Goal: Task Accomplishment & Management: Manage account settings

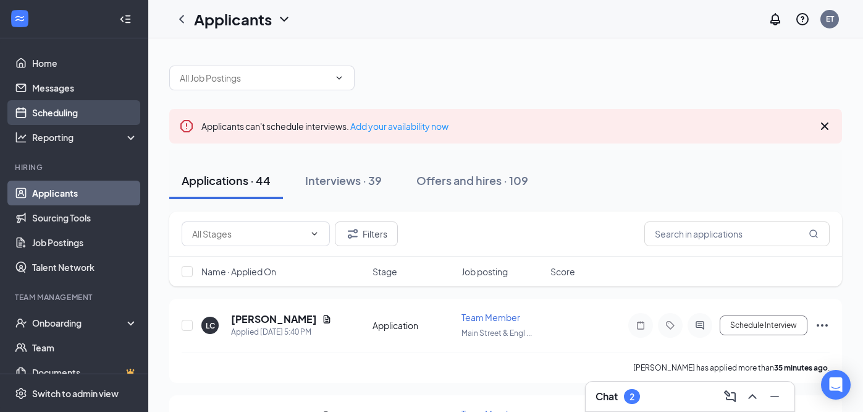
click at [74, 113] on link "Scheduling" at bounding box center [85, 112] width 106 height 25
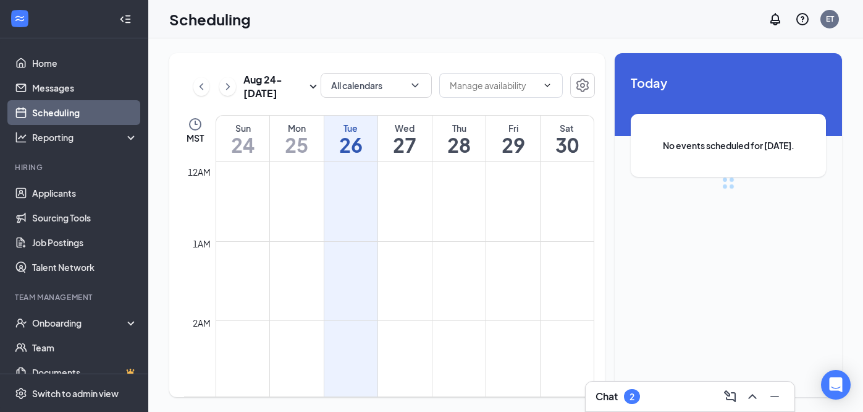
scroll to position [607, 0]
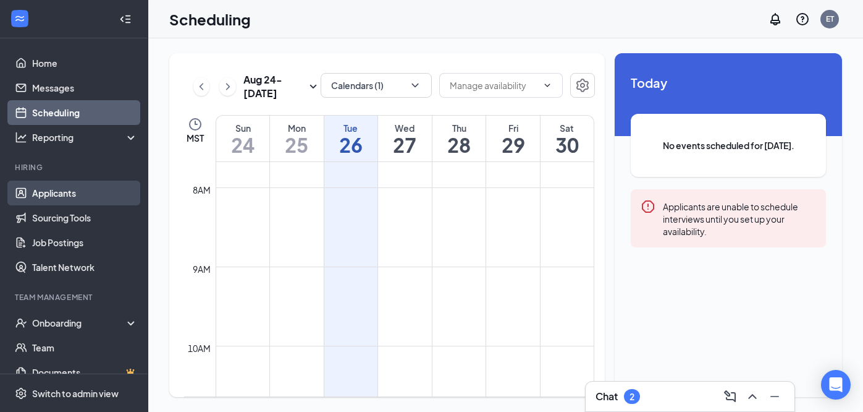
click at [74, 197] on link "Applicants" at bounding box center [85, 192] width 106 height 25
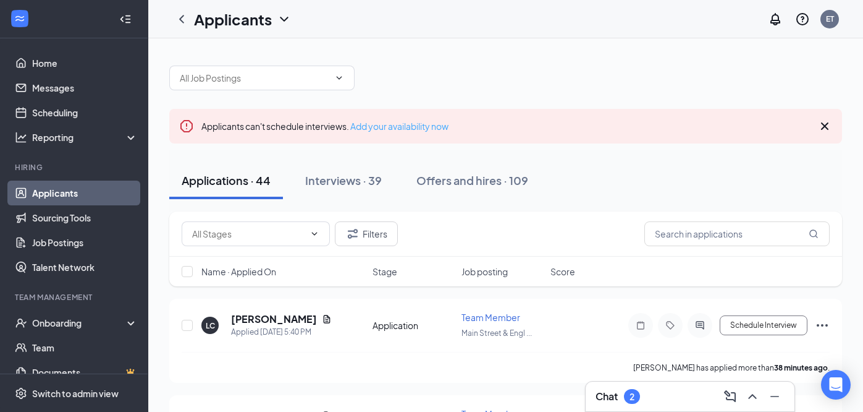
click at [383, 129] on link "Add your availability now" at bounding box center [399, 126] width 98 height 11
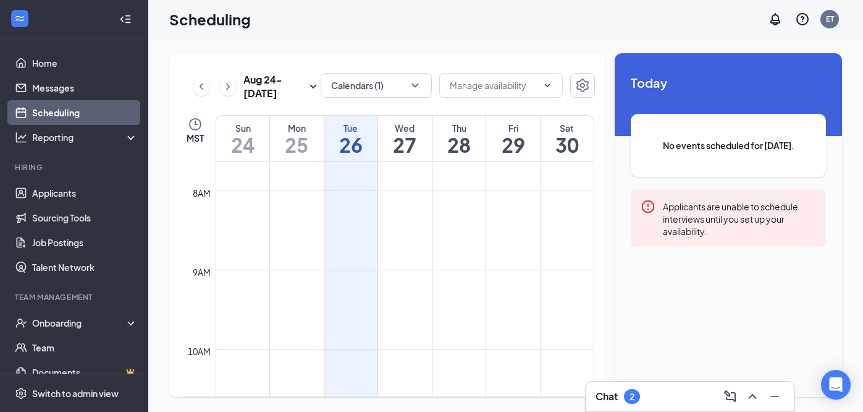
scroll to position [535, 0]
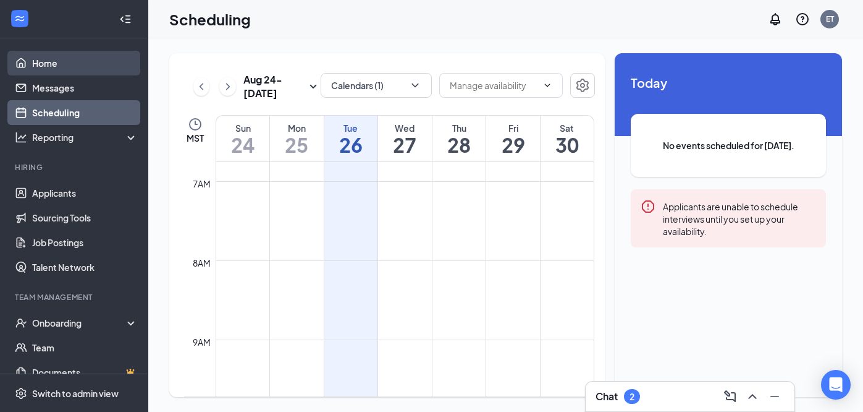
click at [61, 63] on link "Home" at bounding box center [85, 63] width 106 height 25
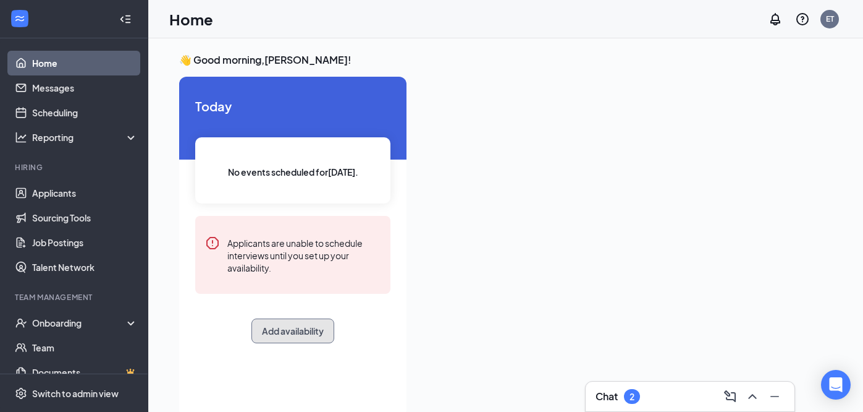
click at [306, 331] on button "Add availability" at bounding box center [293, 330] width 83 height 25
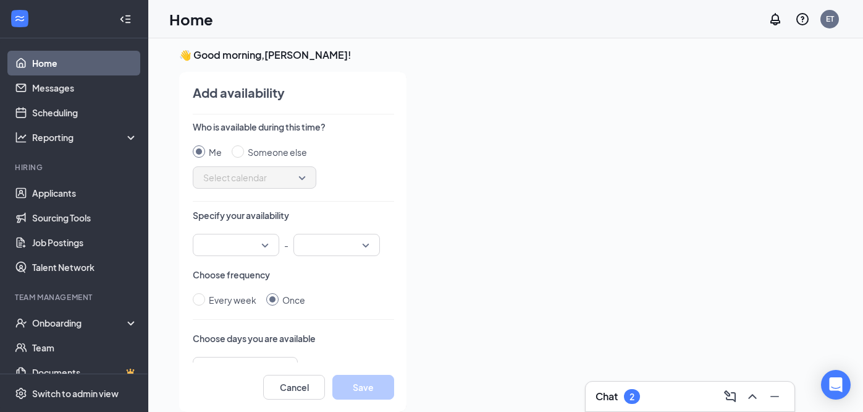
click at [245, 242] on input "search" at bounding box center [231, 244] width 63 height 21
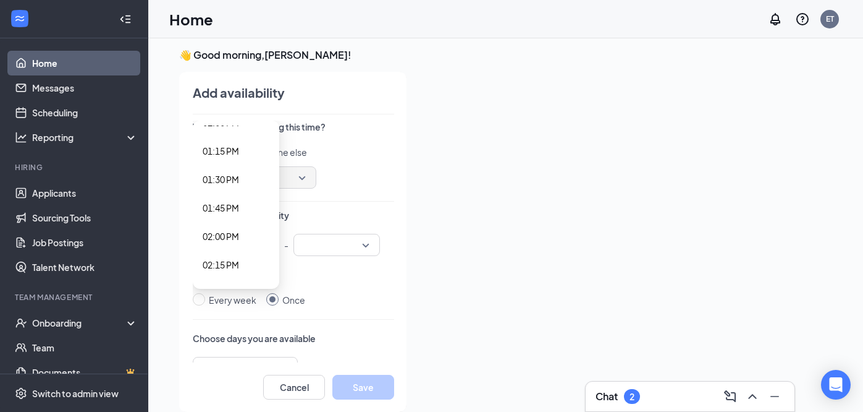
scroll to position [1537, 0]
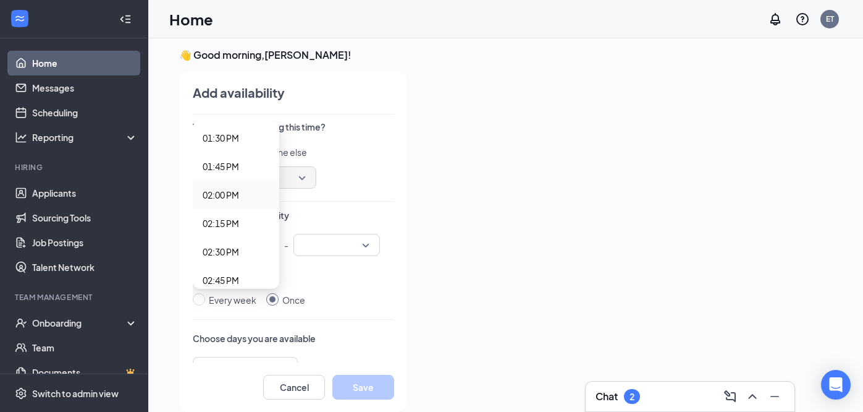
click at [244, 190] on span "02:00 PM" at bounding box center [236, 195] width 67 height 14
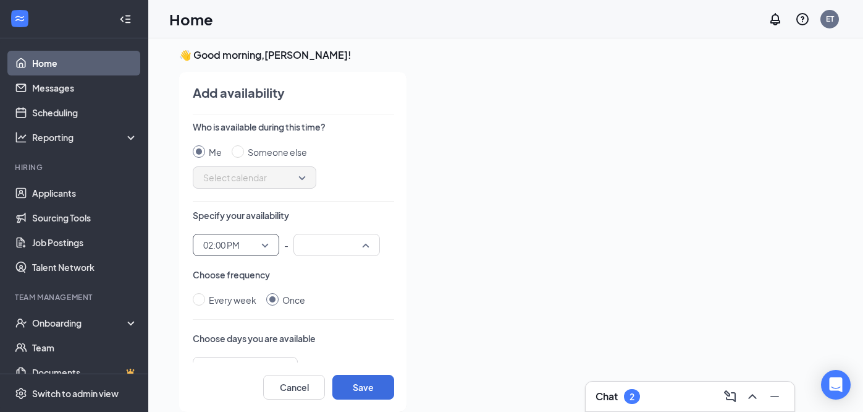
click at [358, 247] on input "search" at bounding box center [332, 244] width 63 height 21
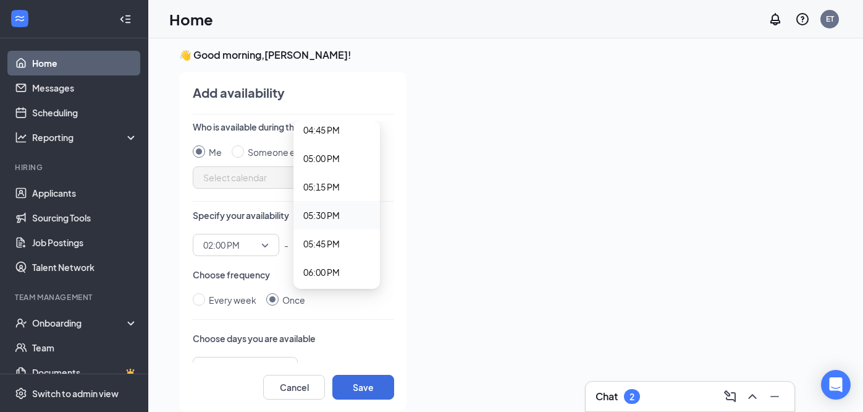
click at [333, 216] on span "05:30 PM" at bounding box center [321, 215] width 36 height 14
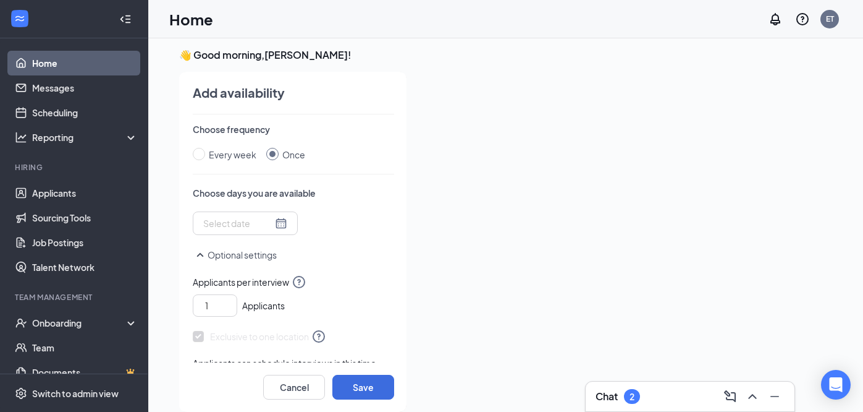
scroll to position [167, 0]
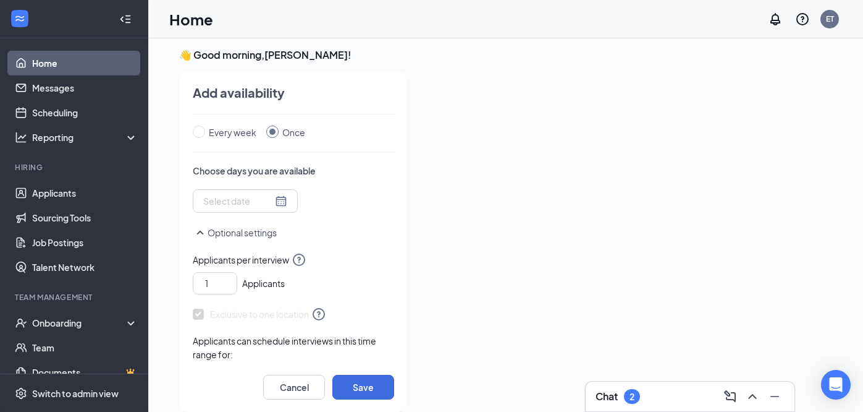
click at [242, 197] on input at bounding box center [237, 201] width 69 height 14
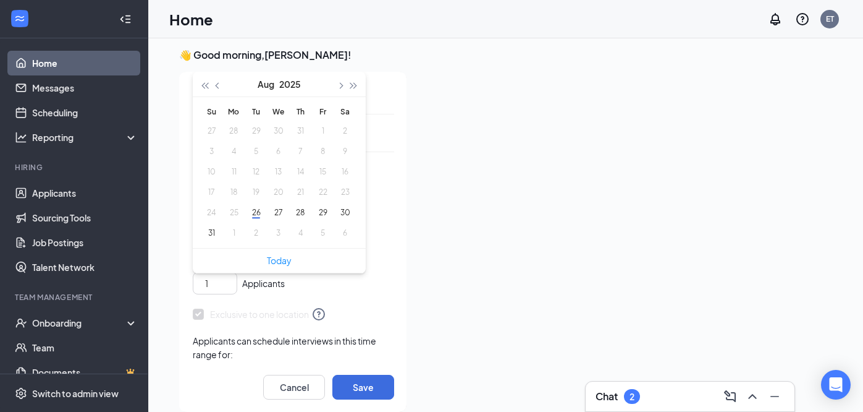
type input "[DATE]"
click at [340, 217] on button "30" at bounding box center [345, 212] width 23 height 13
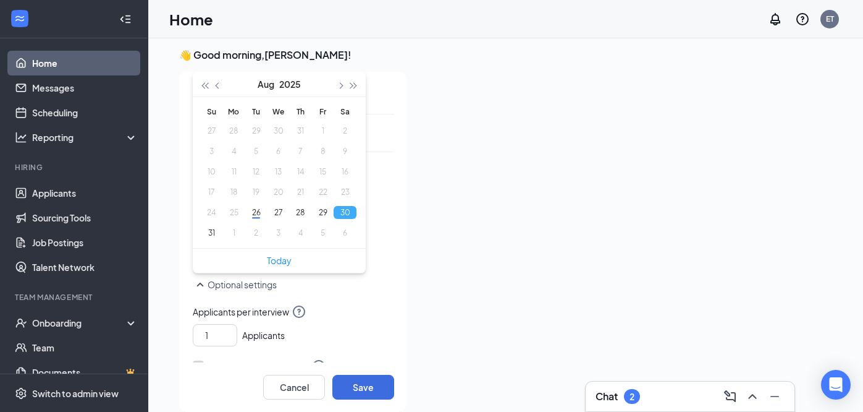
click at [379, 296] on div "Optional settings" at bounding box center [293, 290] width 201 height 27
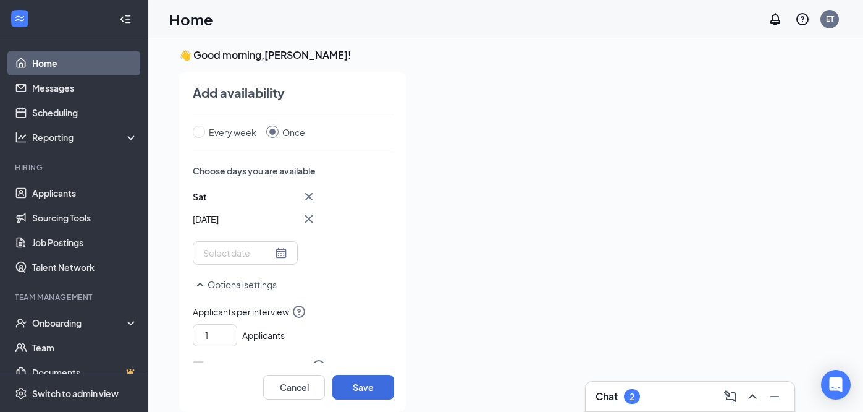
scroll to position [268, 0]
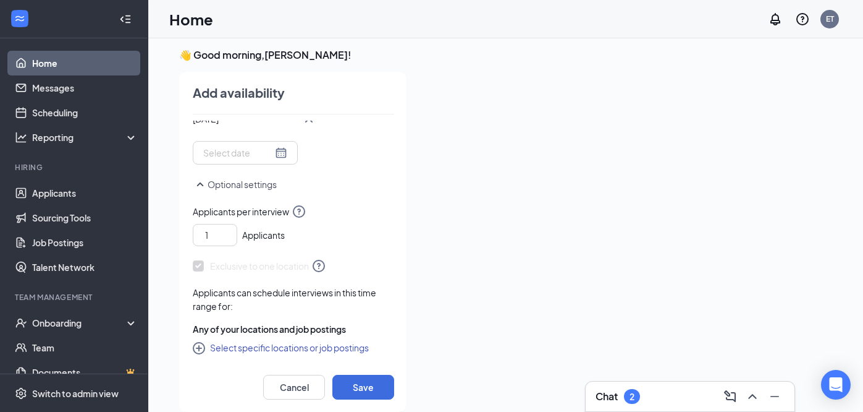
click at [262, 349] on button "Select specific locations or job postings" at bounding box center [281, 347] width 176 height 15
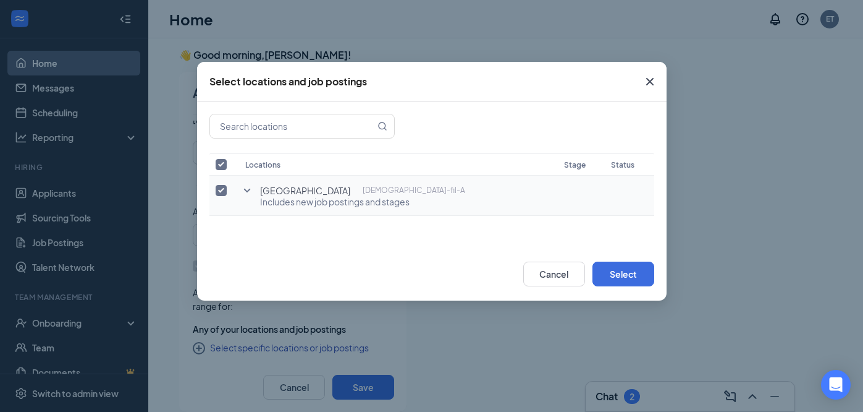
click at [247, 188] on icon "SmallChevronDown" at bounding box center [247, 190] width 15 height 15
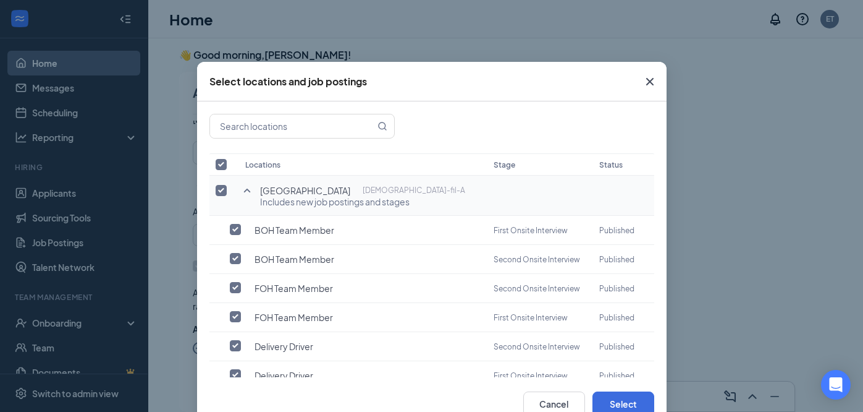
click at [223, 188] on input "checkbox" at bounding box center [221, 190] width 11 height 11
checkbox input "false"
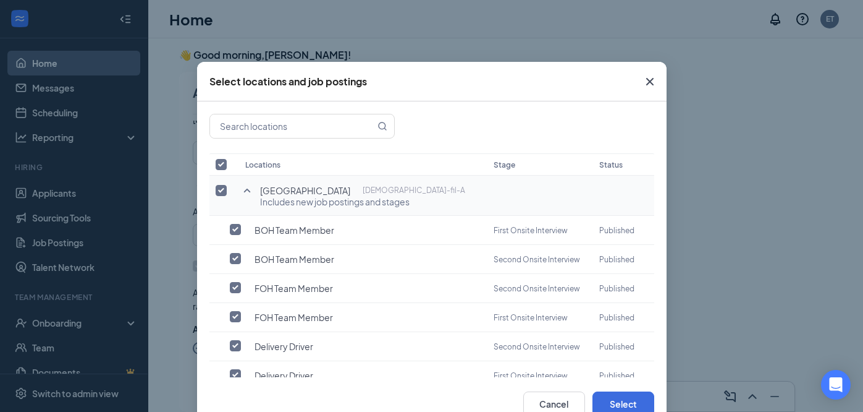
checkbox input "false"
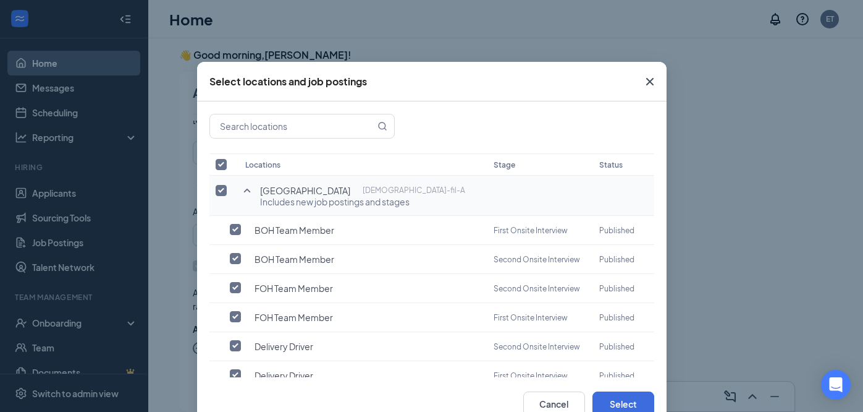
checkbox input "false"
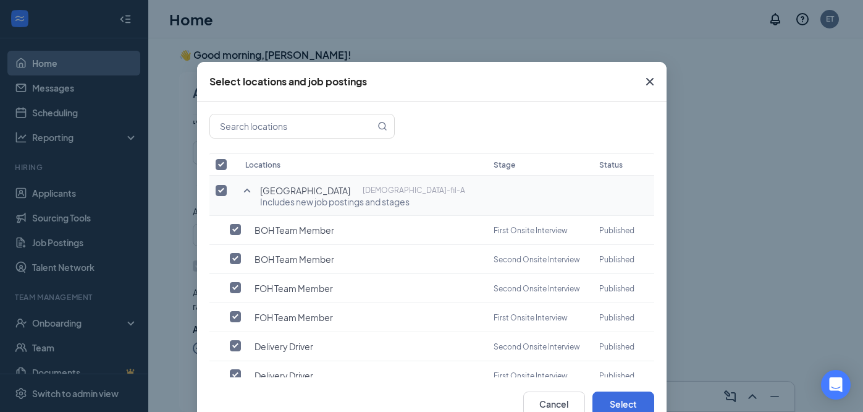
checkbox input "false"
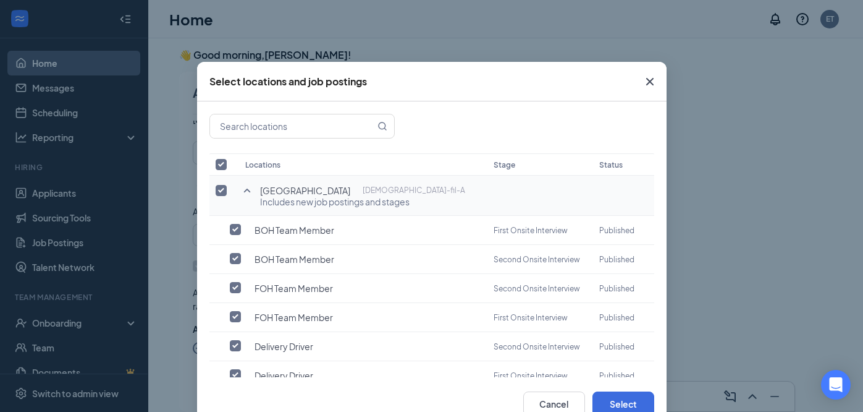
checkbox input "false"
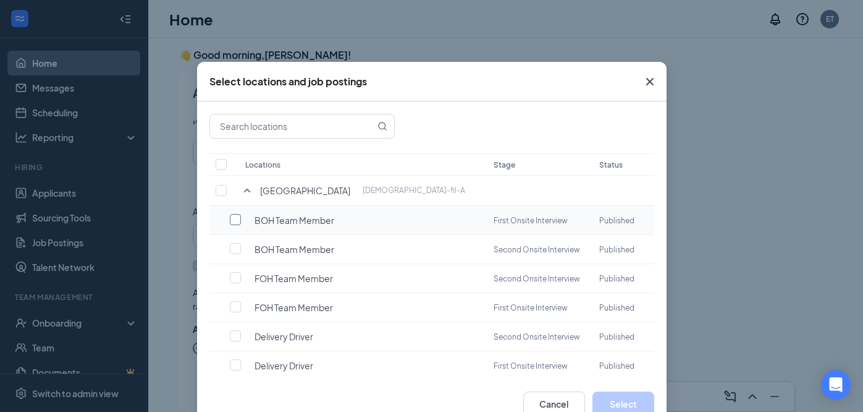
click at [239, 221] on input "checkbox" at bounding box center [235, 219] width 11 height 11
checkbox input "false"
checkbox input "true"
click at [234, 302] on input "checkbox" at bounding box center [235, 306] width 11 height 11
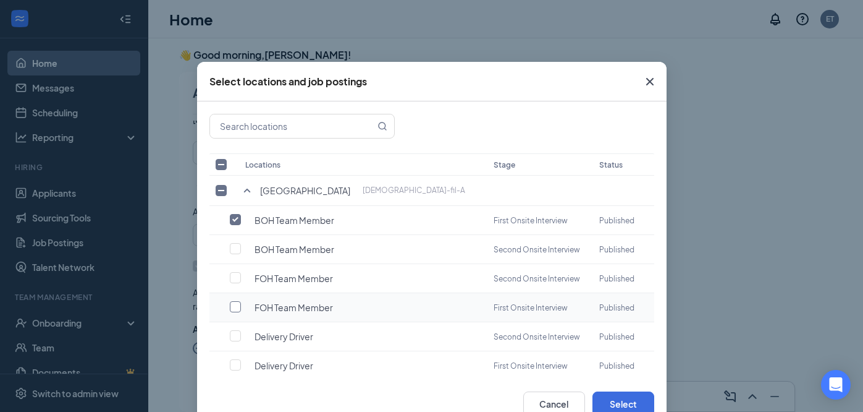
checkbox input "true"
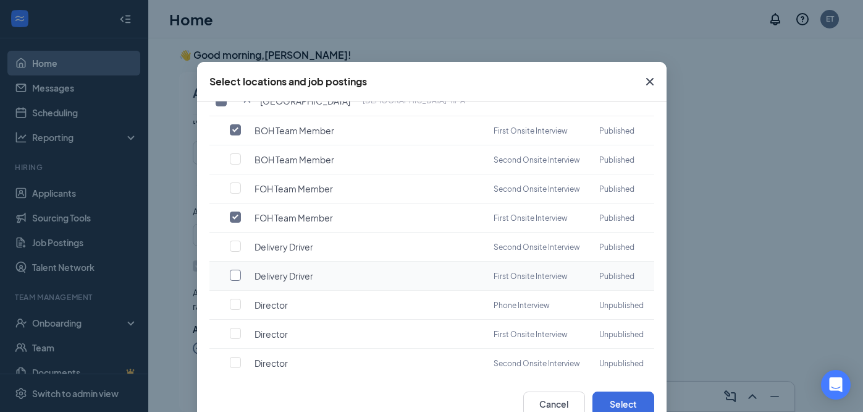
click at [235, 269] on input "checkbox" at bounding box center [235, 274] width 11 height 11
checkbox input "true"
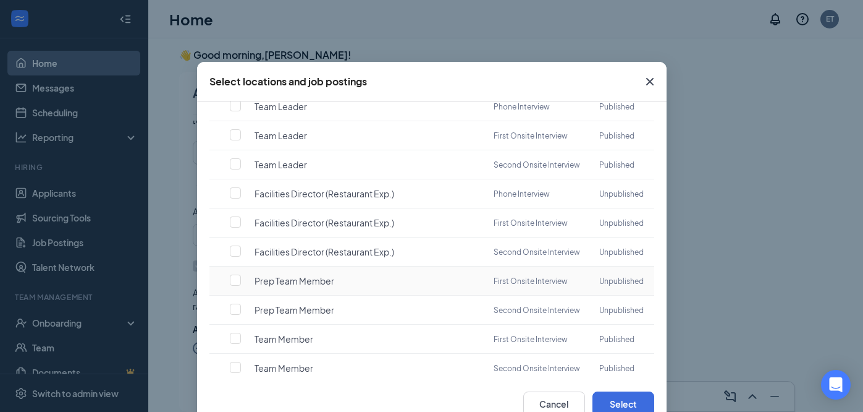
scroll to position [33, 0]
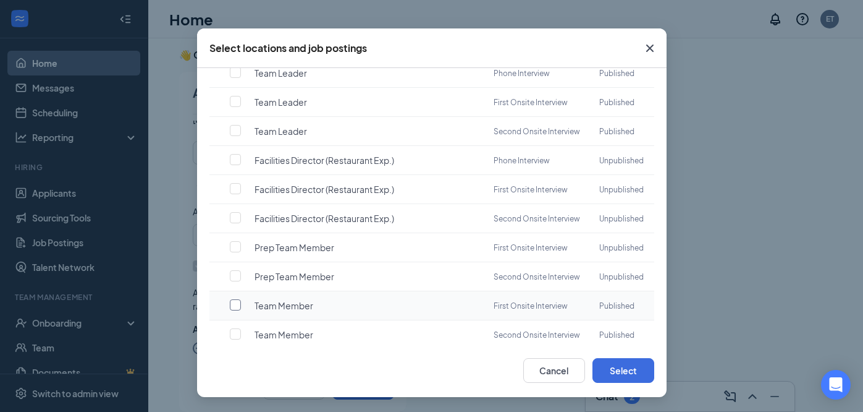
click at [233, 299] on input "checkbox" at bounding box center [235, 304] width 11 height 11
checkbox input "true"
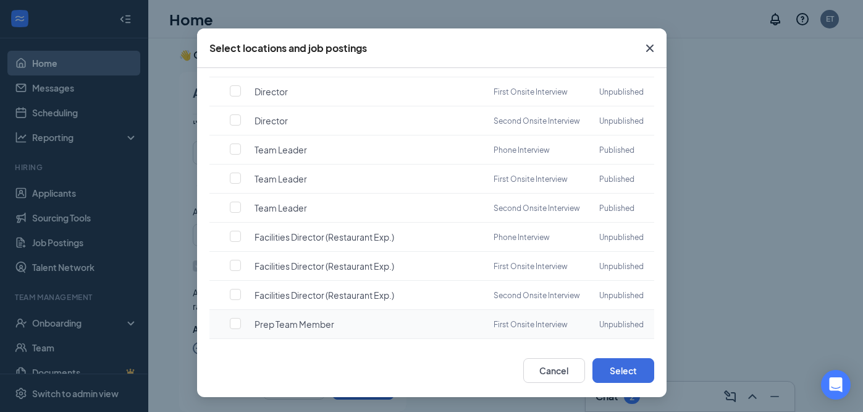
scroll to position [290, 0]
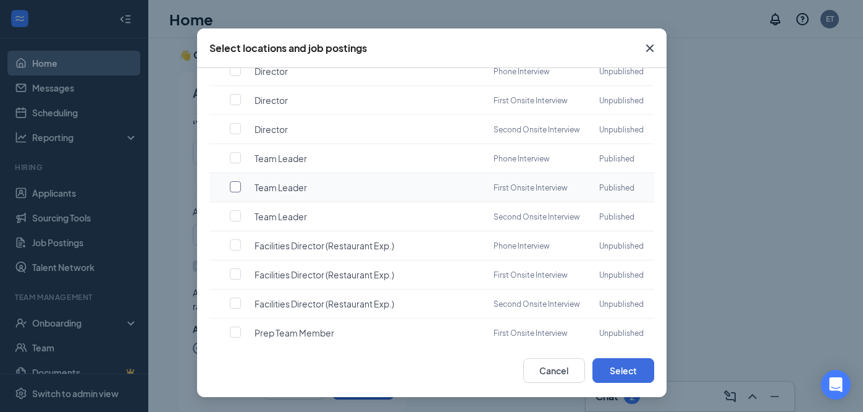
click at [237, 181] on input "checkbox" at bounding box center [235, 186] width 11 height 11
checkbox input "true"
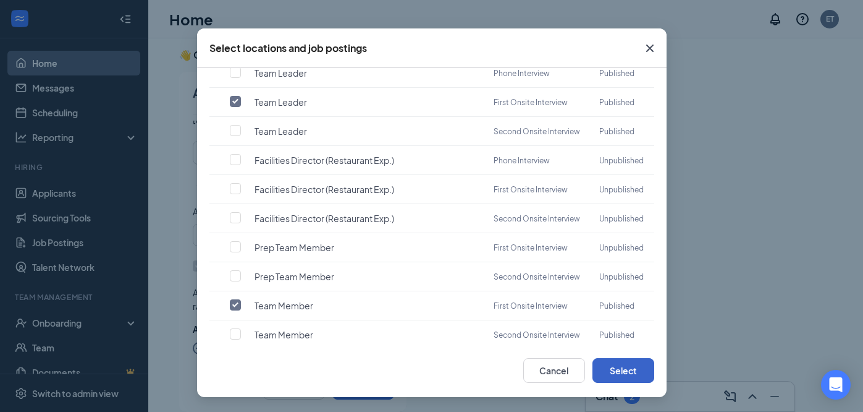
click at [627, 366] on button "Select" at bounding box center [624, 370] width 62 height 25
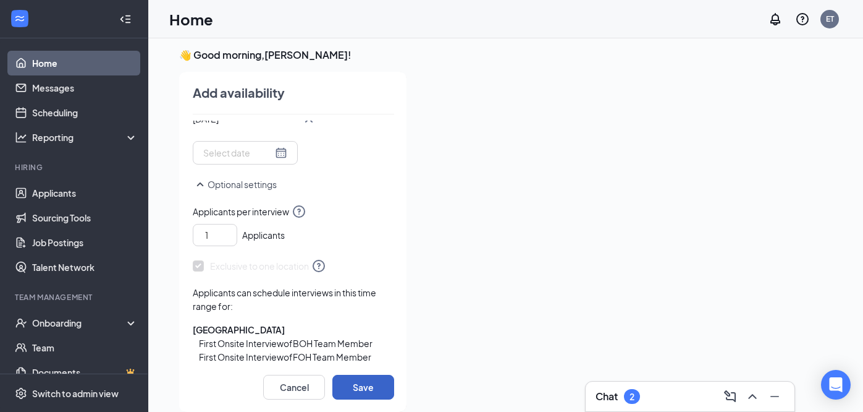
click at [357, 386] on button "Save" at bounding box center [363, 386] width 62 height 25
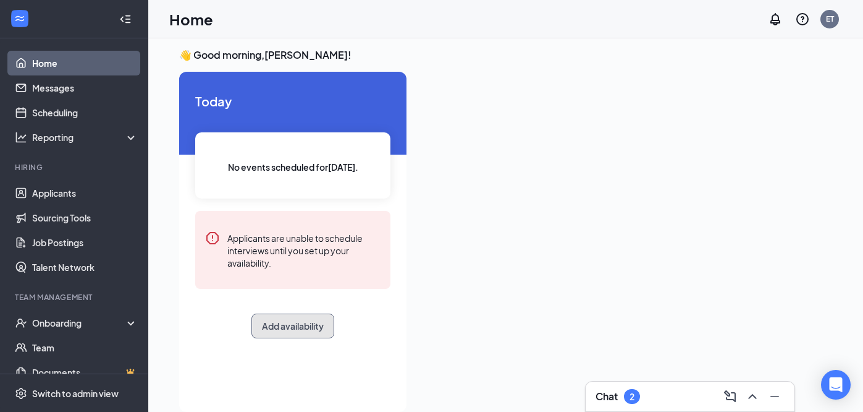
click at [302, 326] on button "Add availability" at bounding box center [293, 325] width 83 height 25
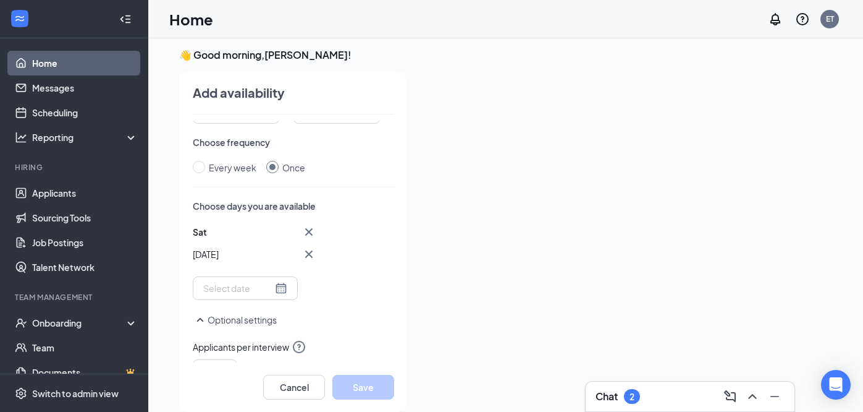
scroll to position [129, 0]
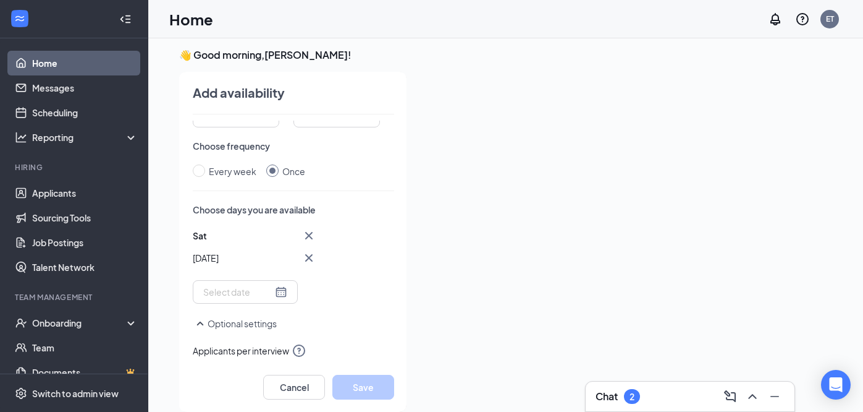
click at [308, 235] on icon "Cross" at bounding box center [308, 235] width 7 height 7
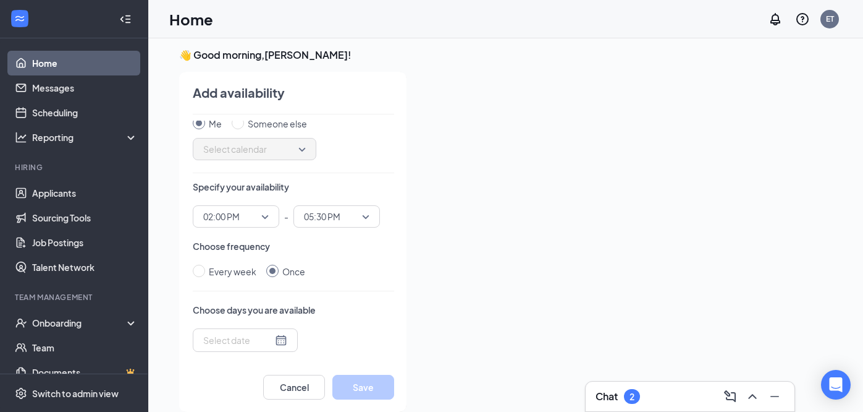
scroll to position [18, 0]
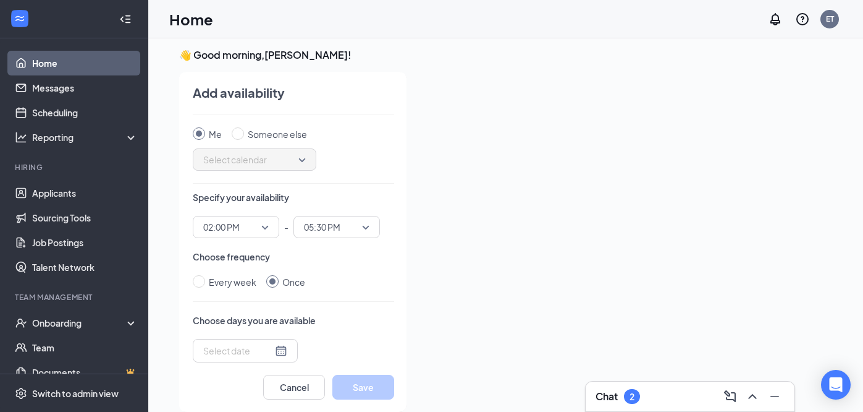
click at [250, 227] on span "02:00 PM" at bounding box center [230, 227] width 54 height 19
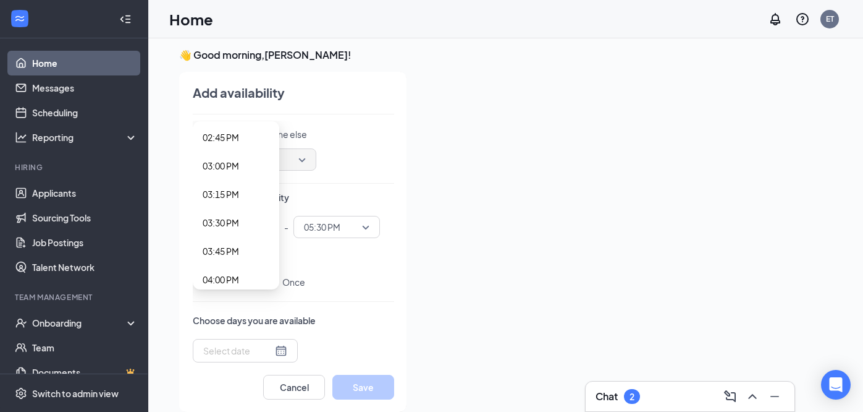
scroll to position [1714, 0]
click at [239, 189] on span "03:30 PM" at bounding box center [221, 191] width 36 height 14
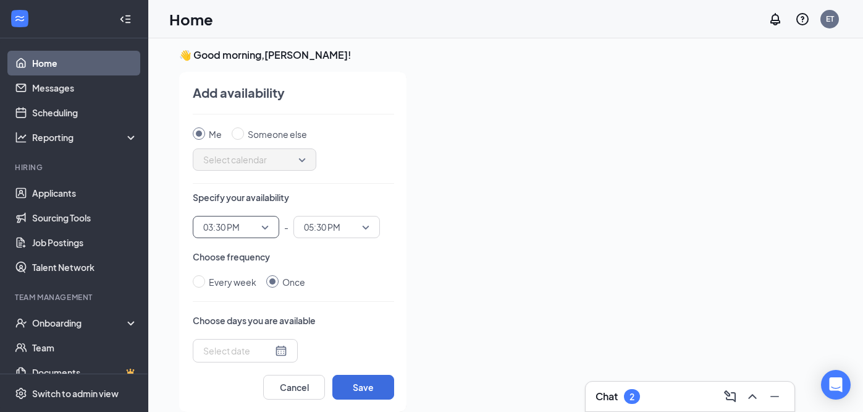
click at [340, 224] on span "05:30 PM" at bounding box center [322, 227] width 36 height 19
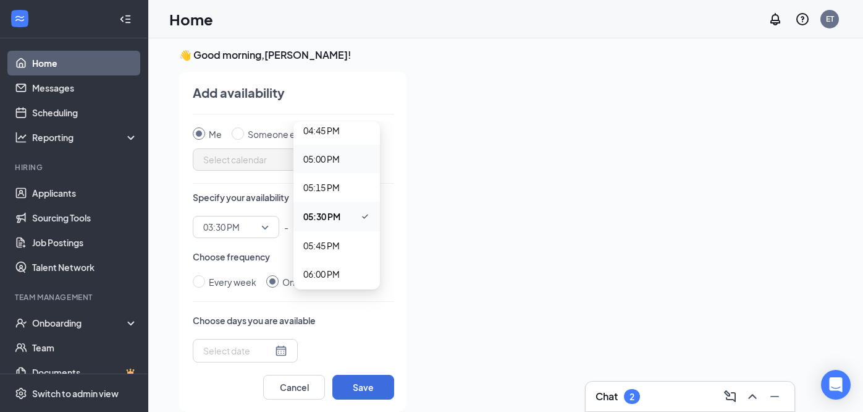
click at [345, 160] on span "05:00 PM" at bounding box center [336, 159] width 67 height 14
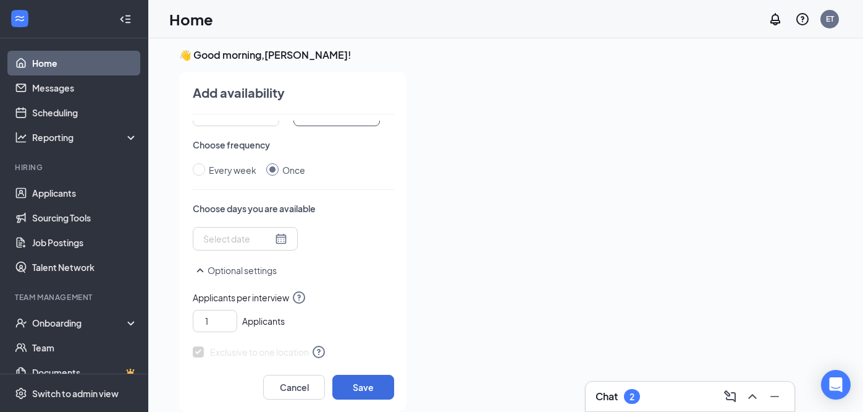
scroll to position [145, 0]
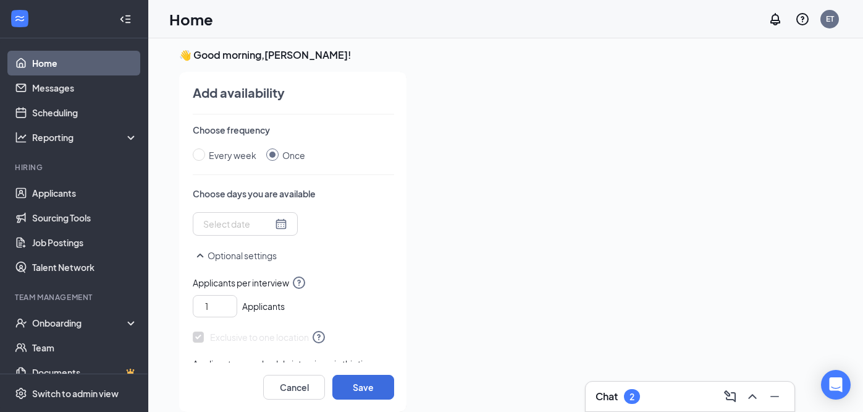
click at [243, 226] on input at bounding box center [237, 224] width 69 height 14
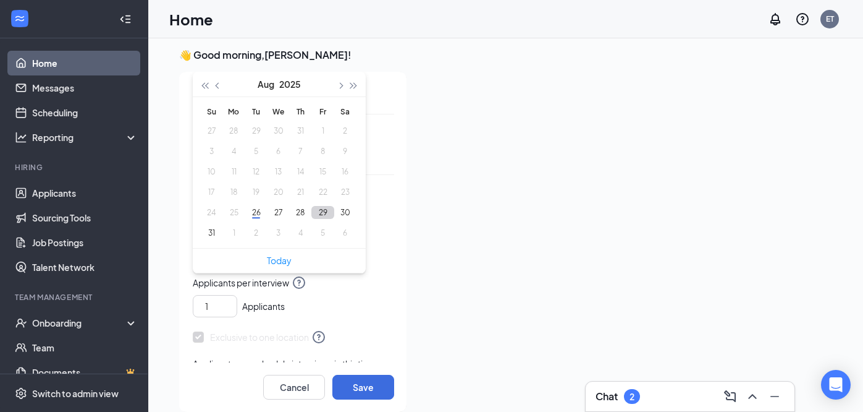
click at [323, 213] on button "29" at bounding box center [322, 212] width 23 height 13
type input "[DATE]"
click at [341, 314] on p "Optional settings" at bounding box center [293, 307] width 201 height 15
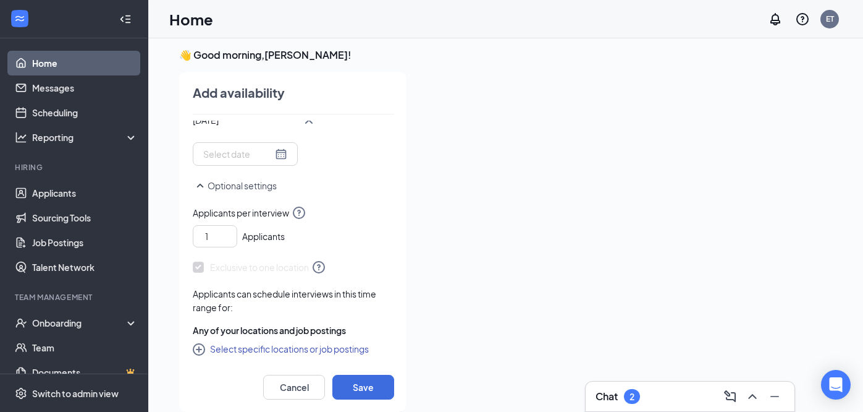
scroll to position [268, 0]
click at [272, 347] on button "Select specific locations or job postings" at bounding box center [281, 347] width 176 height 15
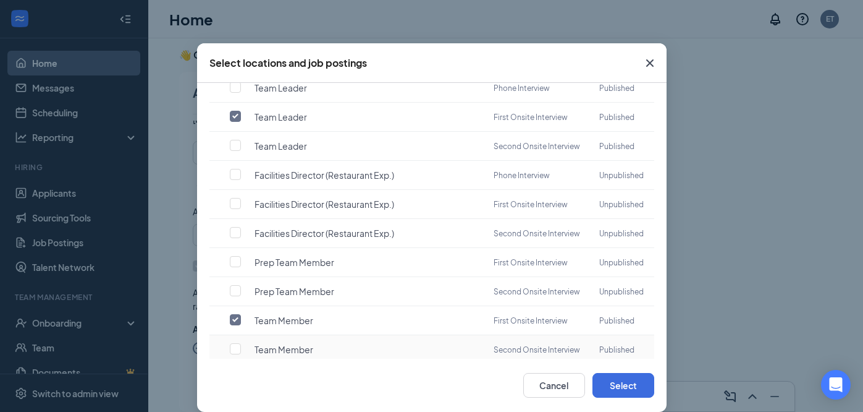
scroll to position [16, 0]
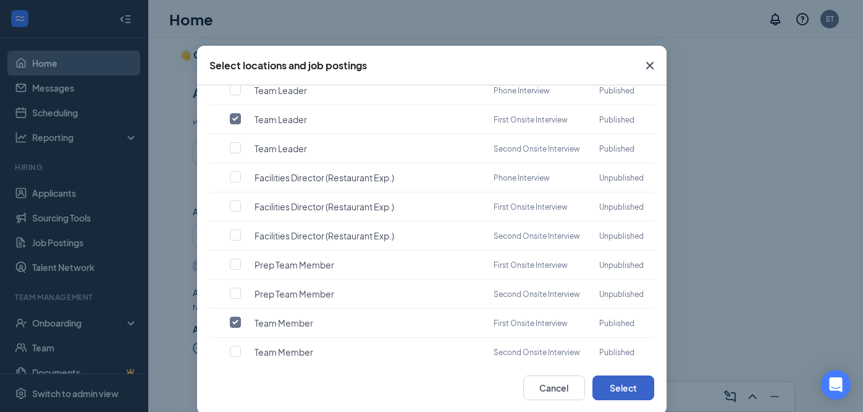
click at [619, 398] on button "Select" at bounding box center [624, 387] width 62 height 25
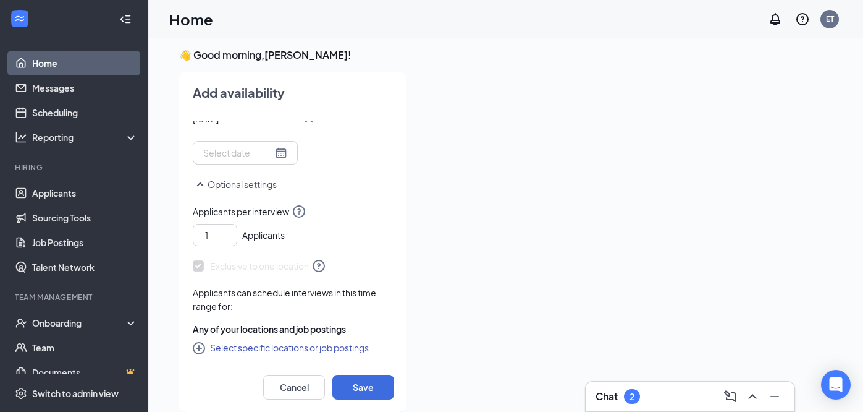
scroll to position [26, 0]
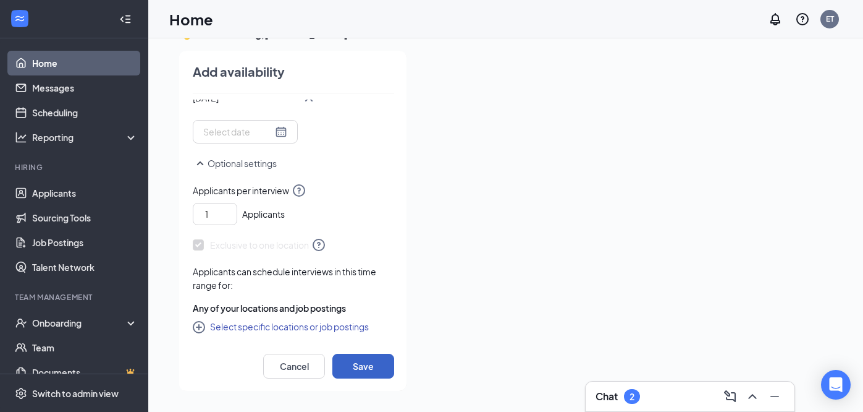
click at [364, 362] on button "Save" at bounding box center [363, 365] width 62 height 25
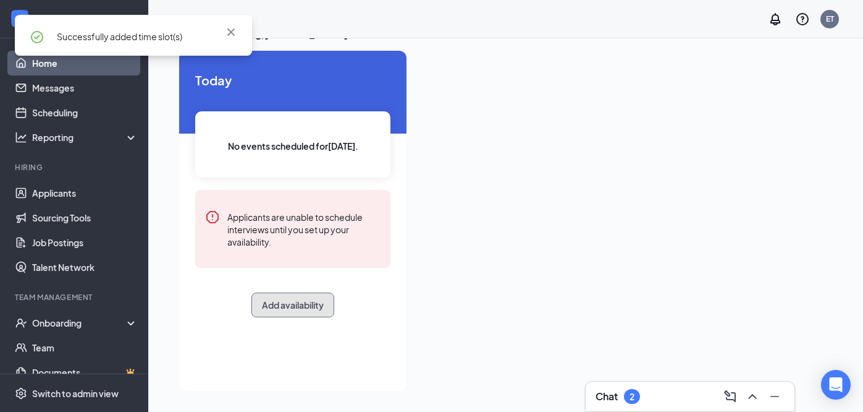
click at [307, 303] on button "Add availability" at bounding box center [293, 304] width 83 height 25
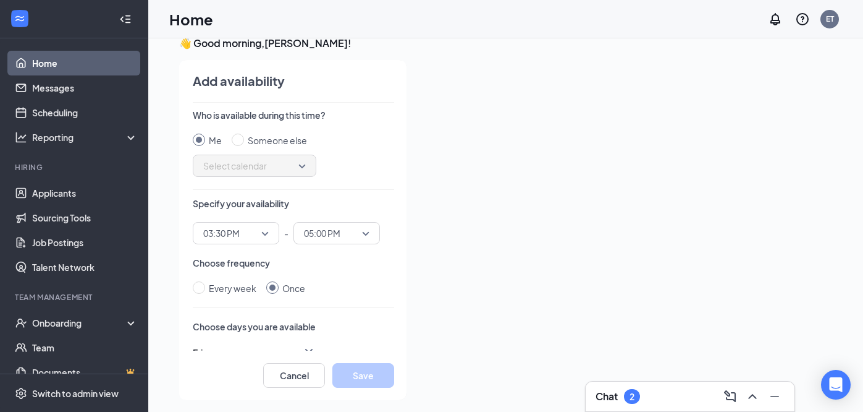
scroll to position [11, 0]
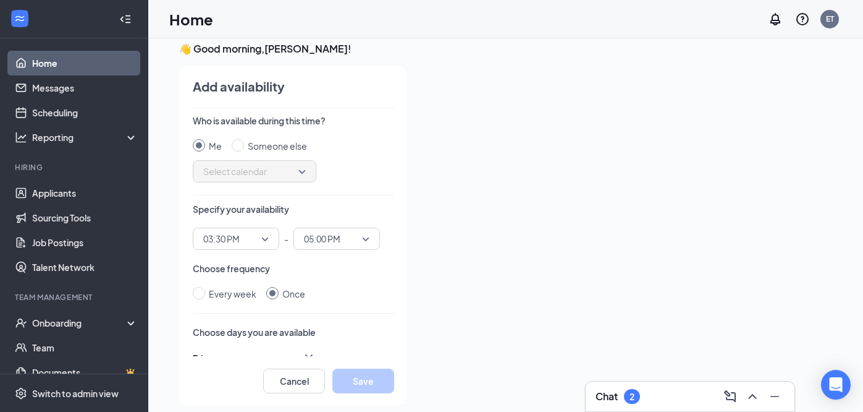
click at [260, 234] on span "03:30 PM" at bounding box center [236, 238] width 66 height 19
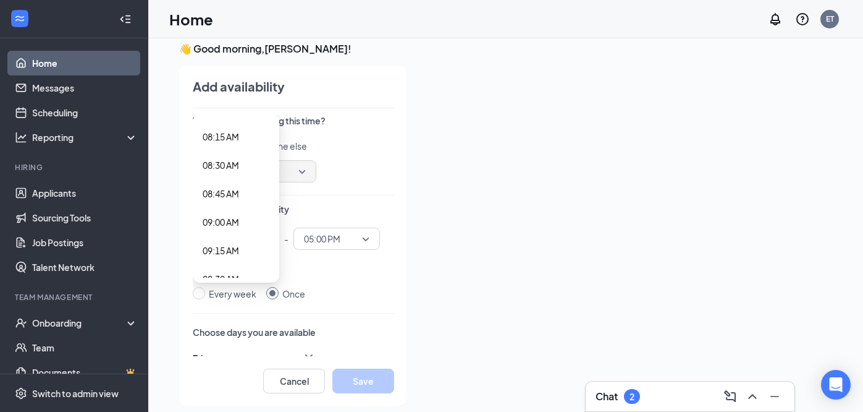
scroll to position [960, 0]
click at [239, 200] on span "09:00 AM" at bounding box center [221, 197] width 36 height 14
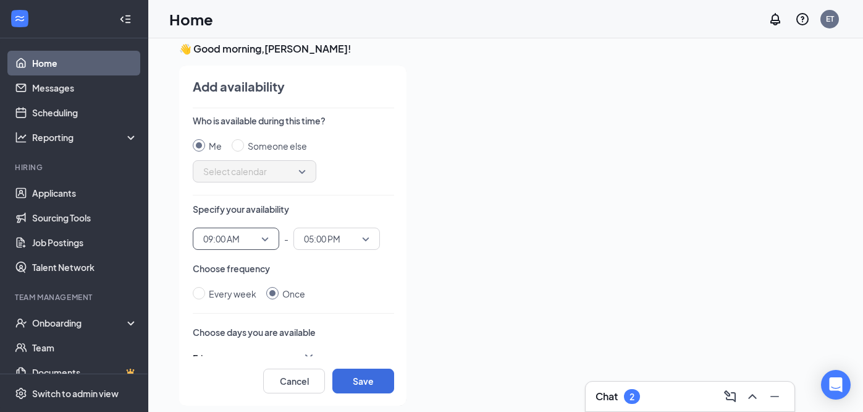
click at [328, 239] on span "05:00 PM" at bounding box center [322, 238] width 36 height 19
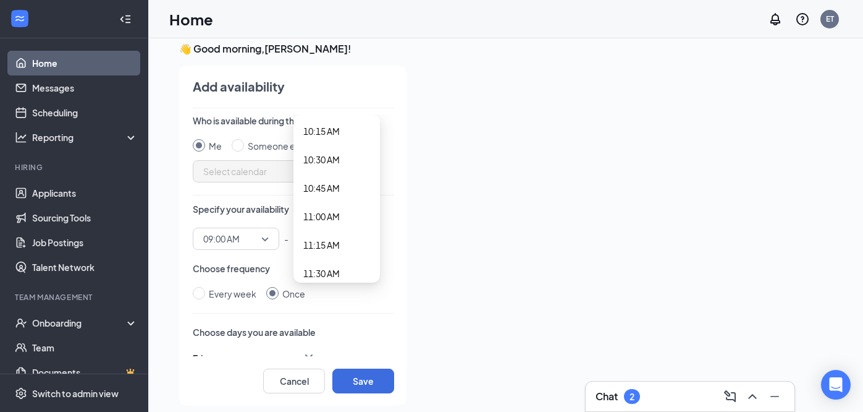
scroll to position [1225, 0]
click at [336, 160] on span "11:00 AM" at bounding box center [321, 160] width 36 height 14
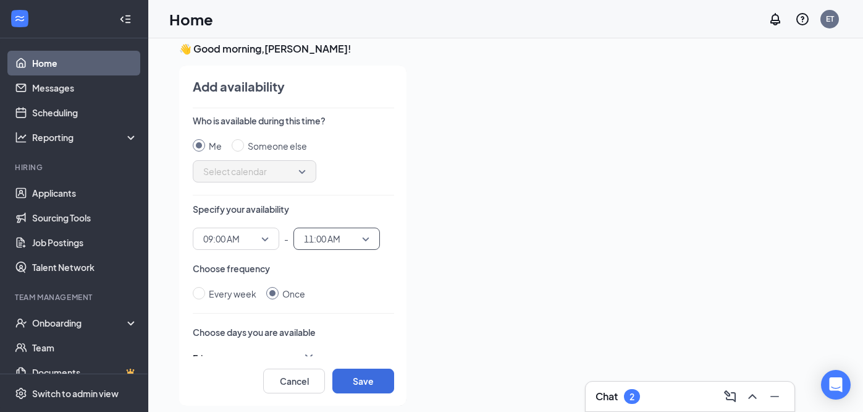
click at [360, 308] on div "Who is available during this time? Me Someone else Select calendar Specify your…" at bounding box center [293, 235] width 201 height 242
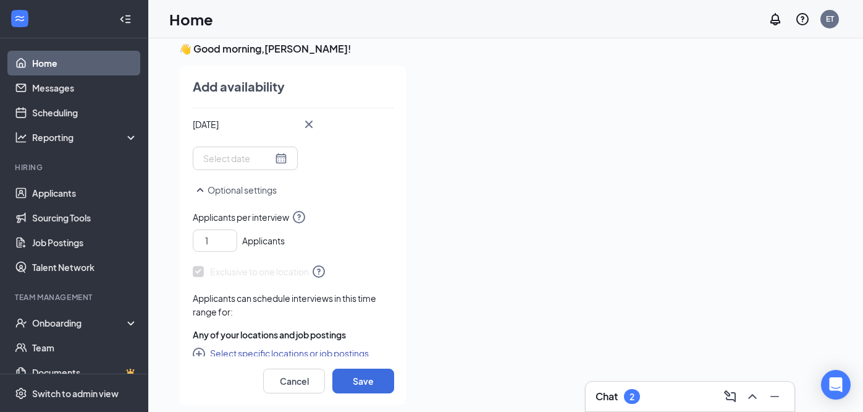
scroll to position [268, 0]
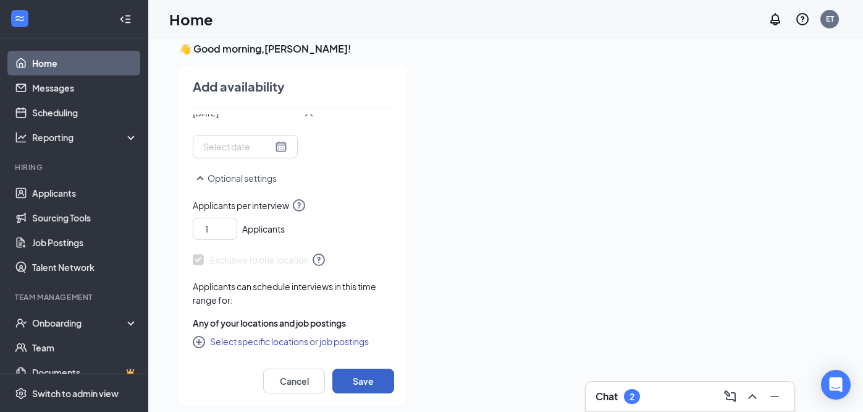
click at [364, 383] on button "Save" at bounding box center [363, 380] width 62 height 25
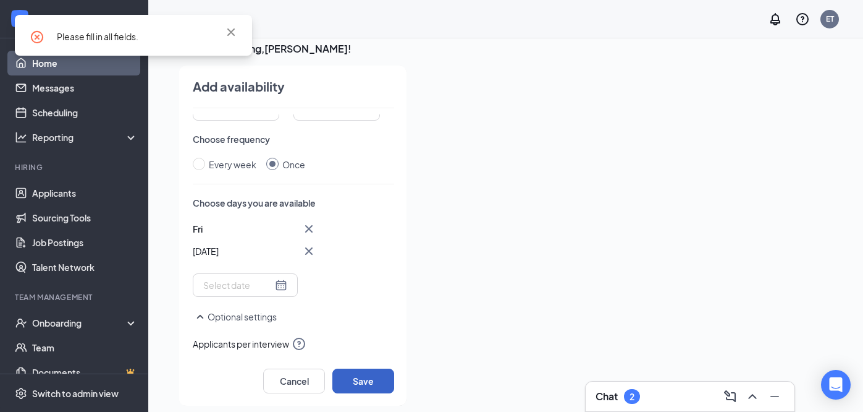
scroll to position [129, 0]
click at [308, 222] on icon "Cross" at bounding box center [309, 229] width 15 height 15
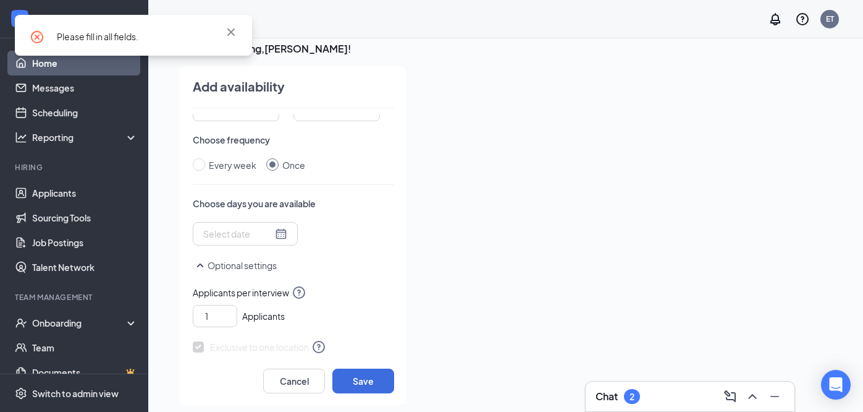
click at [232, 243] on div at bounding box center [245, 233] width 105 height 23
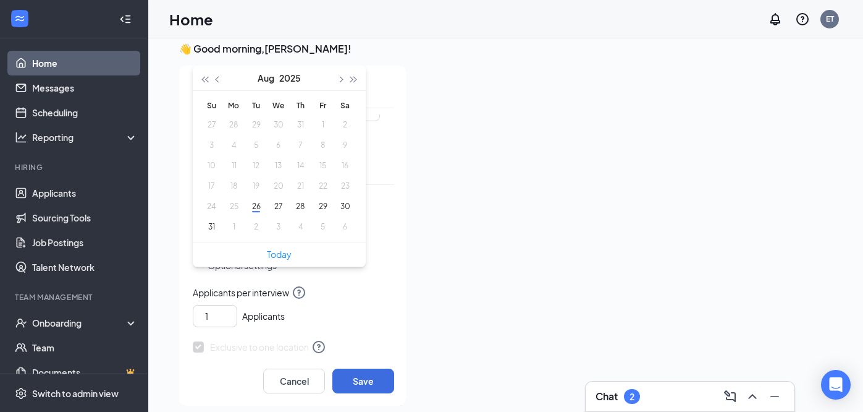
type input "[DATE]"
click at [321, 211] on button "29" at bounding box center [322, 206] width 23 height 13
type input "[DATE]"
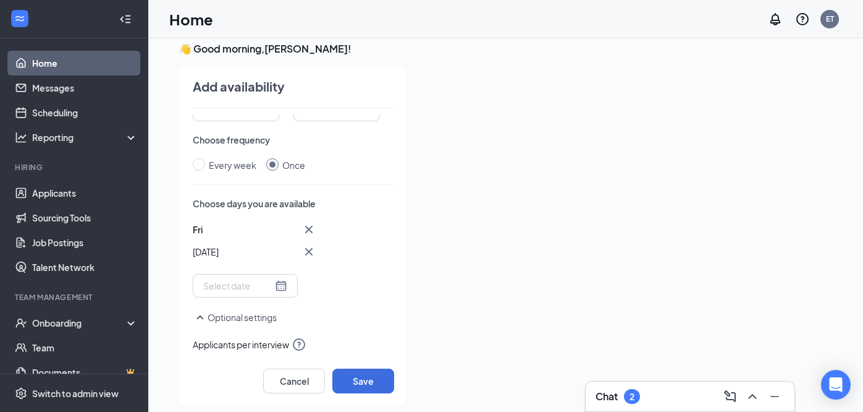
click at [362, 311] on p "Optional settings" at bounding box center [293, 317] width 201 height 15
click at [363, 377] on button "Save" at bounding box center [363, 380] width 62 height 25
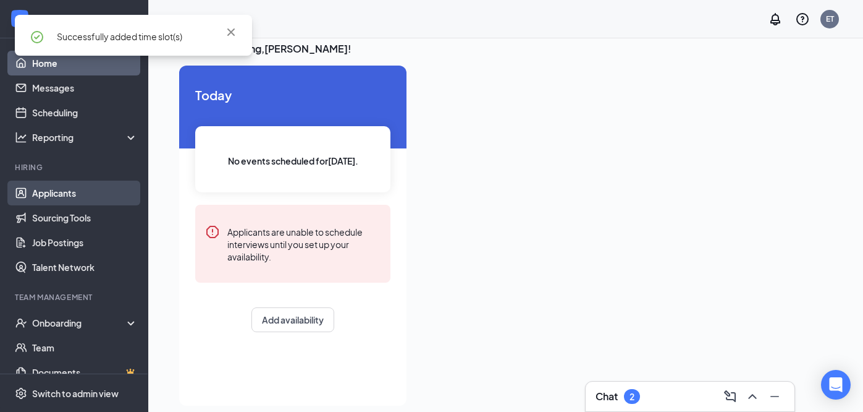
click at [63, 195] on link "Applicants" at bounding box center [85, 192] width 106 height 25
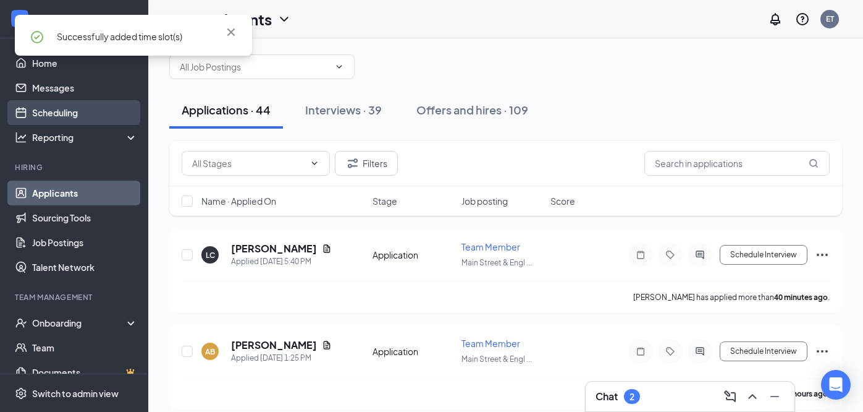
click at [69, 114] on link "Scheduling" at bounding box center [85, 112] width 106 height 25
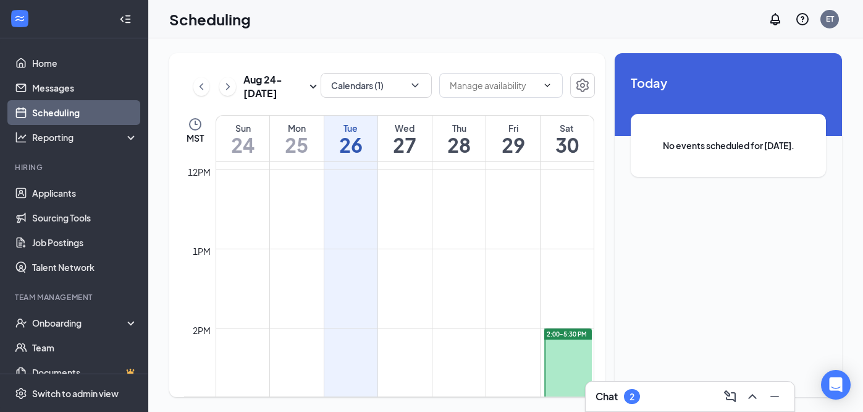
scroll to position [948, 0]
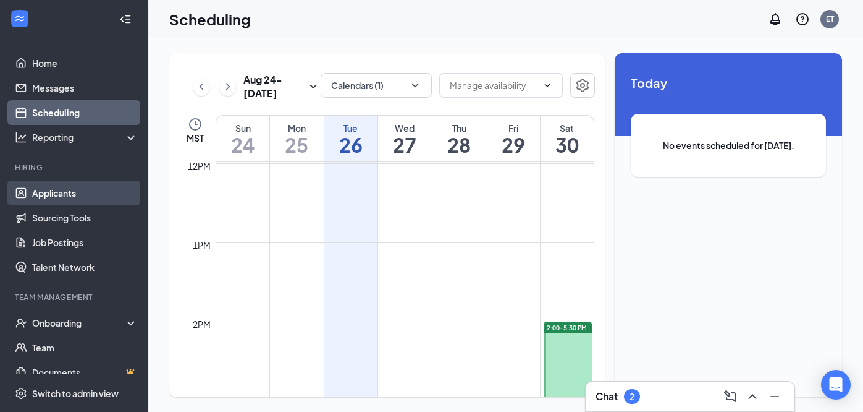
click at [53, 194] on link "Applicants" at bounding box center [85, 192] width 106 height 25
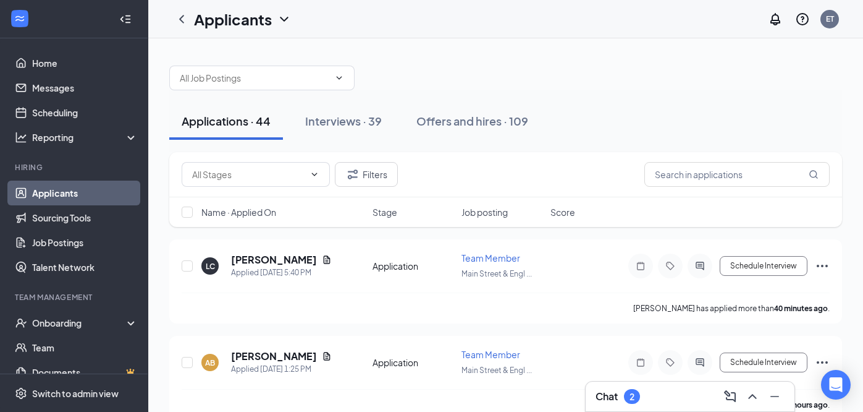
click at [266, 213] on span "Name · Applied On" at bounding box center [238, 212] width 75 height 12
click at [266, 212] on span "Name · Applied On" at bounding box center [238, 212] width 75 height 12
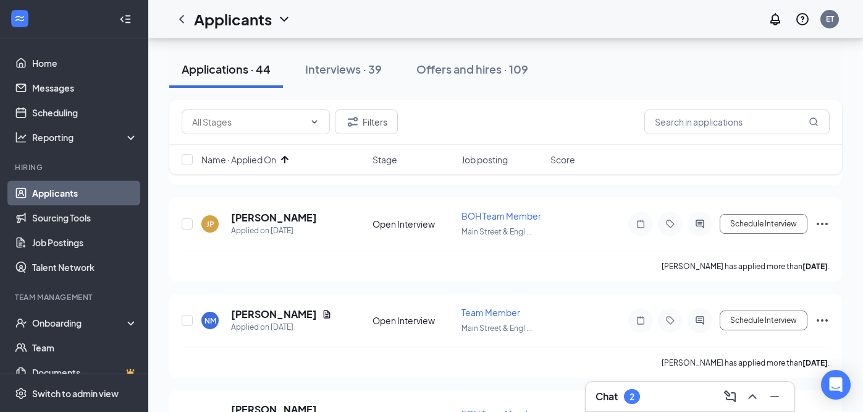
scroll to position [1896, 0]
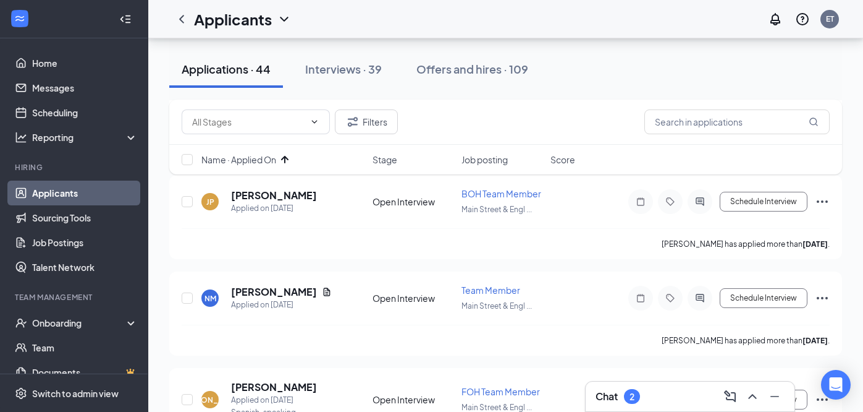
click at [625, 394] on div "Chat 2" at bounding box center [618, 396] width 44 height 15
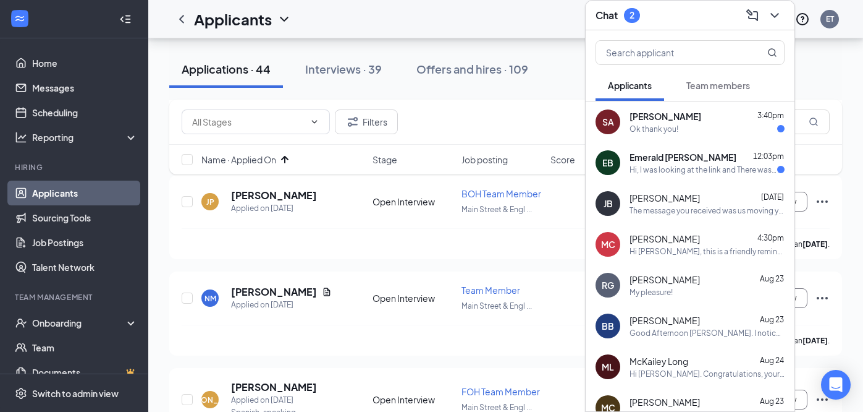
click at [693, 174] on div "Hi, I was looking at the link and There wasn't any questions. But I had acciden…" at bounding box center [704, 169] width 148 height 11
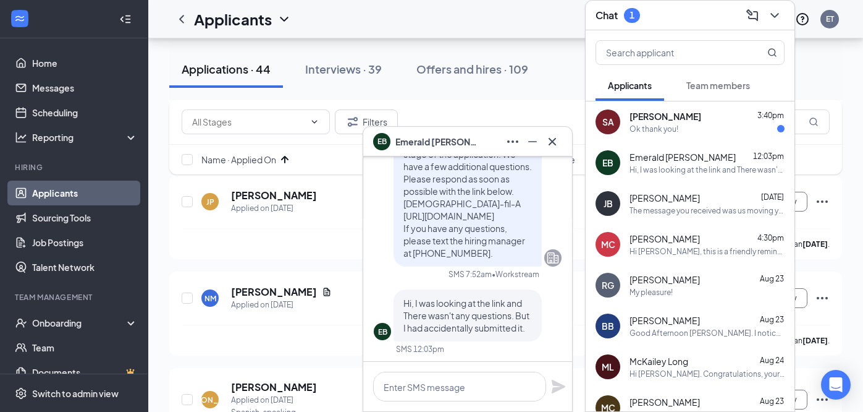
scroll to position [0, 0]
click at [555, 145] on icon "Cross" at bounding box center [552, 141] width 15 height 15
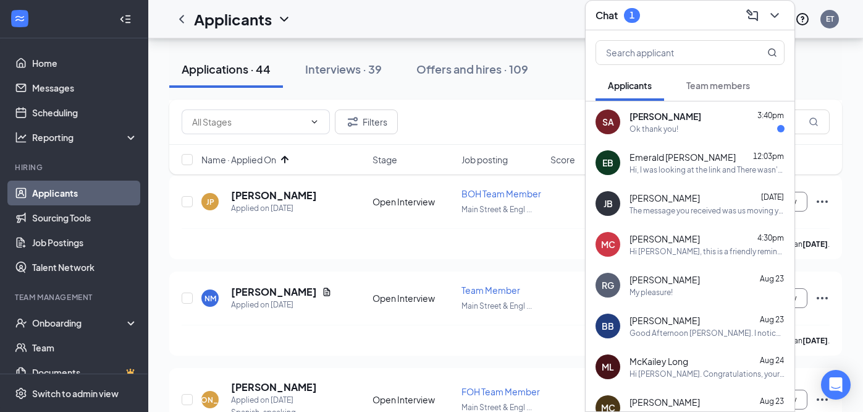
click at [679, 125] on div "Ok thank you!" at bounding box center [707, 129] width 155 height 11
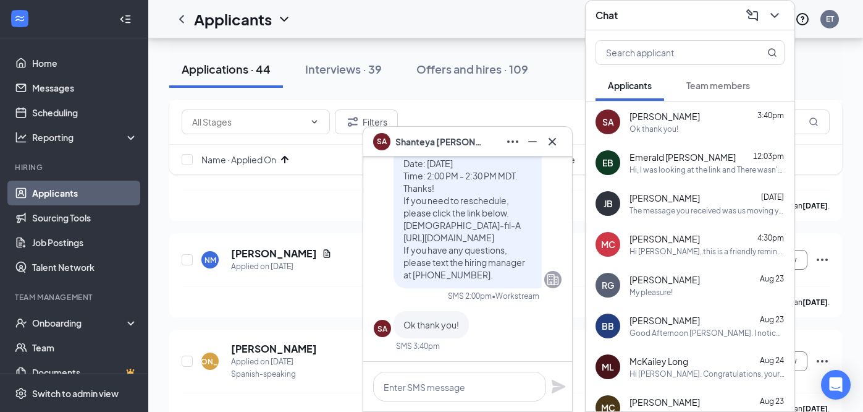
scroll to position [1945, 0]
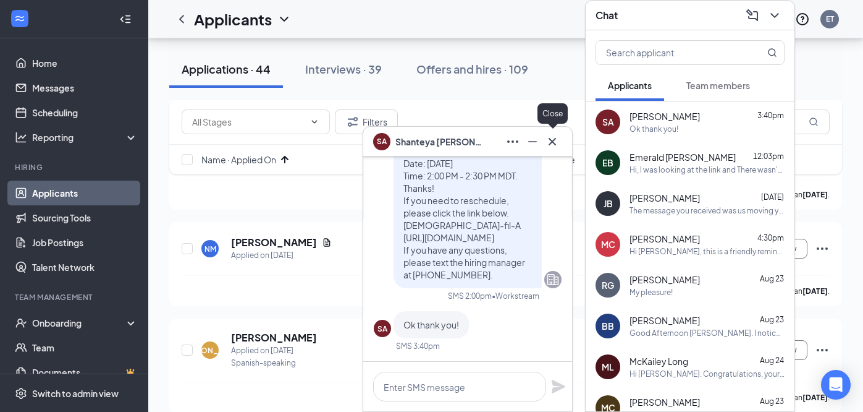
click at [551, 146] on icon "Cross" at bounding box center [552, 141] width 15 height 15
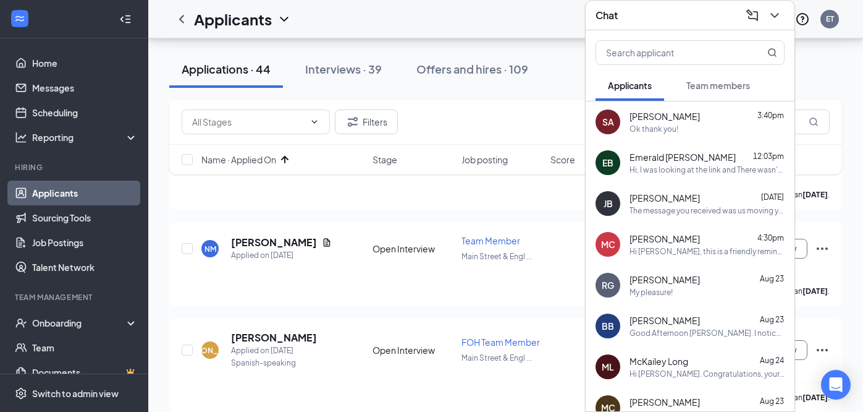
click at [672, 200] on span "[PERSON_NAME]" at bounding box center [665, 198] width 70 height 12
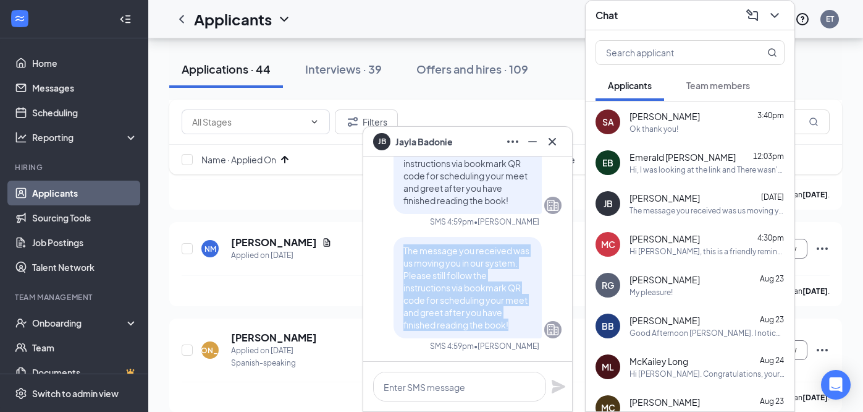
drag, startPoint x: 403, startPoint y: 249, endPoint x: 511, endPoint y: 325, distance: 132.2
click at [511, 325] on div "The message you received was us moving you in our system. Please still follow t…" at bounding box center [468, 287] width 148 height 101
copy span "The message you received was us moving you in our system. Please still follow t…"
click at [549, 141] on icon "Cross" at bounding box center [552, 141] width 15 height 15
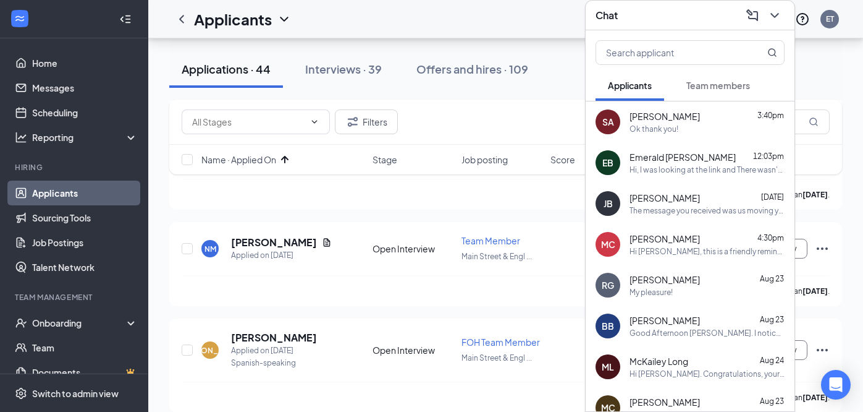
click at [650, 162] on span "Emerald [PERSON_NAME]" at bounding box center [683, 157] width 106 height 12
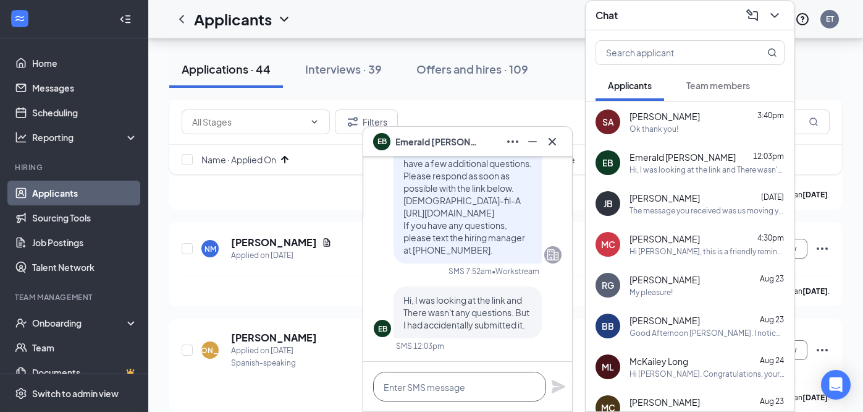
click at [449, 387] on textarea at bounding box center [459, 386] width 173 height 30
paste textarea "The message you received was us moving you in our system. Please still follow t…"
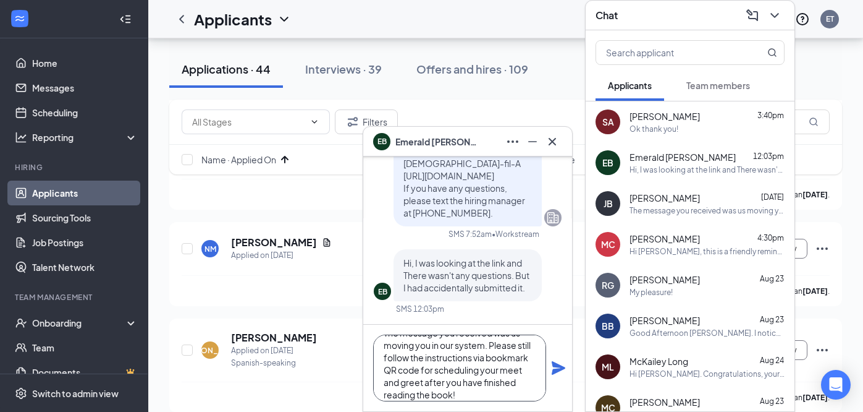
scroll to position [1988, 0]
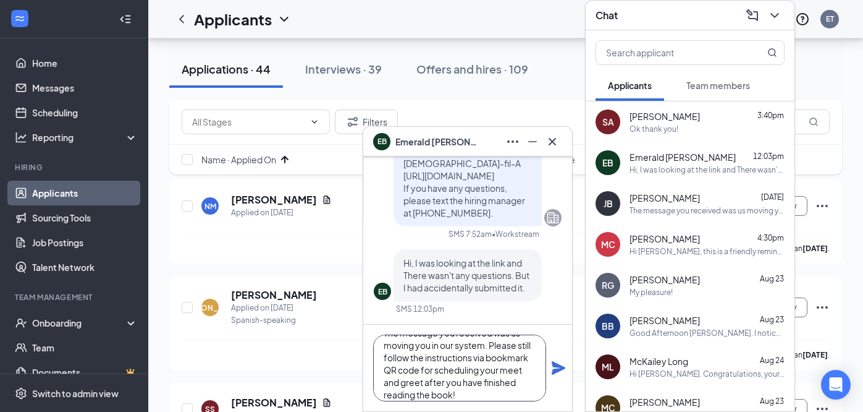
type textarea "The message you received was us moving you in our system. Please still follow t…"
click at [557, 368] on icon "Plane" at bounding box center [559, 368] width 14 height 14
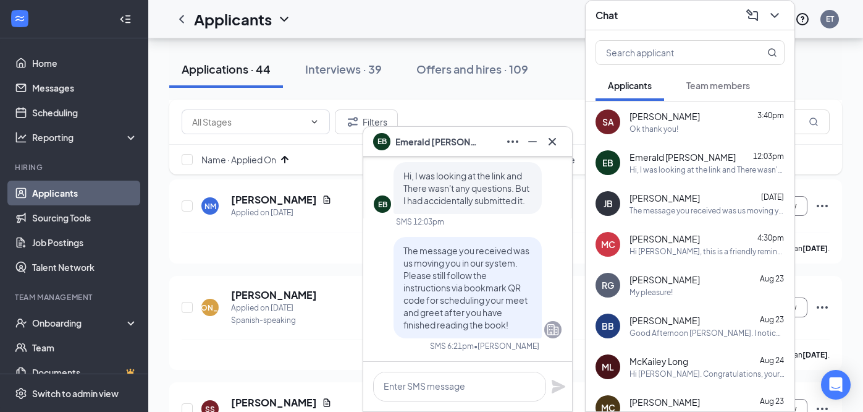
scroll to position [0, 0]
click at [483, 147] on div "EB Emerald [PERSON_NAME]" at bounding box center [467, 142] width 189 height 20
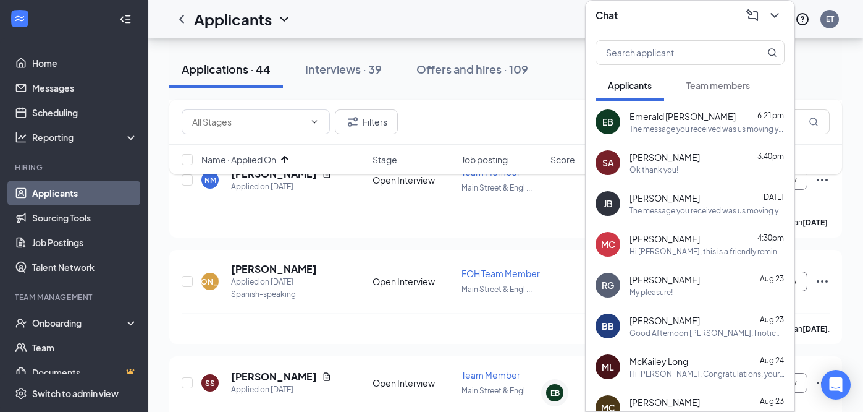
scroll to position [2020, 0]
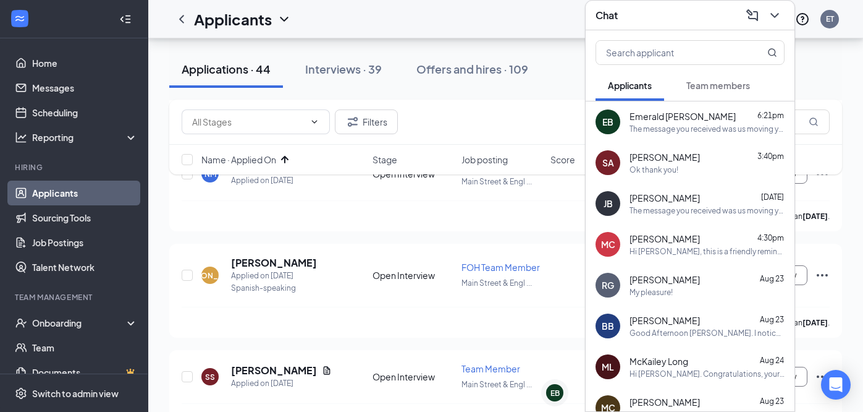
click at [651, 20] on div "Chat" at bounding box center [690, 15] width 189 height 19
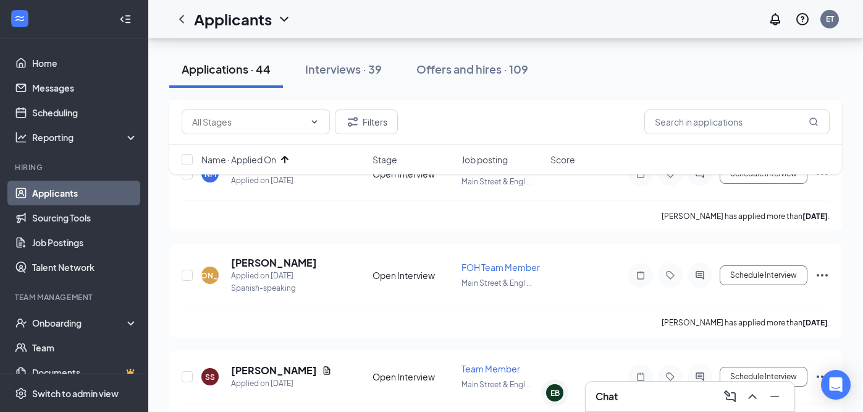
click at [651, 23] on div "Applicants ET" at bounding box center [505, 19] width 715 height 38
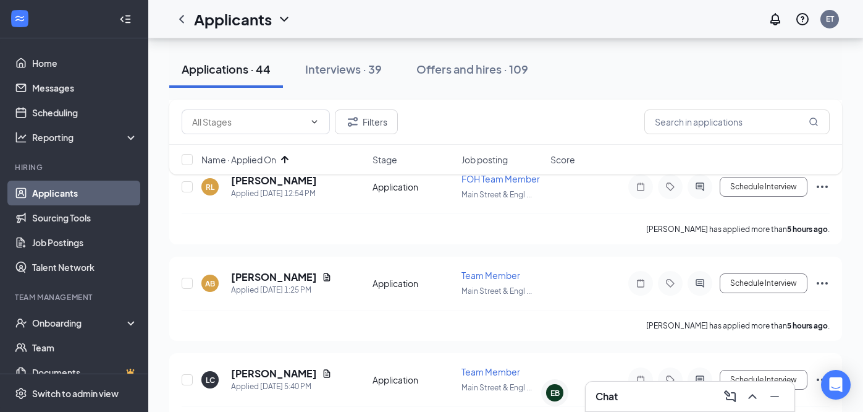
scroll to position [4041, 0]
click at [85, 110] on link "Scheduling" at bounding box center [85, 112] width 106 height 25
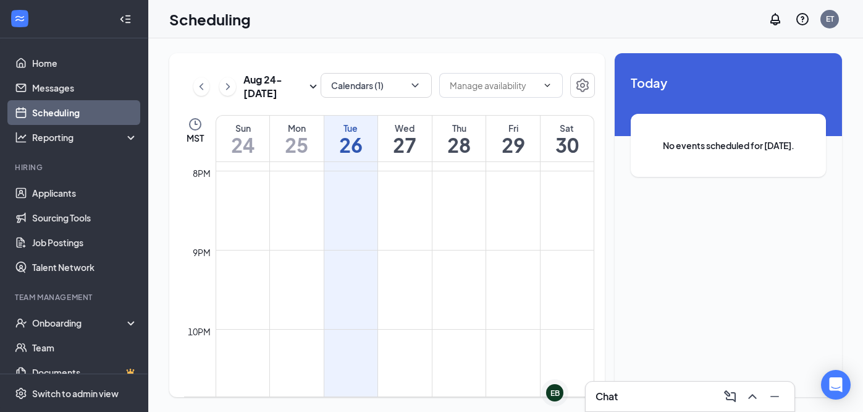
scroll to position [1664, 0]
click at [395, 69] on div "[DATE] - [DATE] Calendars (1) MST Sun 24 Mon 25 Tue 26 Wed 27 Thu 28 Fri 29 Sat…" at bounding box center [387, 225] width 436 height 344
click at [397, 86] on button "Calendars (1)" at bounding box center [376, 85] width 111 height 25
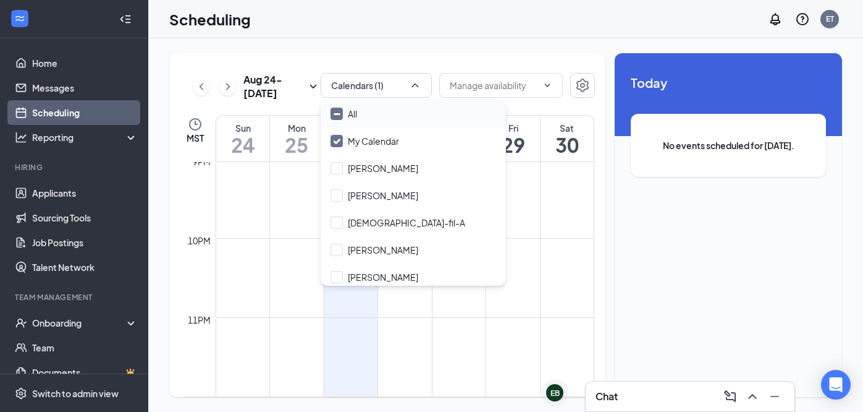
click at [352, 116] on input "All" at bounding box center [344, 114] width 27 height 12
checkbox input "true"
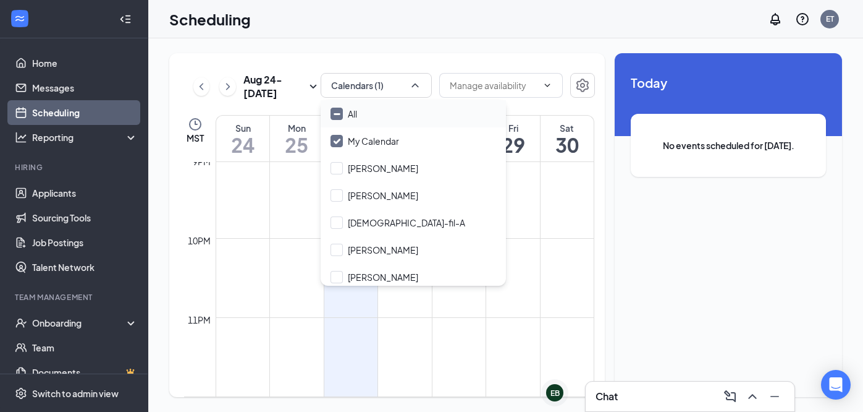
checkbox input "true"
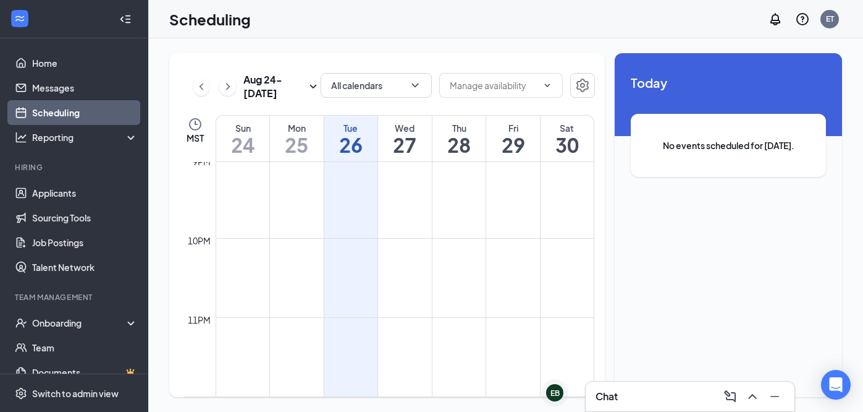
click at [417, 58] on div "[DATE] - [DATE] All calendars MST Sun 24 Mon 25 Tue 26 Wed 27 Thu 28 Fri 29 Sat…" at bounding box center [387, 225] width 436 height 344
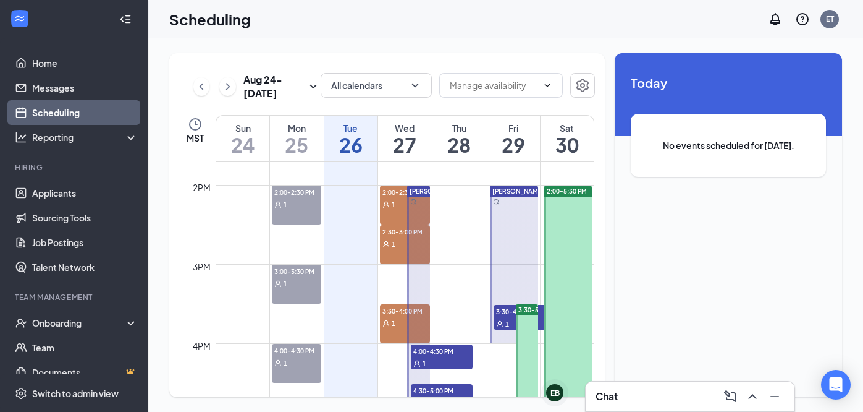
scroll to position [1071, 0]
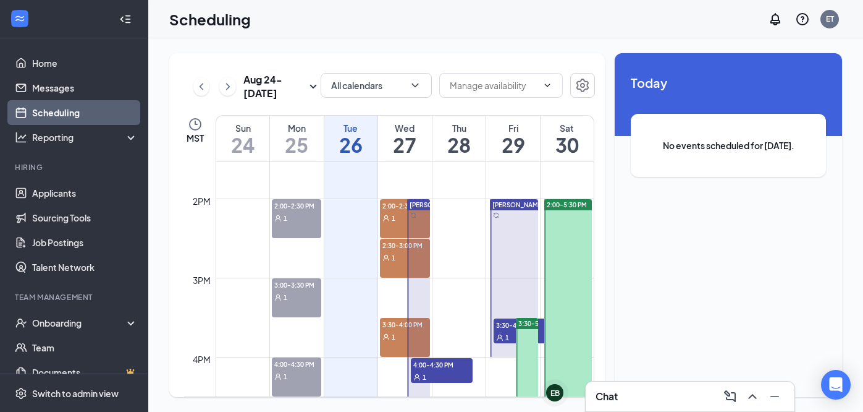
click at [396, 218] on div "1" at bounding box center [404, 217] width 49 height 12
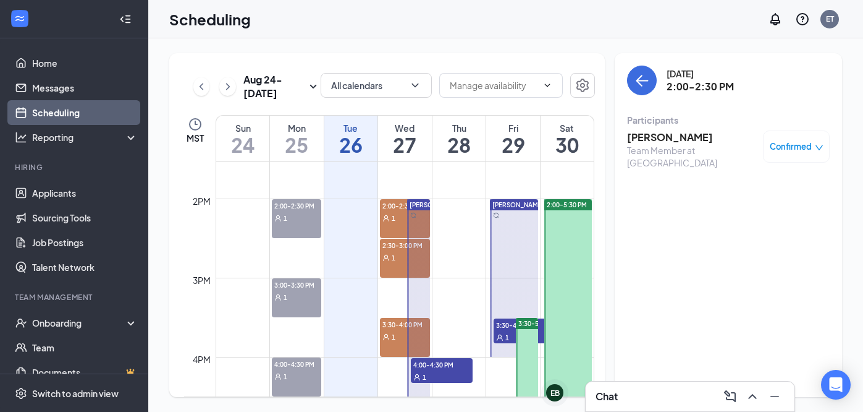
click at [396, 260] on div "1" at bounding box center [404, 257] width 49 height 12
click at [390, 349] on div "3:30-4:00 PM 1" at bounding box center [404, 337] width 49 height 39
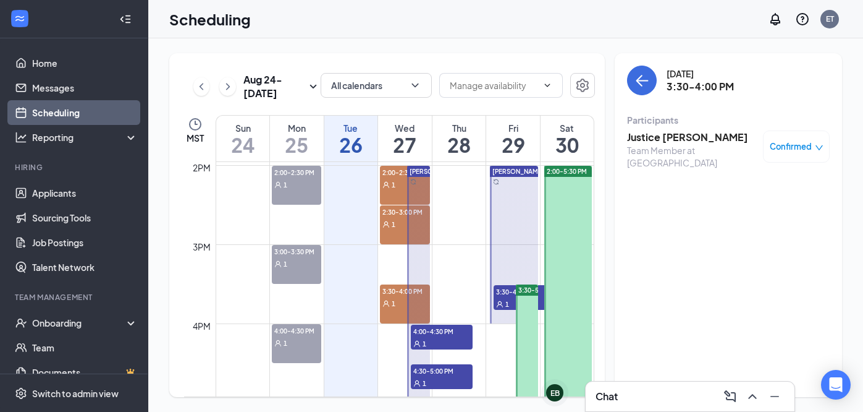
scroll to position [1106, 0]
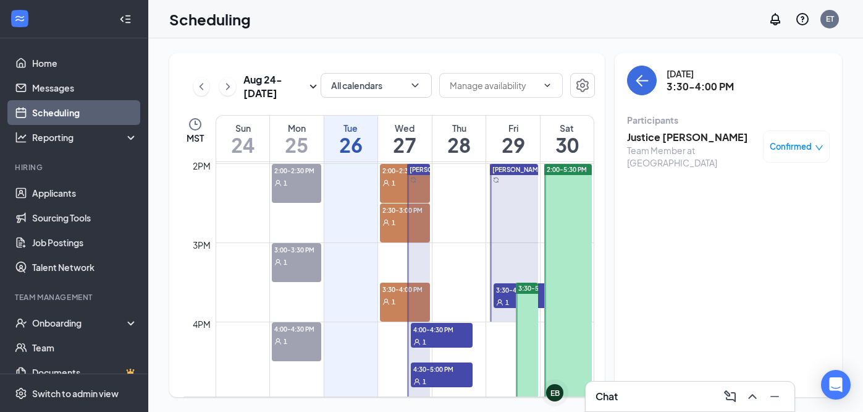
click at [502, 240] on div at bounding box center [514, 243] width 48 height 158
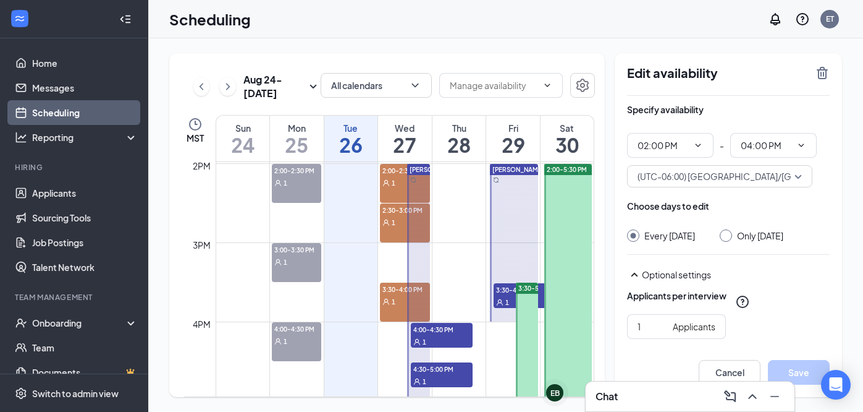
click at [421, 245] on div at bounding box center [418, 282] width 22 height 237
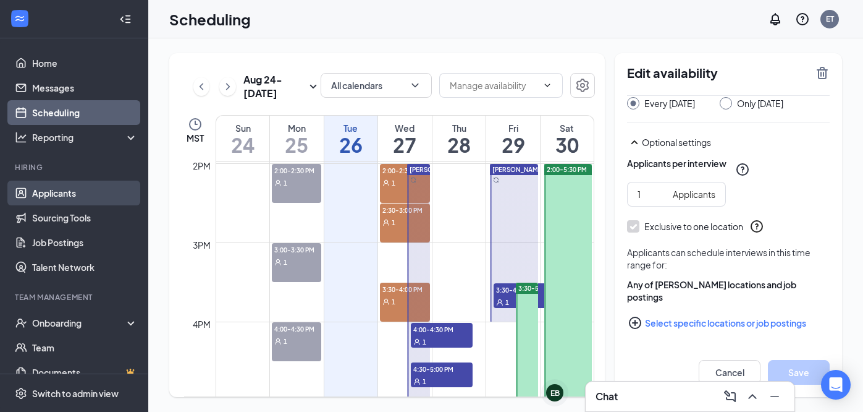
click at [44, 195] on link "Applicants" at bounding box center [85, 192] width 106 height 25
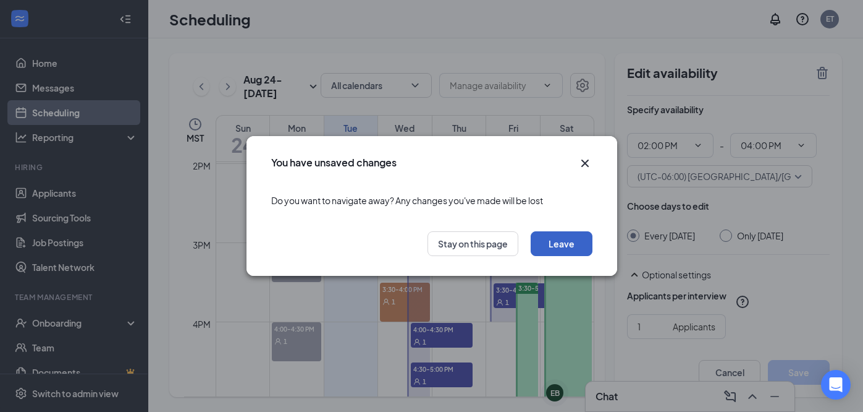
click at [561, 249] on button "Leave" at bounding box center [562, 243] width 62 height 25
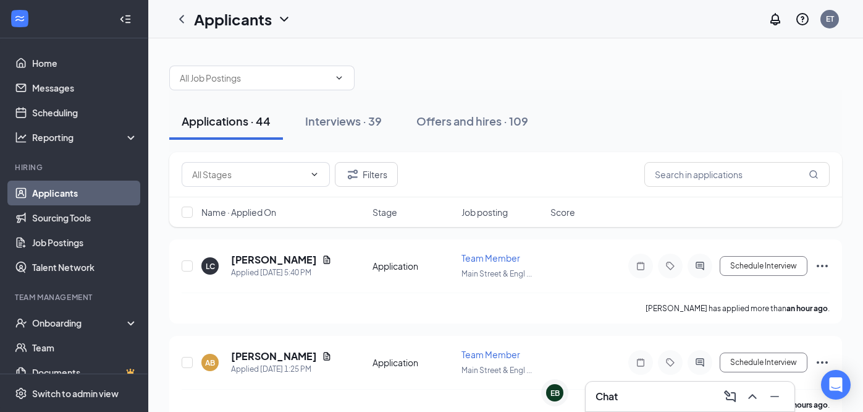
click at [242, 214] on span "Name · Applied On" at bounding box center [238, 212] width 75 height 12
click at [253, 214] on span "Name · Applied On" at bounding box center [238, 212] width 75 height 12
click at [269, 213] on span "Name · Applied On" at bounding box center [238, 212] width 75 height 12
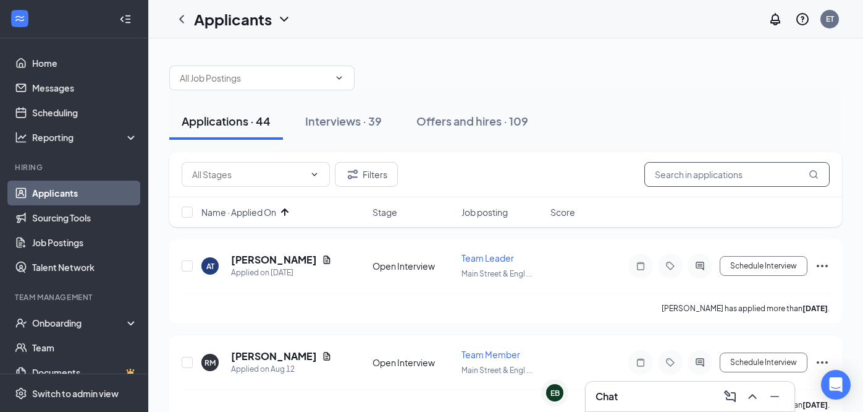
click at [669, 180] on input "text" at bounding box center [737, 174] width 185 height 25
type input "[PERSON_NAME]"
drag, startPoint x: 706, startPoint y: 176, endPoint x: 646, endPoint y: 172, distance: 60.7
click at [646, 172] on input "[PERSON_NAME]" at bounding box center [737, 174] width 185 height 25
click at [292, 260] on h5 "[PERSON_NAME]" at bounding box center [274, 260] width 86 height 14
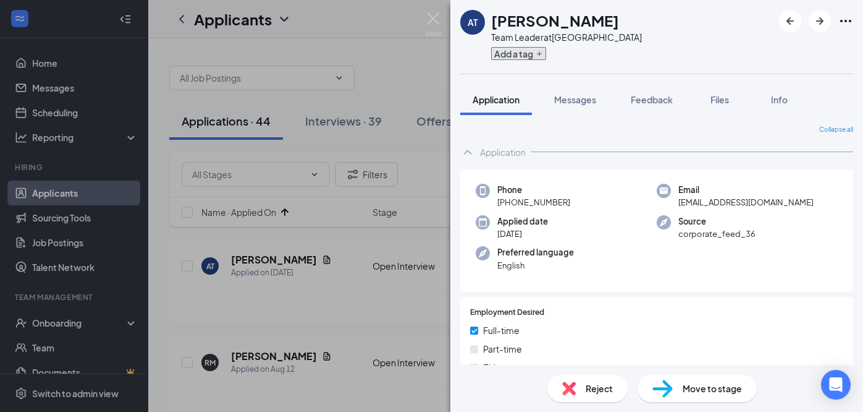
click at [528, 54] on button "Add a tag" at bounding box center [518, 53] width 55 height 13
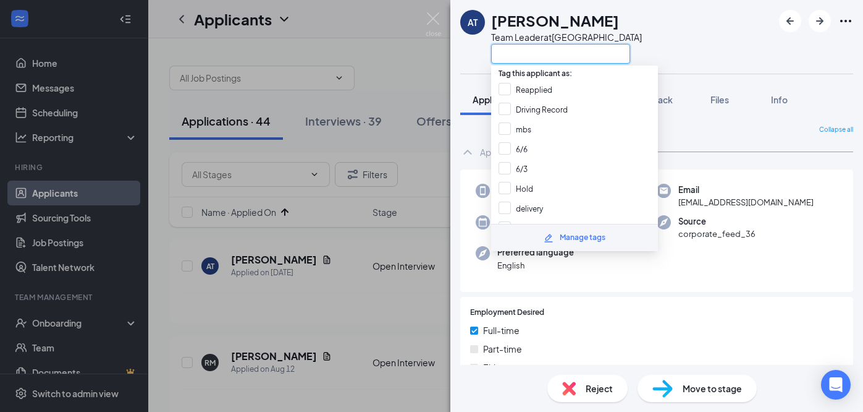
click at [528, 54] on input "text" at bounding box center [560, 54] width 139 height 20
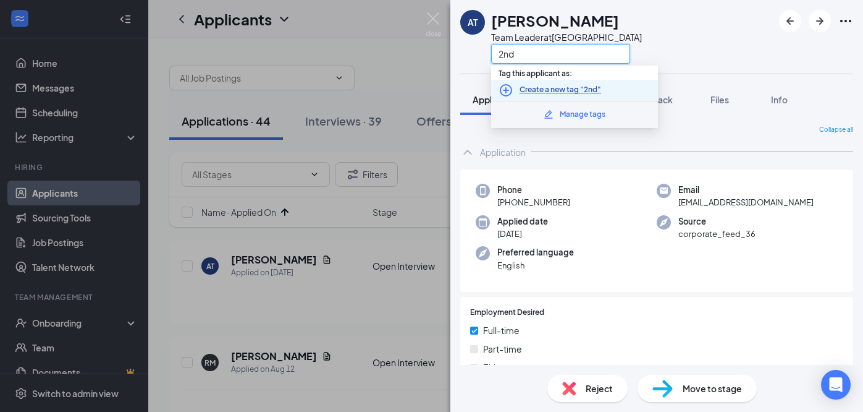
type input "2nd"
click at [583, 92] on link "Create a new tag "2nd"" at bounding box center [561, 90] width 82 height 12
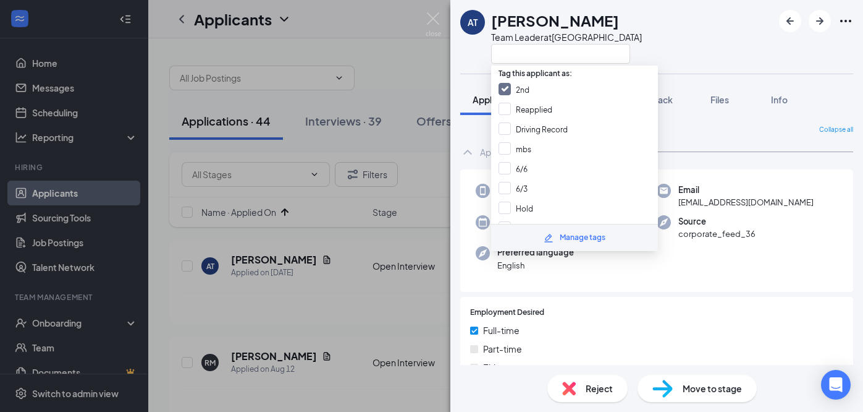
click at [473, 51] on div "AT [PERSON_NAME] Team Leader at [GEOGRAPHIC_DATA]" at bounding box center [551, 37] width 182 height 54
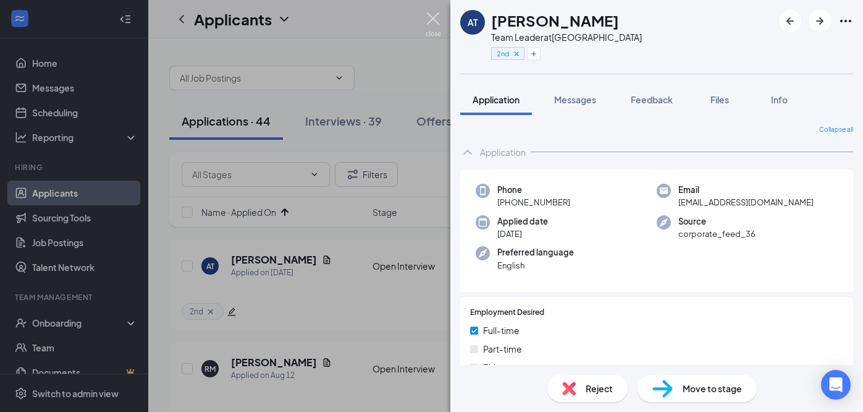
click at [430, 18] on img at bounding box center [433, 24] width 15 height 24
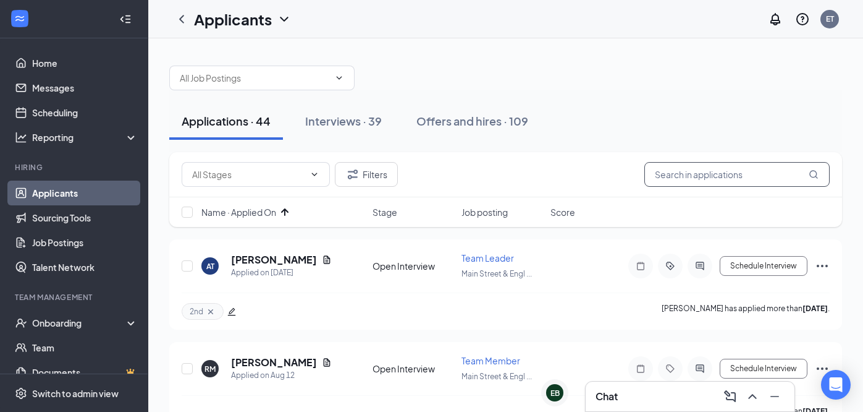
click at [698, 172] on input "text" at bounding box center [737, 174] width 185 height 25
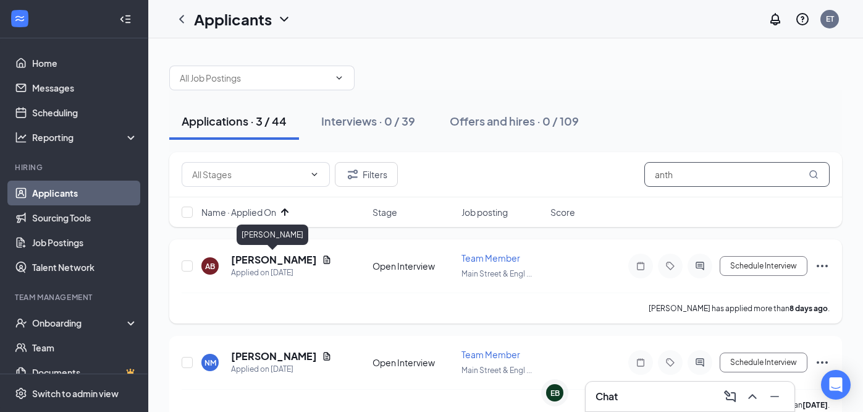
type input "anth"
click at [290, 260] on h5 "[PERSON_NAME]" at bounding box center [274, 260] width 86 height 14
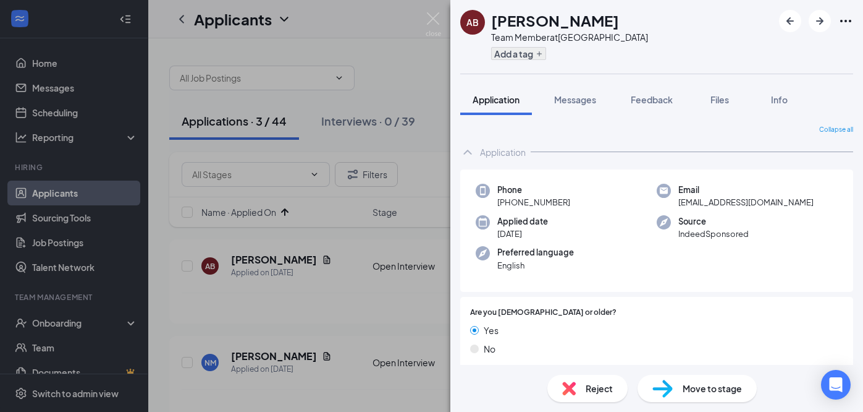
click at [525, 56] on button "Add a tag" at bounding box center [518, 53] width 55 height 13
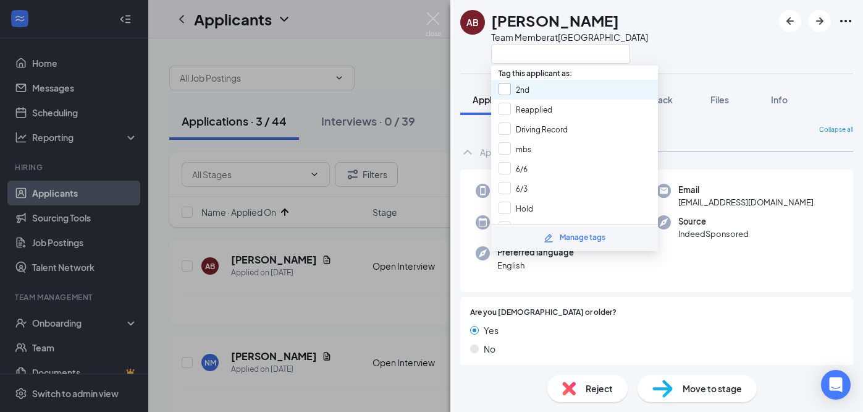
click at [507, 85] on input "2nd" at bounding box center [514, 90] width 31 height 14
checkbox input "true"
click at [434, 20] on img at bounding box center [433, 24] width 15 height 24
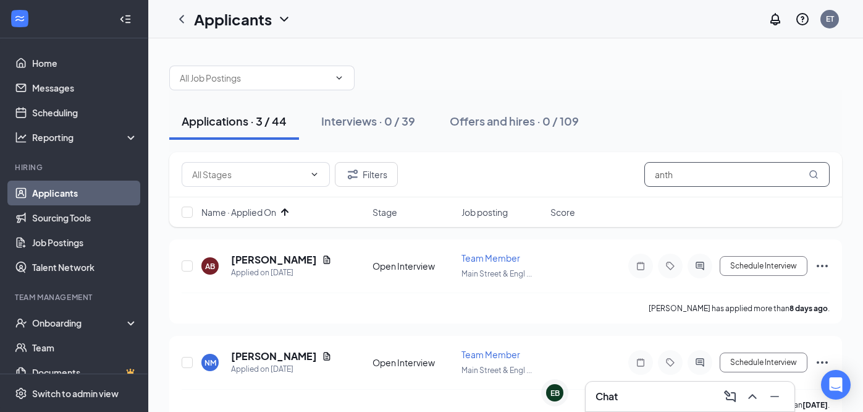
click at [694, 170] on input "anth" at bounding box center [737, 174] width 185 height 25
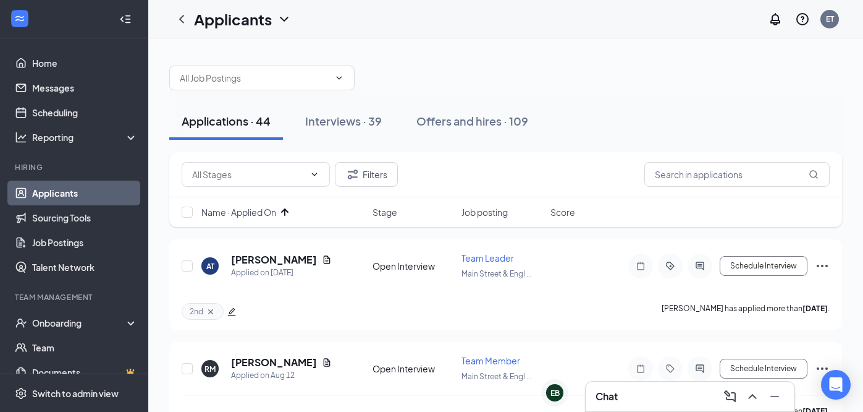
click at [311, 327] on div "2nd [PERSON_NAME] has applied more than [DATE] ." at bounding box center [506, 310] width 648 height 37
click at [272, 205] on div "Name · Applied On Stage Job posting Score" at bounding box center [505, 212] width 673 height 30
click at [272, 213] on span "Name · Applied On" at bounding box center [238, 212] width 75 height 12
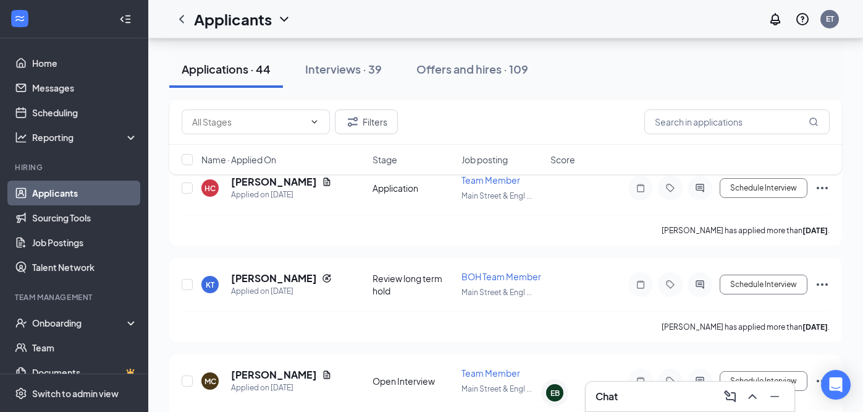
scroll to position [1605, 0]
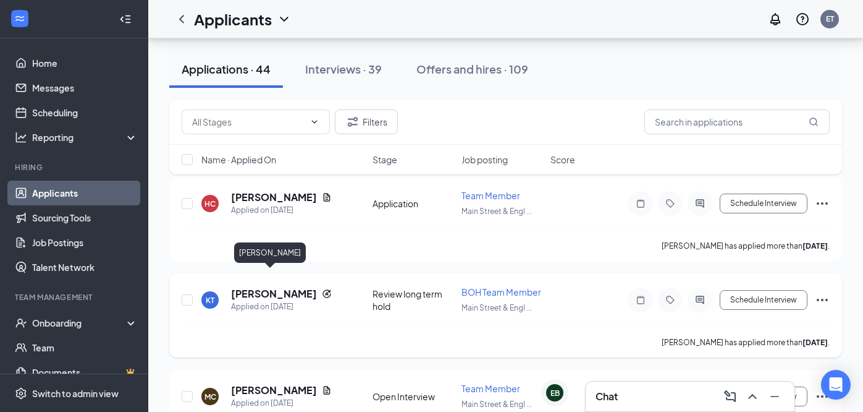
click at [277, 287] on h5 "[PERSON_NAME]" at bounding box center [274, 294] width 86 height 14
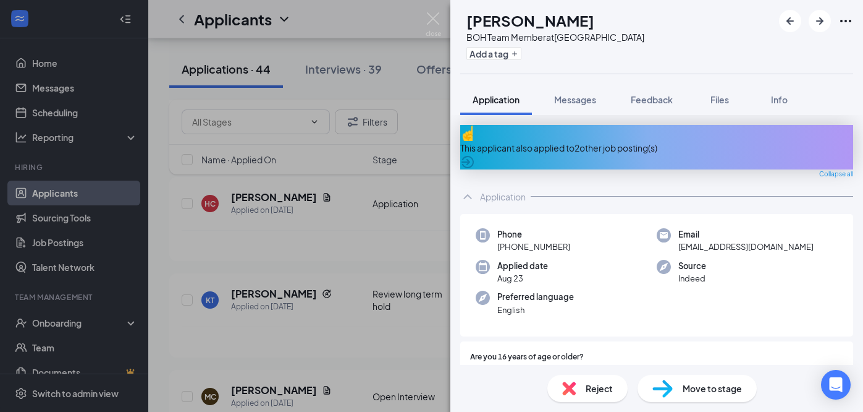
click at [608, 144] on div "This applicant also applied to 2 other job posting(s)" at bounding box center [656, 148] width 393 height 14
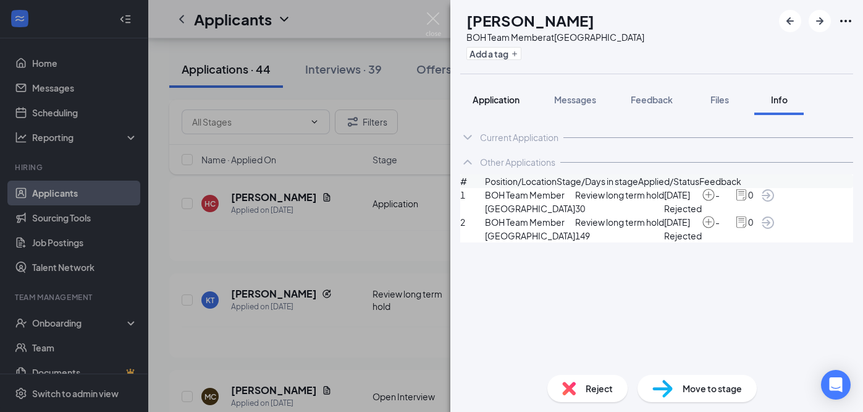
click at [500, 100] on span "Application" at bounding box center [496, 99] width 47 height 11
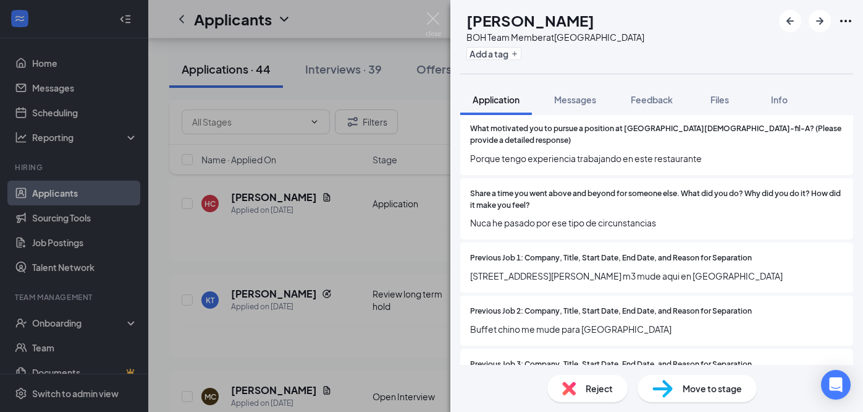
scroll to position [921, 0]
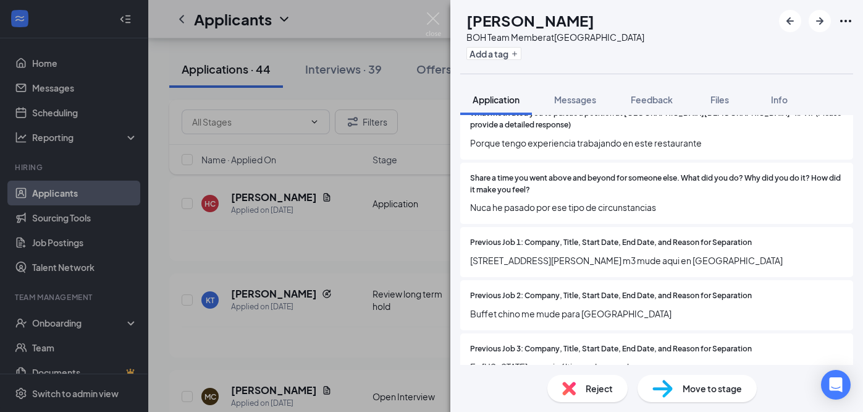
click at [375, 323] on div "KT [PERSON_NAME] BOH Team Member at [GEOGRAPHIC_DATA] Add a tag Application Mes…" at bounding box center [431, 206] width 863 height 412
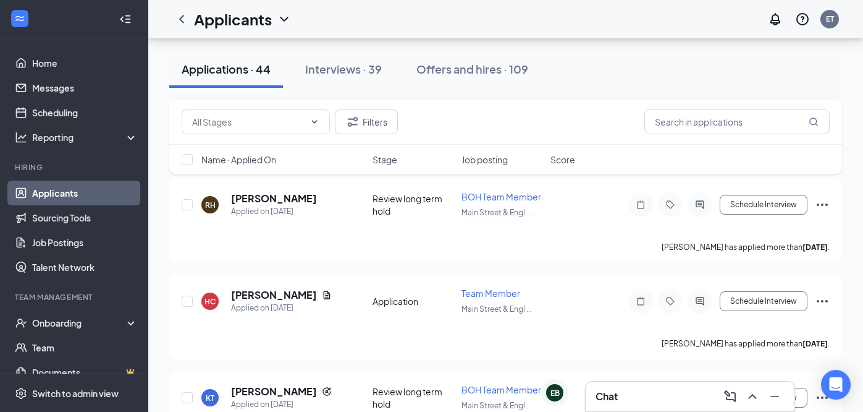
scroll to position [1507, 0]
click at [277, 289] on h5 "[PERSON_NAME]" at bounding box center [274, 296] width 86 height 14
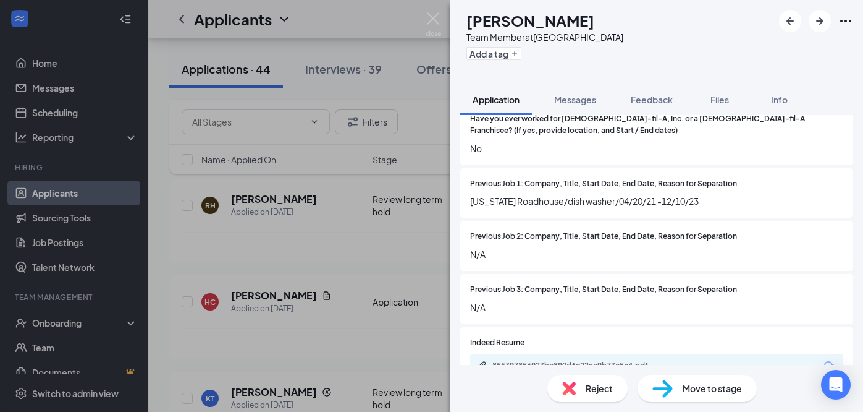
scroll to position [971, 0]
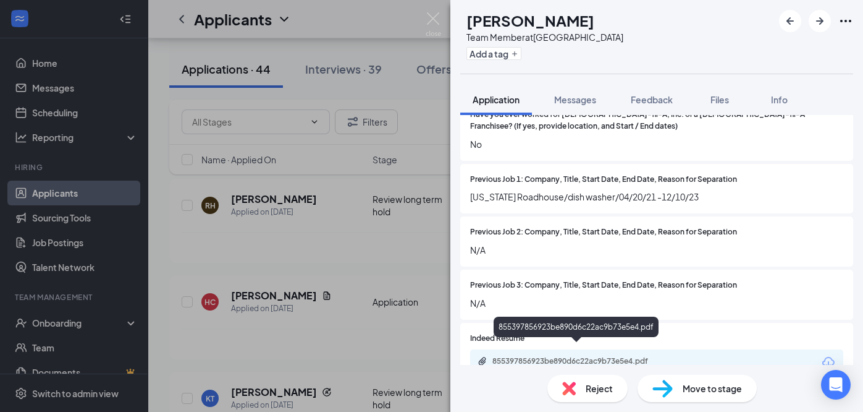
click at [576, 356] on div "855397856923be890d6c22ac9b73e5e4.pdf" at bounding box center [579, 361] width 173 height 10
click at [253, 243] on div "HC [PERSON_NAME] Team Member at [GEOGRAPHIC_DATA] Add a tag Application Message…" at bounding box center [431, 206] width 863 height 412
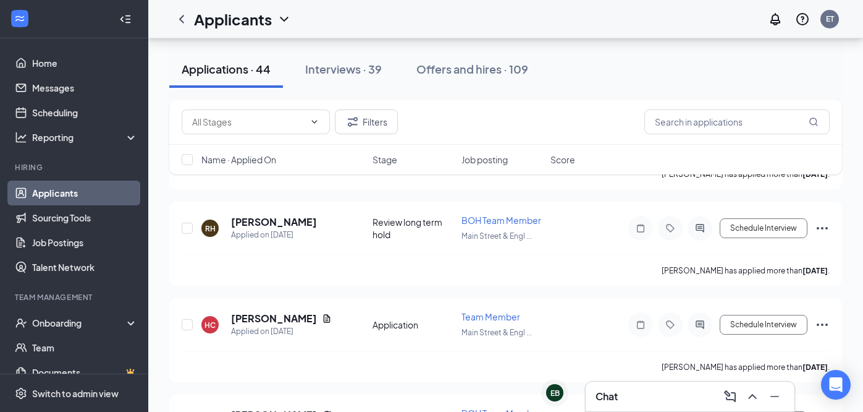
scroll to position [1444, 0]
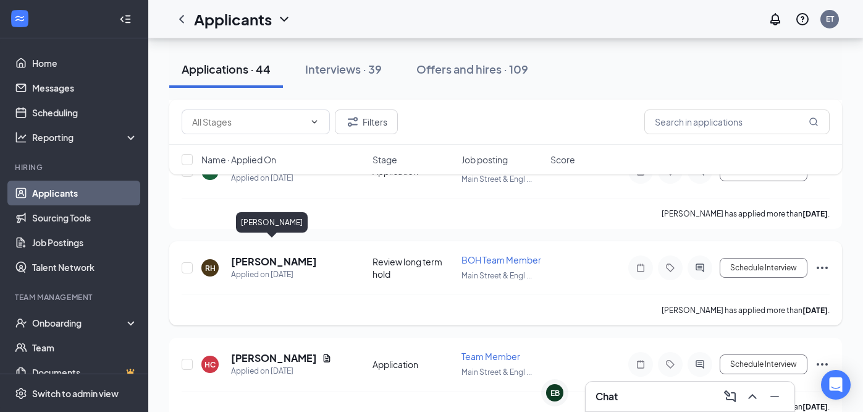
click at [255, 255] on h5 "[PERSON_NAME]" at bounding box center [274, 262] width 86 height 14
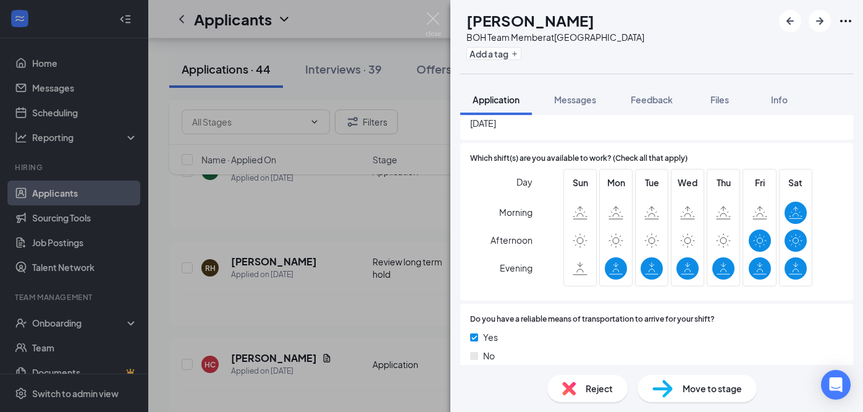
scroll to position [528, 0]
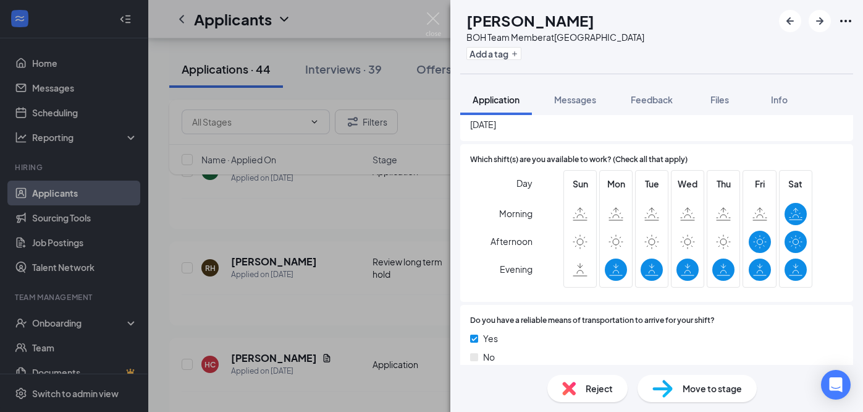
click at [323, 298] on div "RH [PERSON_NAME] BOH Team Member at [GEOGRAPHIC_DATA] Add a tag Application Mes…" at bounding box center [431, 206] width 863 height 412
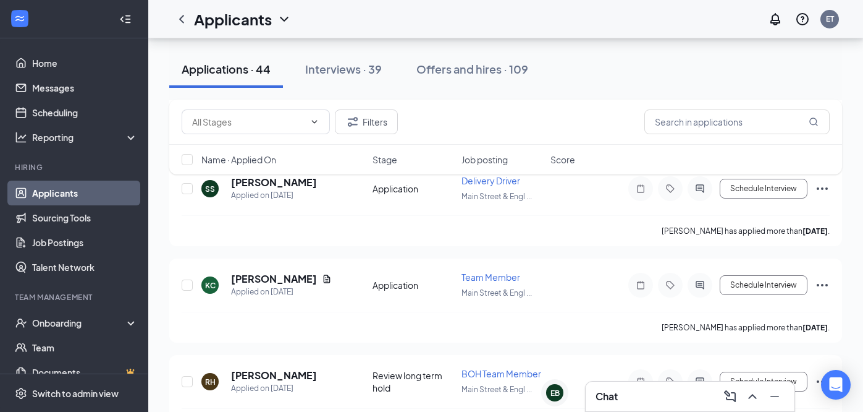
scroll to position [1316, 0]
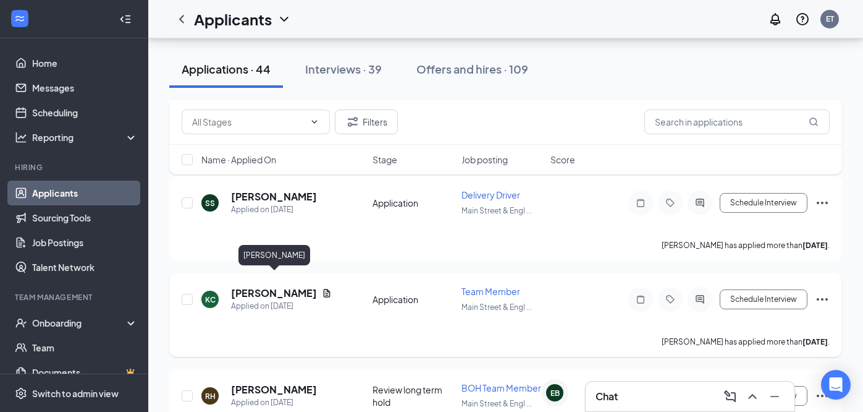
click at [253, 286] on h5 "[PERSON_NAME]" at bounding box center [274, 293] width 86 height 14
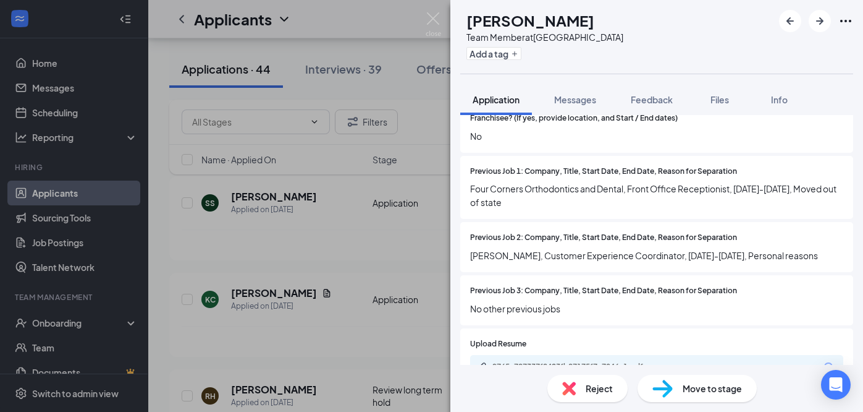
scroll to position [1039, 0]
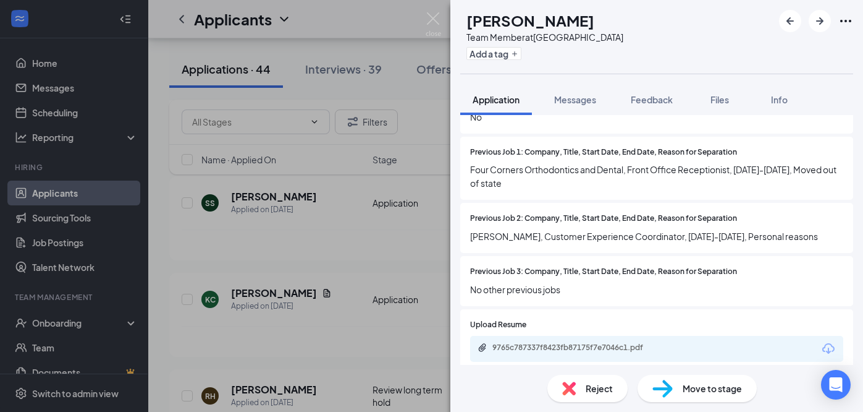
click at [696, 379] on div "Move to stage" at bounding box center [697, 387] width 119 height 27
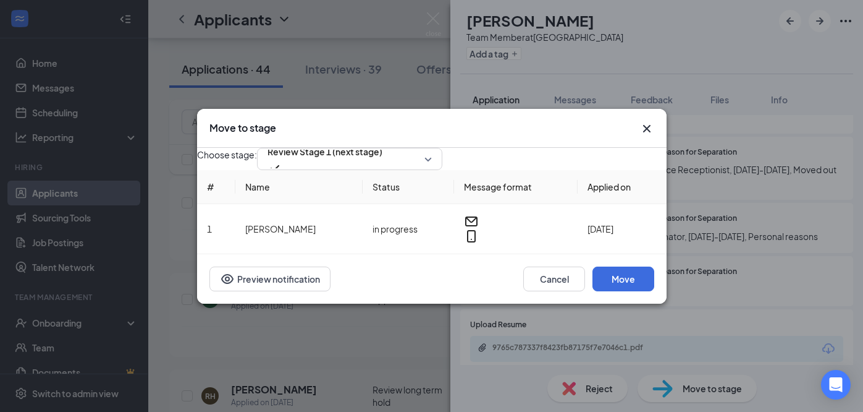
scroll to position [1033, 0]
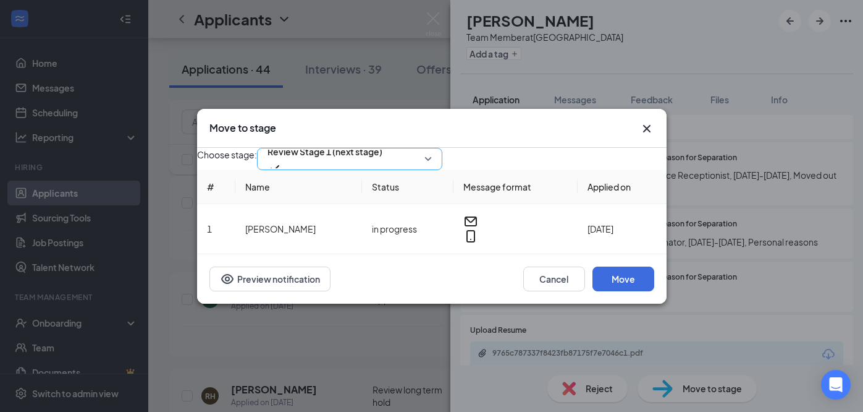
click at [383, 162] on span "Review Stage 1 (next stage)" at bounding box center [325, 158] width 115 height 33
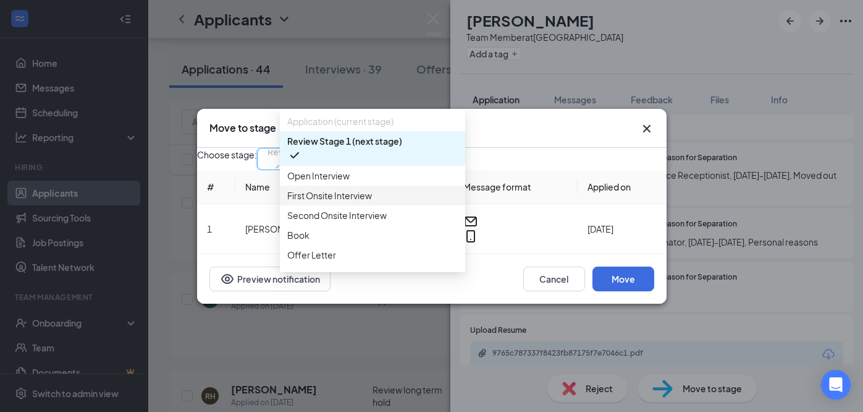
click at [370, 197] on span "First Onsite Interview" at bounding box center [329, 195] width 85 height 14
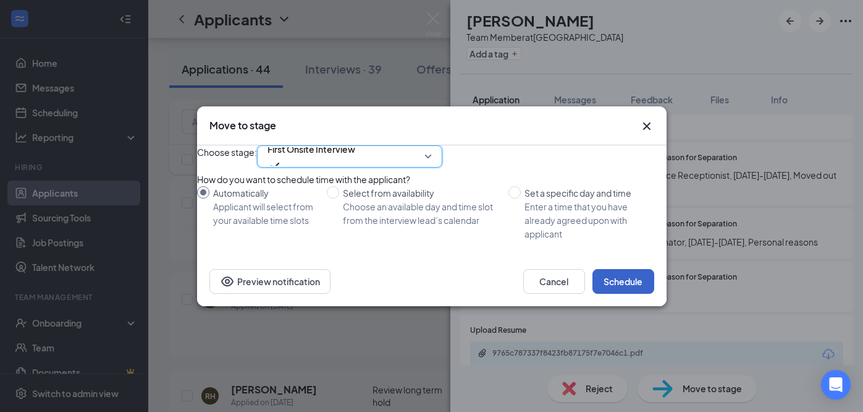
click at [615, 294] on button "Schedule" at bounding box center [624, 281] width 62 height 25
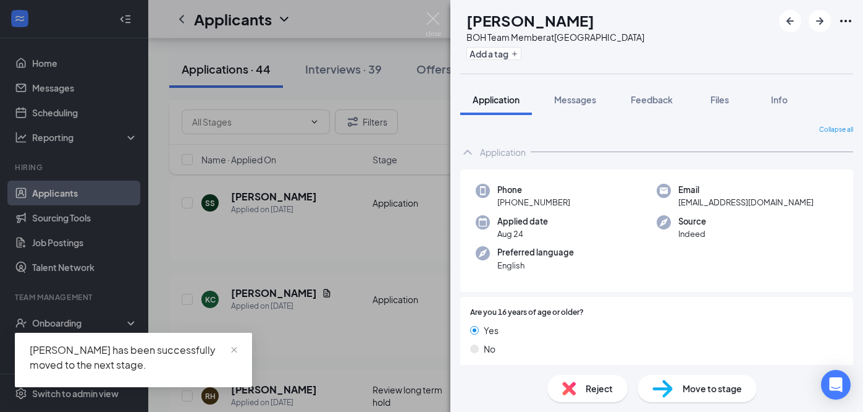
click at [381, 345] on div "RH [PERSON_NAME] BOH Team Member at [GEOGRAPHIC_DATA] Add a tag Application Mes…" at bounding box center [431, 206] width 863 height 412
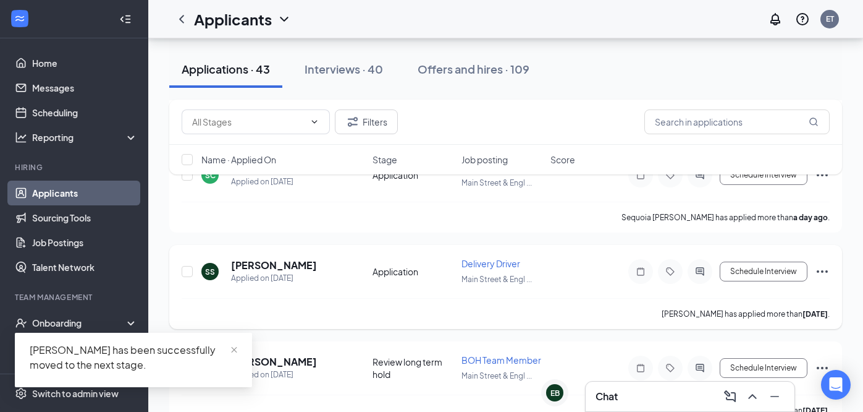
scroll to position [1234, 0]
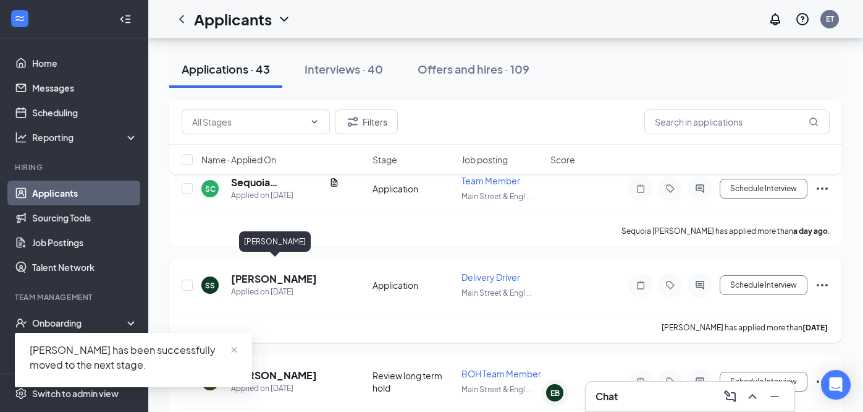
click at [306, 272] on h5 "[PERSON_NAME]" at bounding box center [274, 279] width 86 height 14
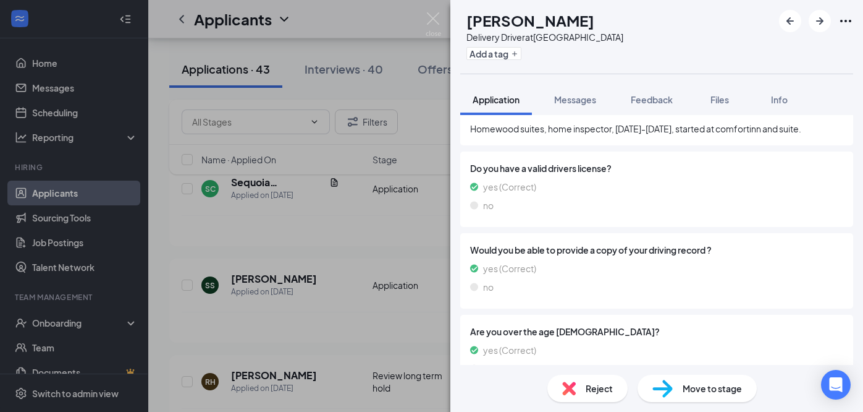
scroll to position [1094, 0]
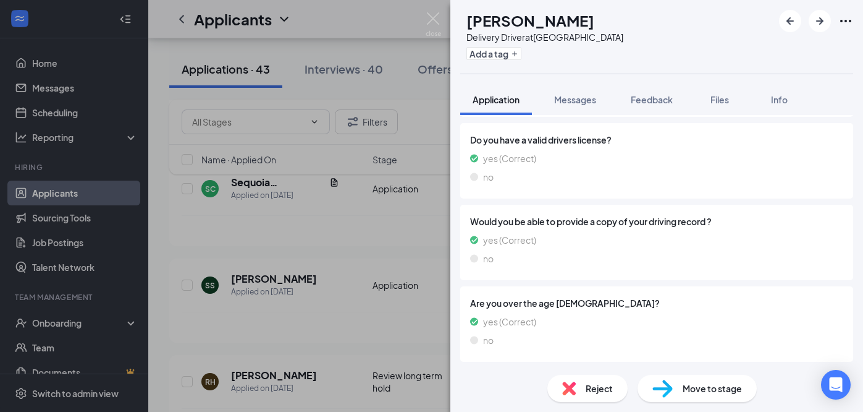
click at [327, 322] on div "SS [PERSON_NAME] Delivery Driver at [GEOGRAPHIC_DATA] Add a tag Application Mes…" at bounding box center [431, 206] width 863 height 412
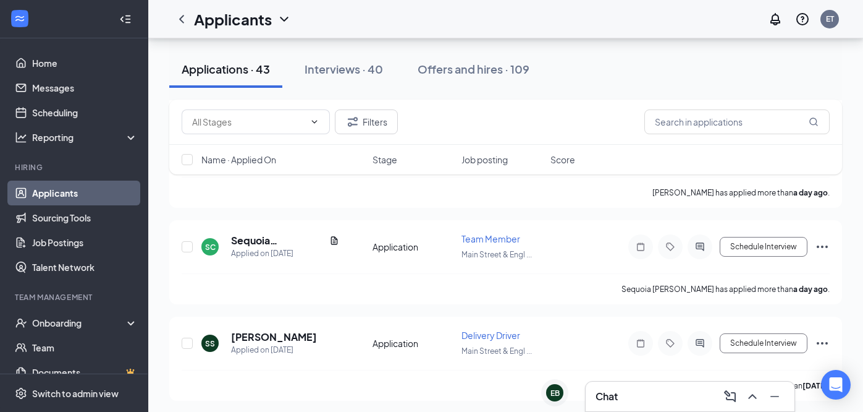
scroll to position [1148, 0]
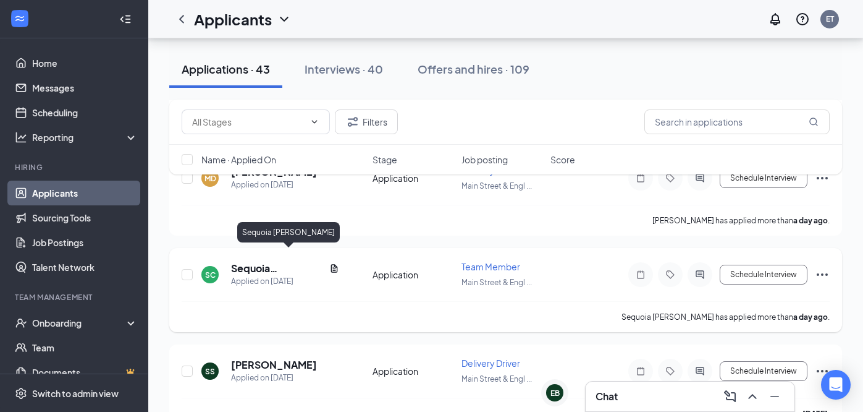
click at [293, 261] on h5 "Sequoia [PERSON_NAME]" at bounding box center [277, 268] width 93 height 14
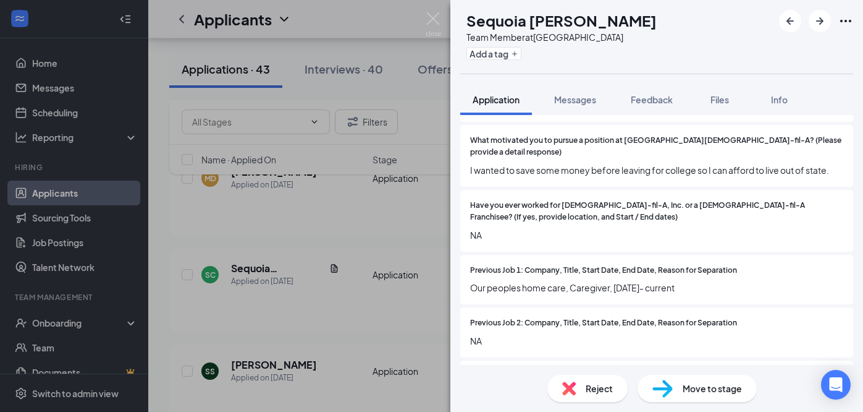
scroll to position [865, 0]
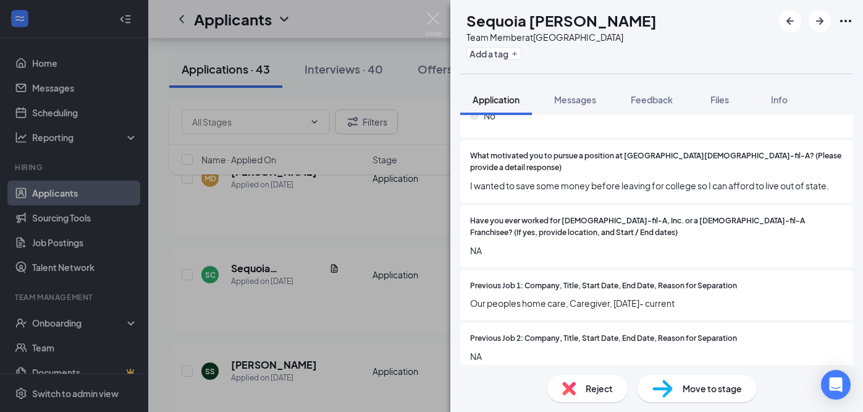
click at [384, 313] on div "SC Sequoia [PERSON_NAME] Team Member at [GEOGRAPHIC_DATA] & English Road Add a …" at bounding box center [431, 206] width 863 height 412
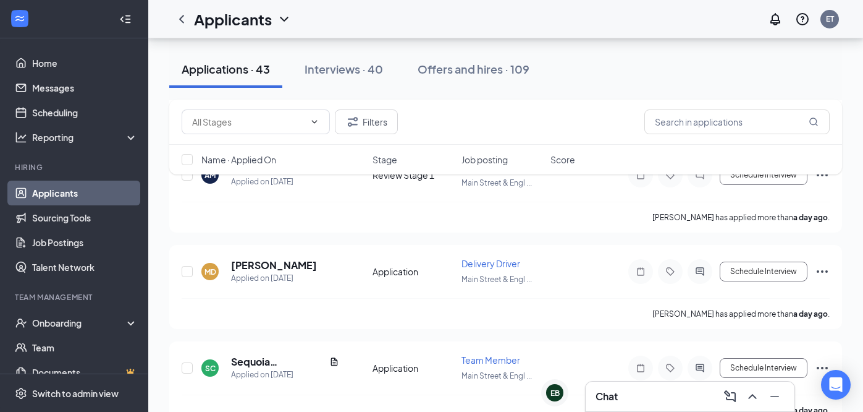
scroll to position [1050, 0]
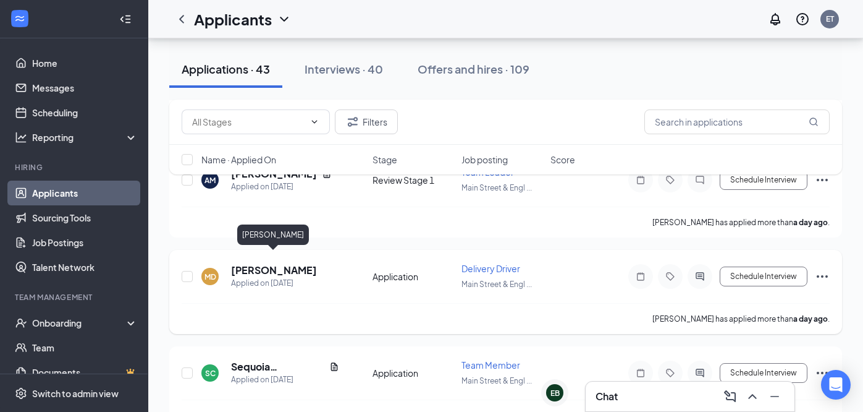
click at [277, 263] on h5 "[PERSON_NAME]" at bounding box center [274, 270] width 86 height 14
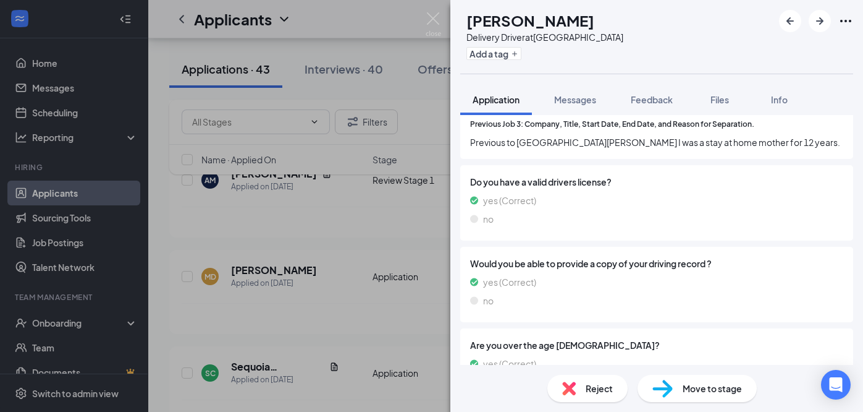
scroll to position [1107, 0]
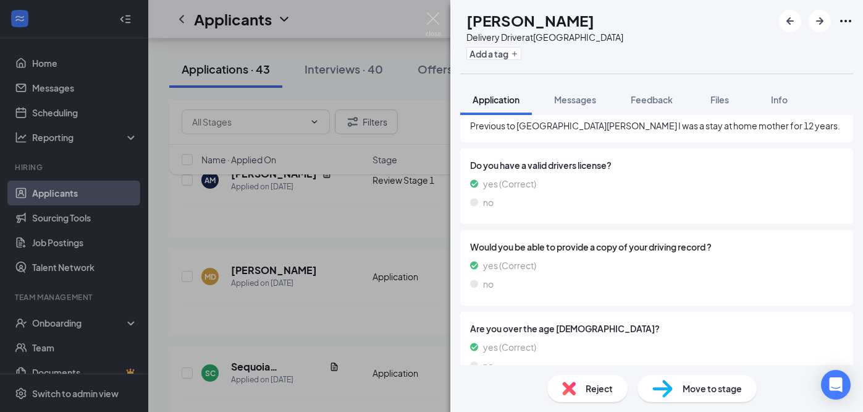
click at [371, 311] on div "MD [PERSON_NAME] Delivery Driver at [GEOGRAPHIC_DATA] & English Road Add a tag …" at bounding box center [431, 206] width 863 height 412
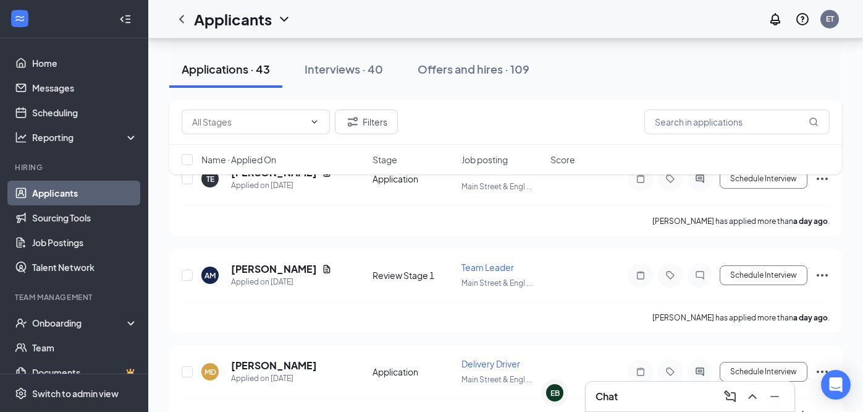
scroll to position [953, 0]
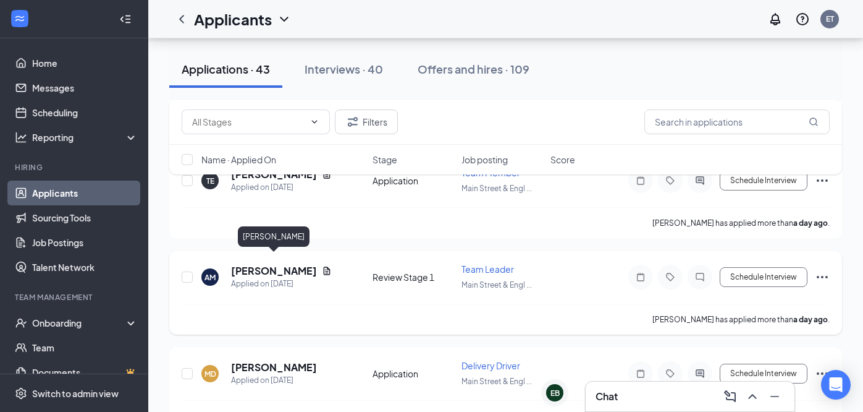
click at [283, 264] on h5 "[PERSON_NAME]" at bounding box center [274, 271] width 86 height 14
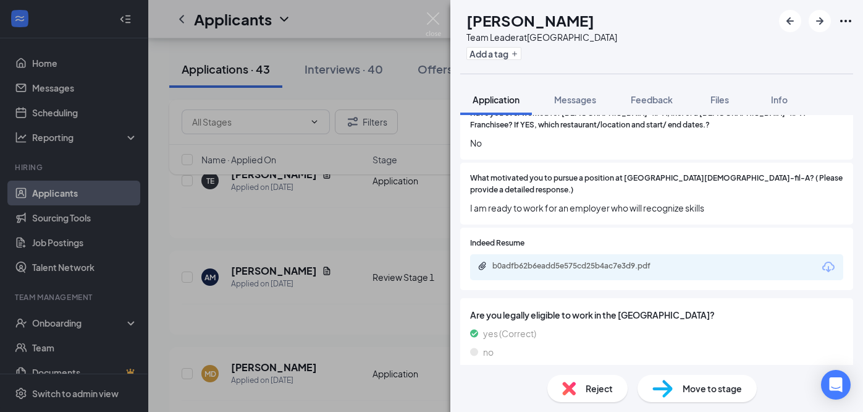
scroll to position [673, 0]
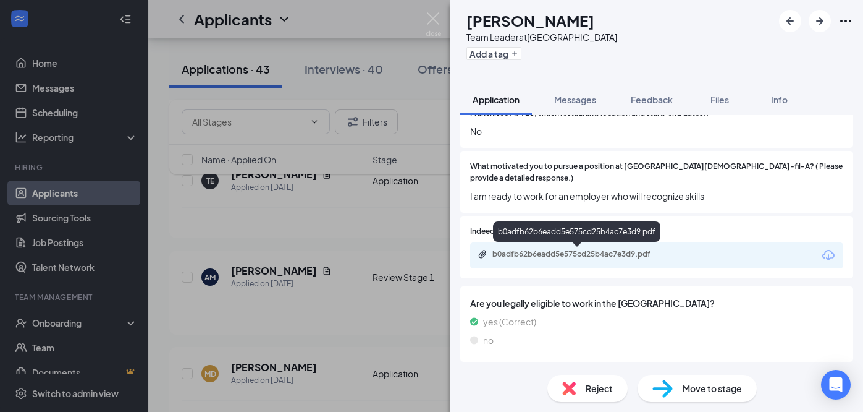
click at [564, 253] on div "b0adfb62b6eadd5e575cd25b4ac7e3d9.pdf" at bounding box center [579, 254] width 173 height 10
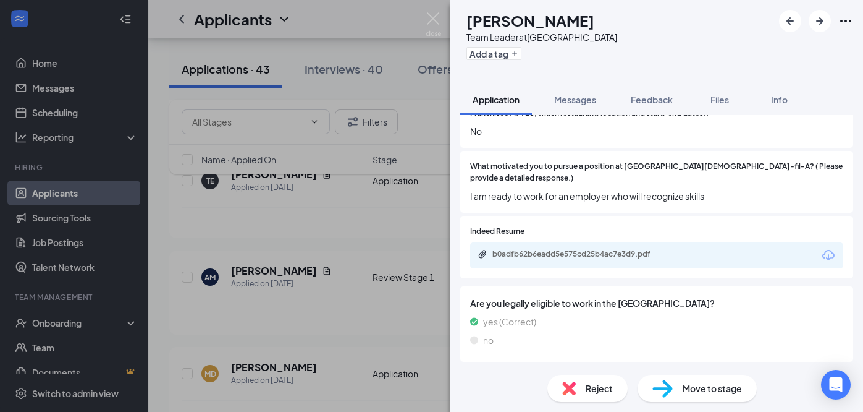
click at [334, 296] on div "AM [PERSON_NAME] Team Leader at [GEOGRAPHIC_DATA] Add a tag Application Message…" at bounding box center [431, 206] width 863 height 412
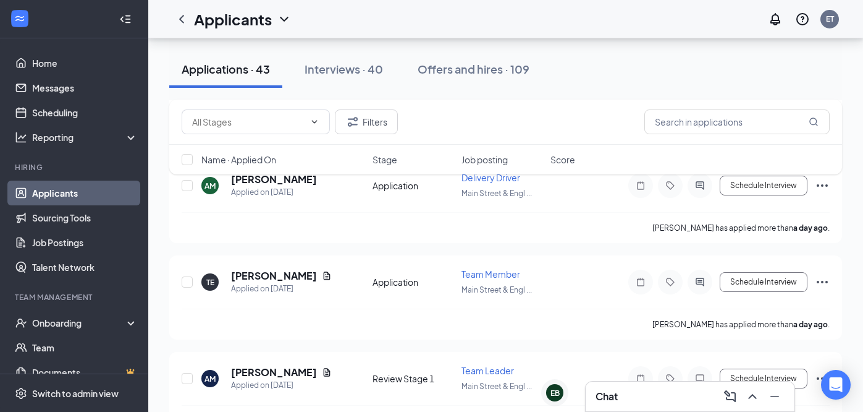
scroll to position [843, 0]
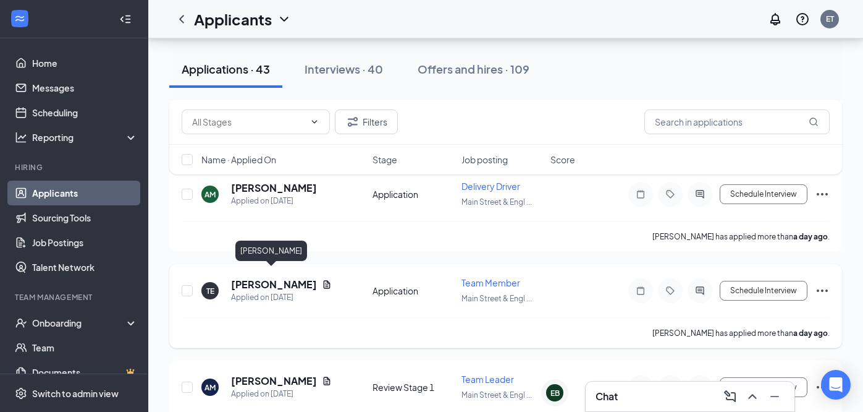
click at [266, 277] on h5 "[PERSON_NAME]" at bounding box center [274, 284] width 86 height 14
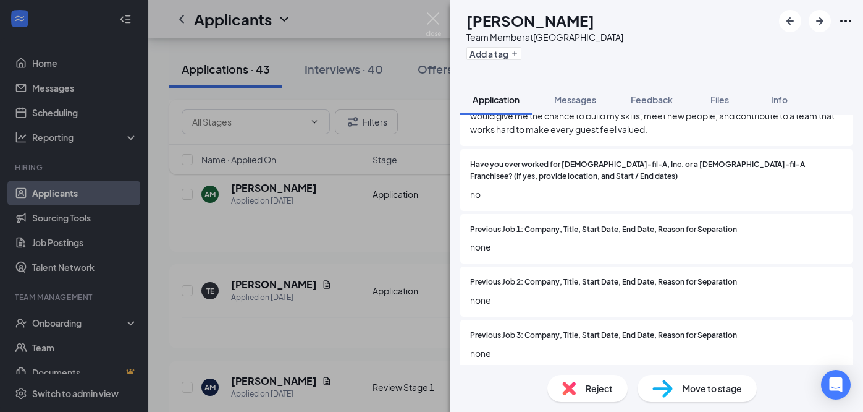
scroll to position [1039, 0]
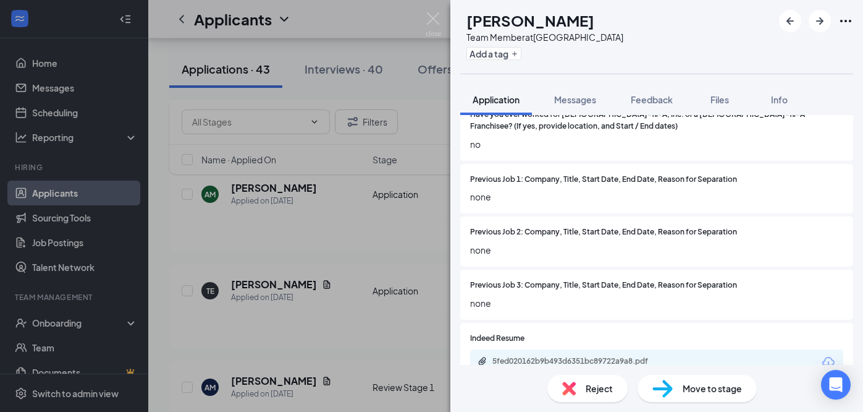
click at [567, 349] on div "5fed020162b9b493d6351bc89722a9a8.pdf" at bounding box center [656, 362] width 373 height 26
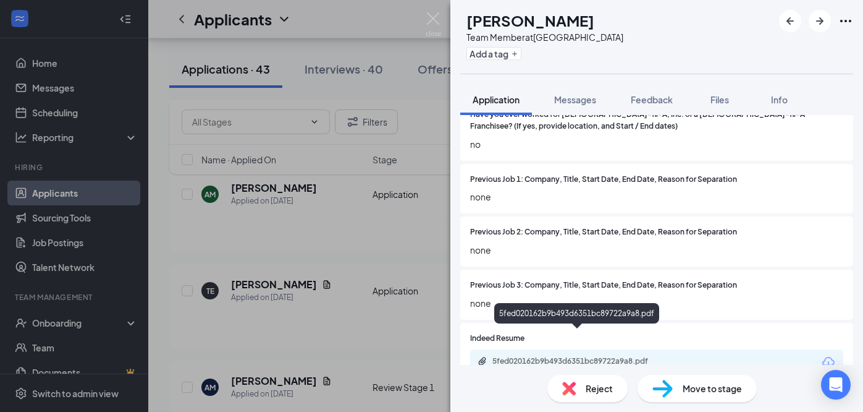
click at [571, 356] on div "5fed020162b9b493d6351bc89722a9a8.pdf" at bounding box center [579, 361] width 173 height 10
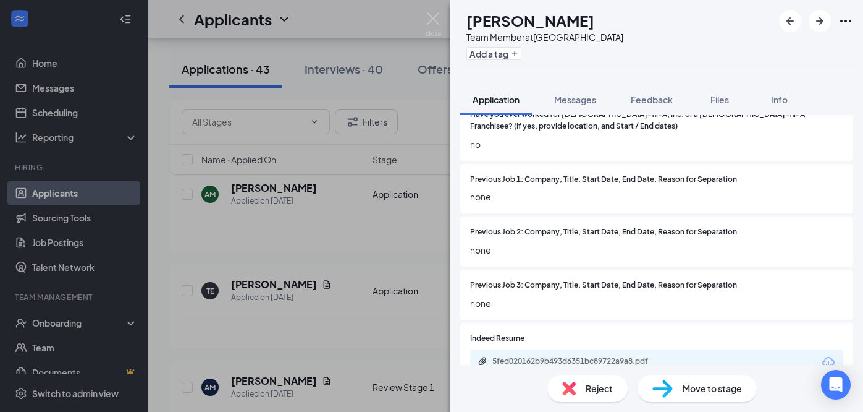
scroll to position [1033, 0]
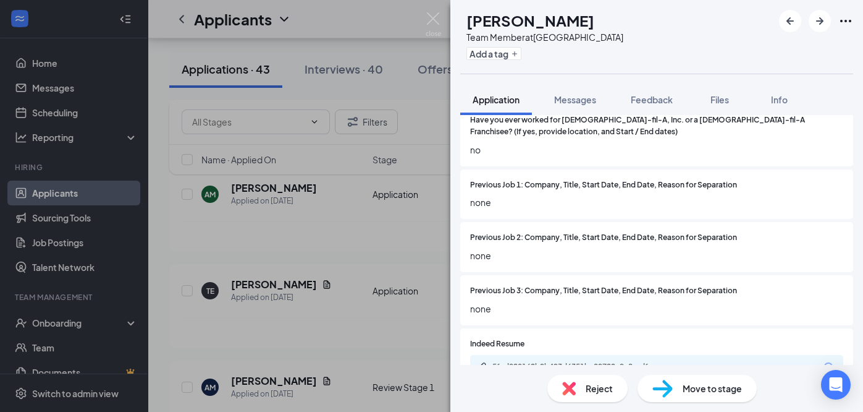
click at [687, 392] on span "Move to stage" at bounding box center [712, 388] width 59 height 14
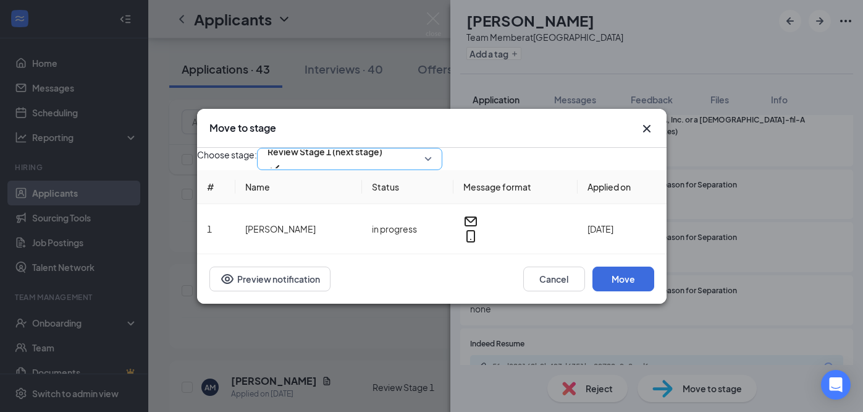
click at [383, 159] on span "Review Stage 1 (next stage)" at bounding box center [325, 158] width 115 height 33
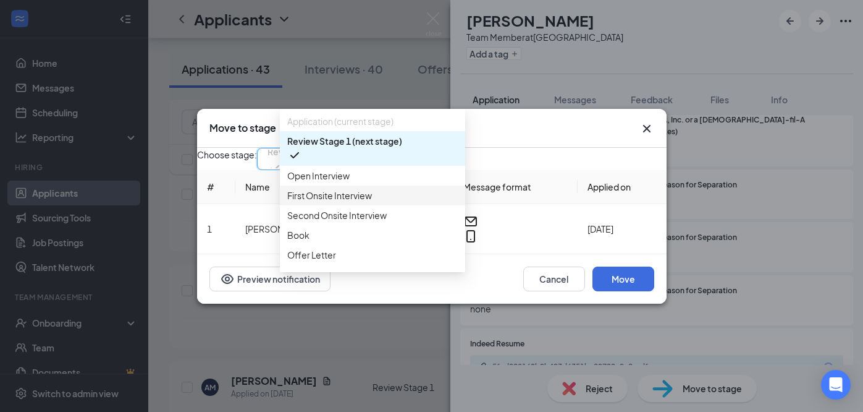
click at [380, 195] on span "First Onsite Interview" at bounding box center [372, 195] width 171 height 14
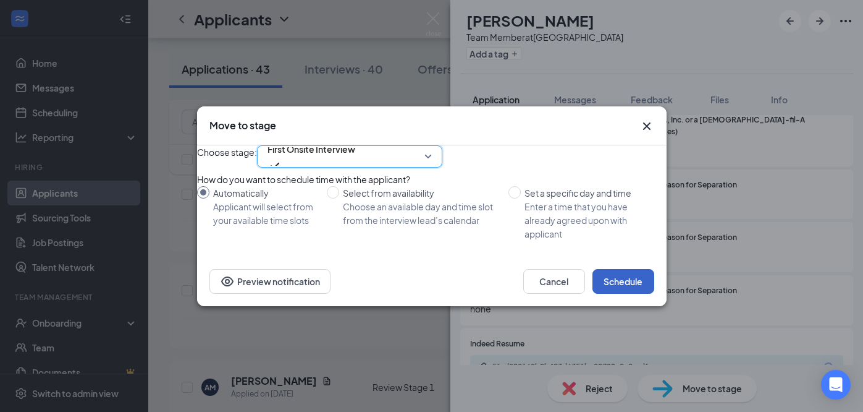
click at [625, 294] on button "Schedule" at bounding box center [624, 281] width 62 height 25
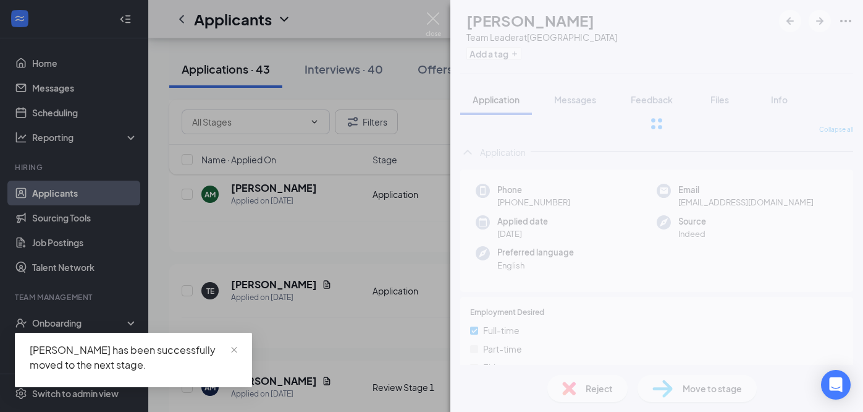
click at [365, 339] on div "AM [PERSON_NAME] Team Leader at [GEOGRAPHIC_DATA] Add a tag Application Message…" at bounding box center [431, 206] width 863 height 412
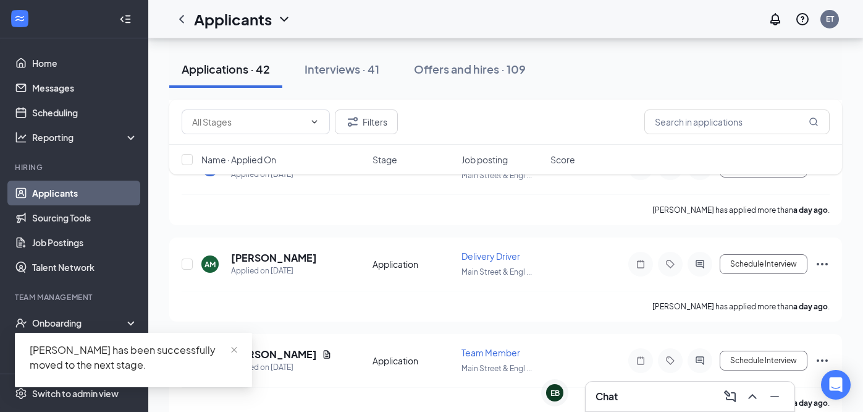
scroll to position [768, 0]
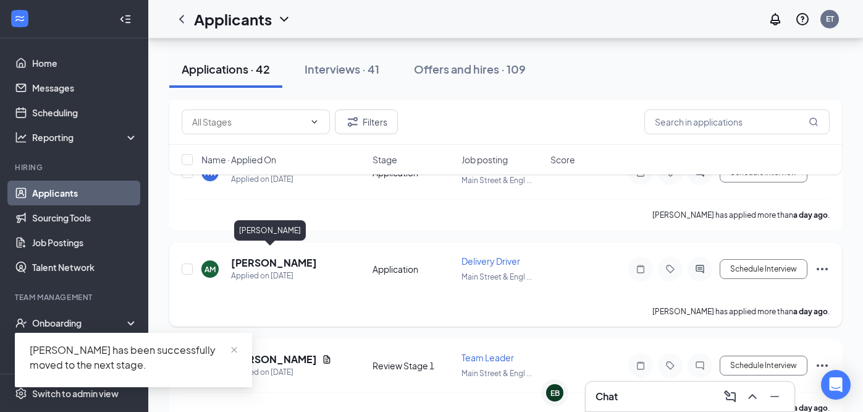
click at [258, 256] on h5 "[PERSON_NAME]" at bounding box center [274, 263] width 86 height 14
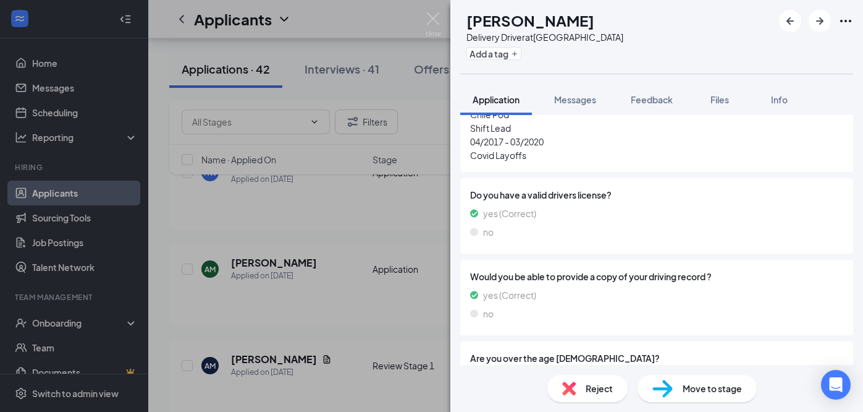
scroll to position [1159, 0]
click at [308, 299] on div "AM [PERSON_NAME] Delivery Driver at [GEOGRAPHIC_DATA] Add a tag Application Mes…" at bounding box center [431, 206] width 863 height 412
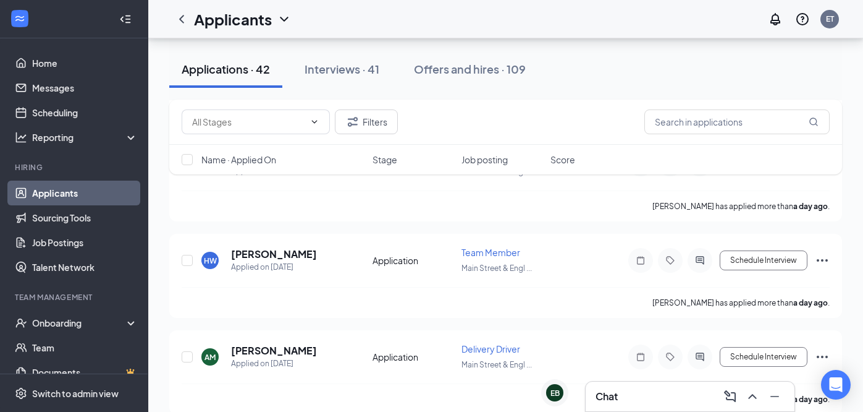
scroll to position [661, 0]
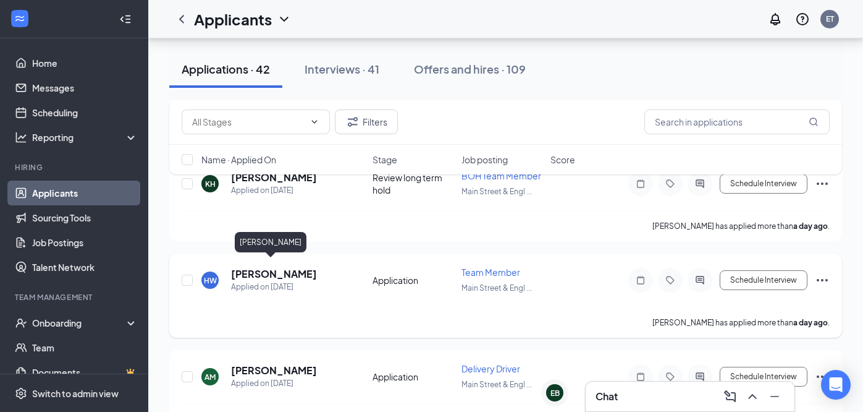
click at [270, 268] on h5 "[PERSON_NAME]" at bounding box center [274, 274] width 86 height 14
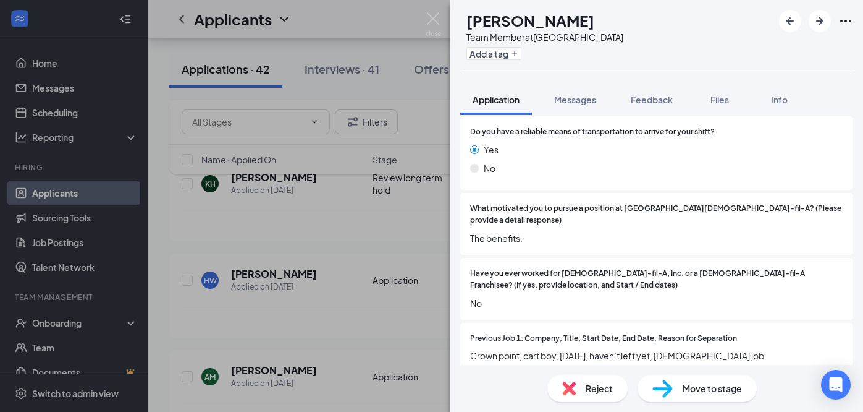
scroll to position [917, 0]
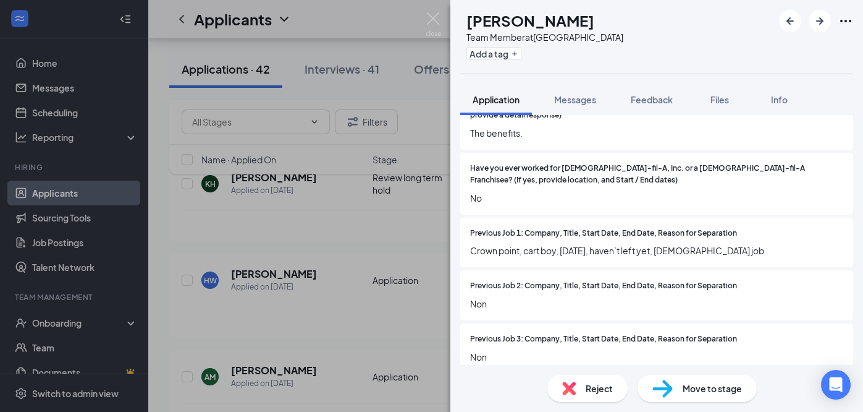
click at [321, 329] on div "[PERSON_NAME] Team Member at [GEOGRAPHIC_DATA] Add a tag Application Messages F…" at bounding box center [431, 206] width 863 height 412
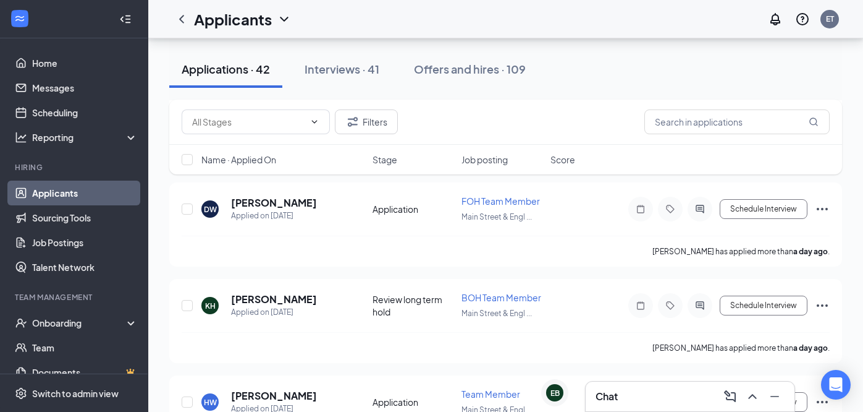
scroll to position [538, 0]
click at [276, 295] on h5 "[PERSON_NAME]" at bounding box center [274, 300] width 86 height 14
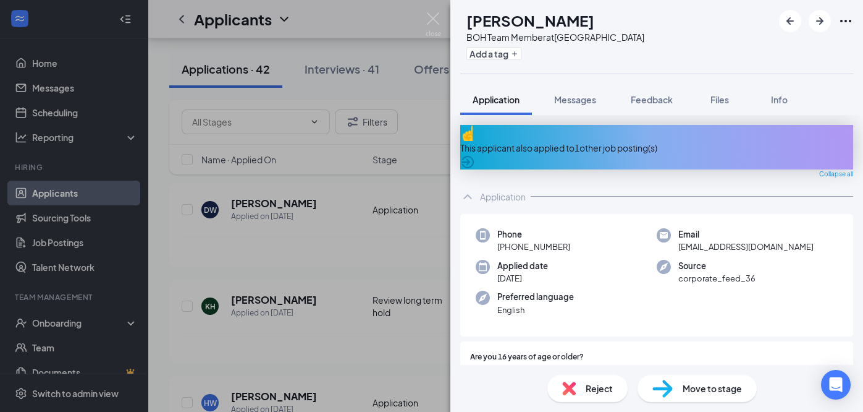
click at [598, 141] on div "This applicant also applied to 1 other job posting(s)" at bounding box center [656, 148] width 393 height 14
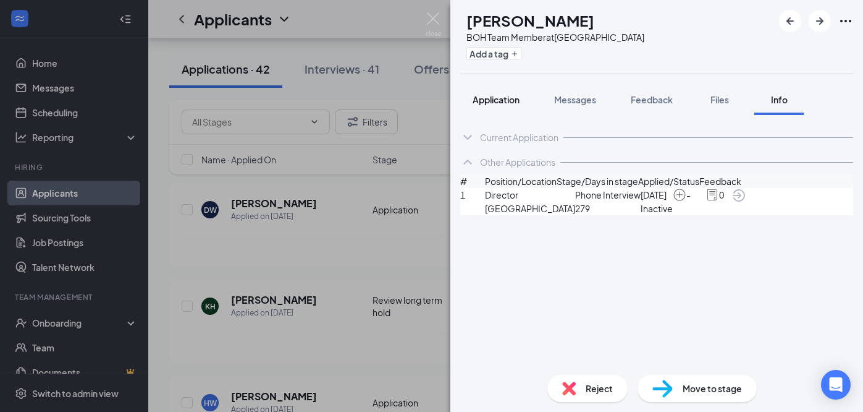
click at [503, 96] on span "Application" at bounding box center [496, 99] width 47 height 11
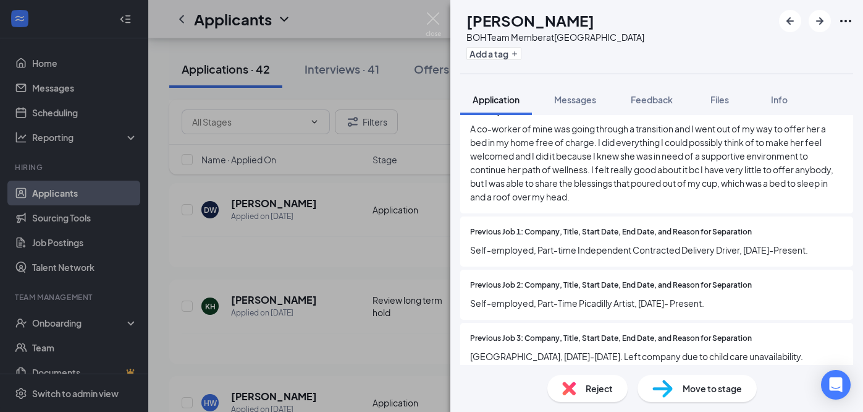
scroll to position [1030, 0]
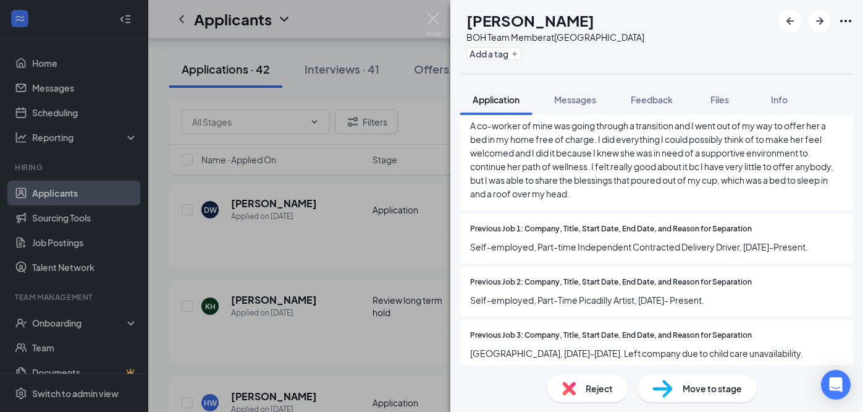
click at [358, 345] on div "KH [PERSON_NAME] BOH Team Member at [GEOGRAPHIC_DATA] & English Road Add a tag …" at bounding box center [431, 206] width 863 height 412
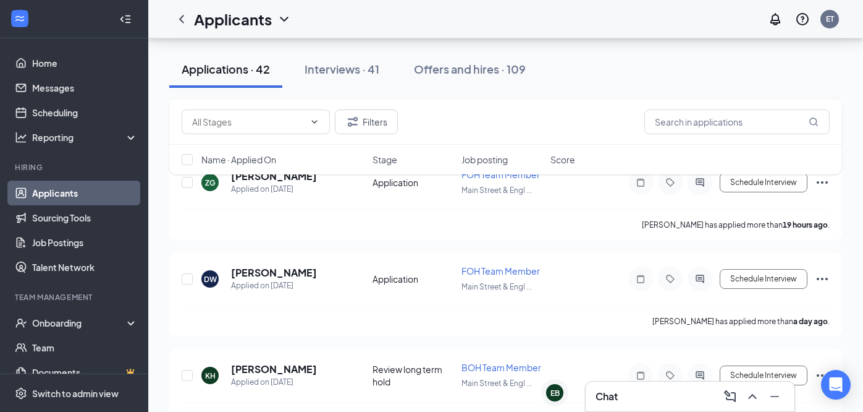
scroll to position [468, 0]
click at [273, 271] on h5 "[PERSON_NAME]" at bounding box center [274, 273] width 86 height 14
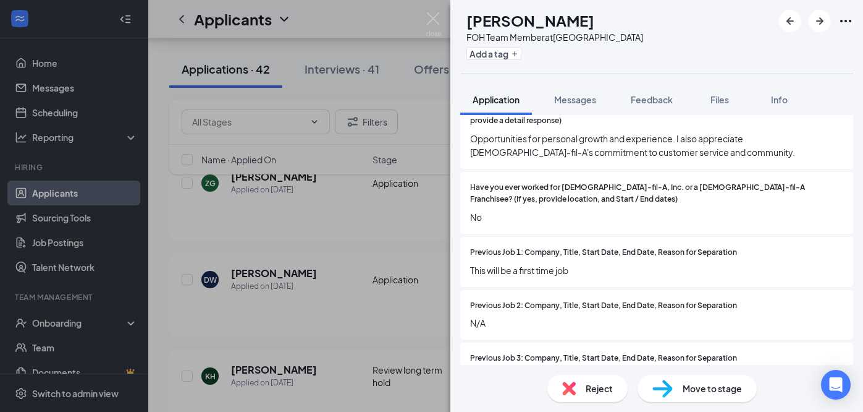
scroll to position [835, 0]
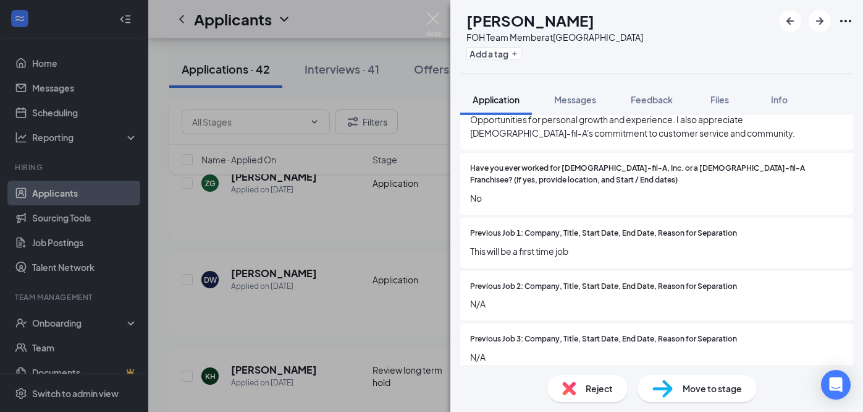
click at [691, 389] on span "Move to stage" at bounding box center [712, 388] width 59 height 14
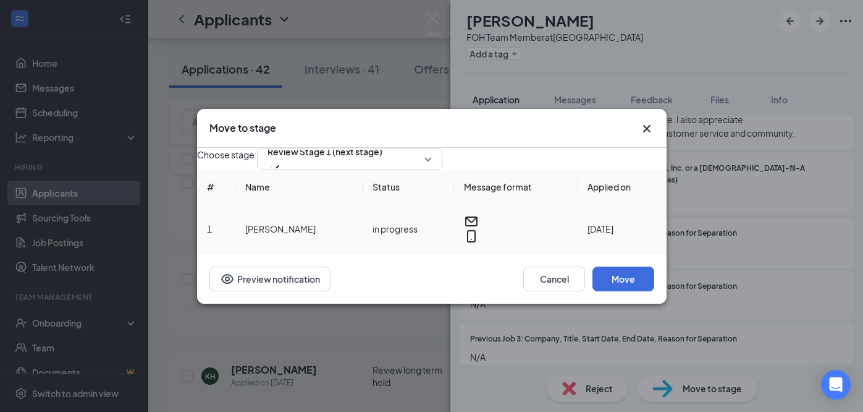
scroll to position [831, 0]
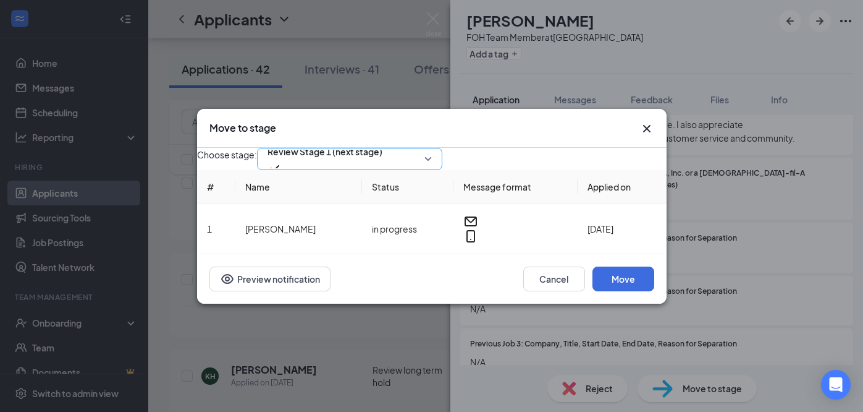
click at [383, 154] on span "Review Stage 1 (next stage)" at bounding box center [325, 151] width 115 height 19
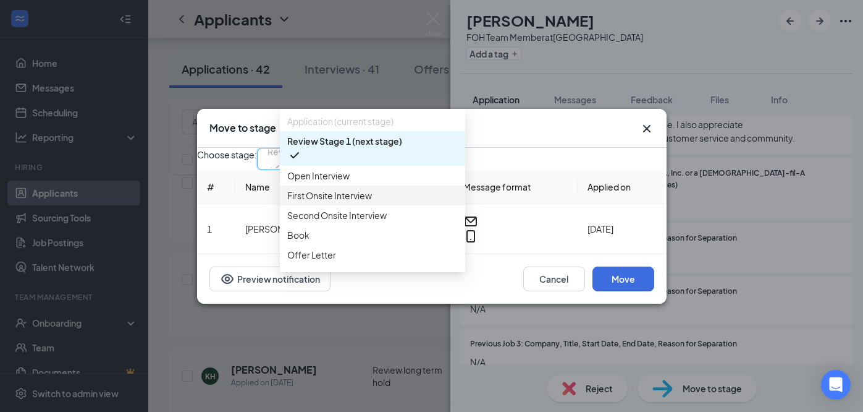
click at [358, 198] on span "First Onsite Interview" at bounding box center [329, 195] width 85 height 14
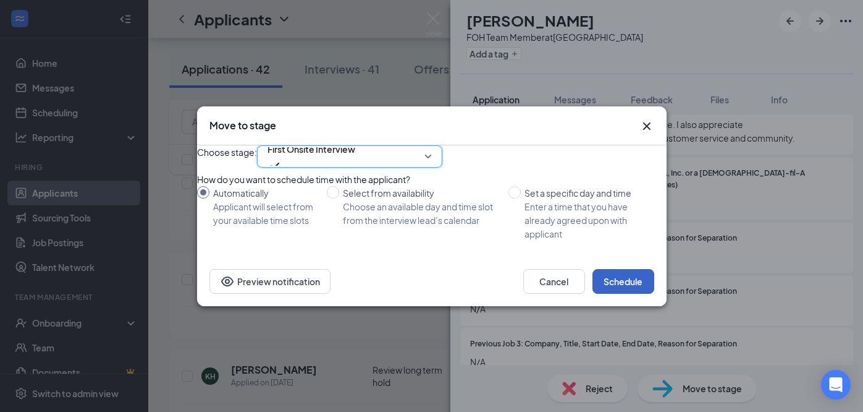
click at [627, 294] on button "Schedule" at bounding box center [624, 281] width 62 height 25
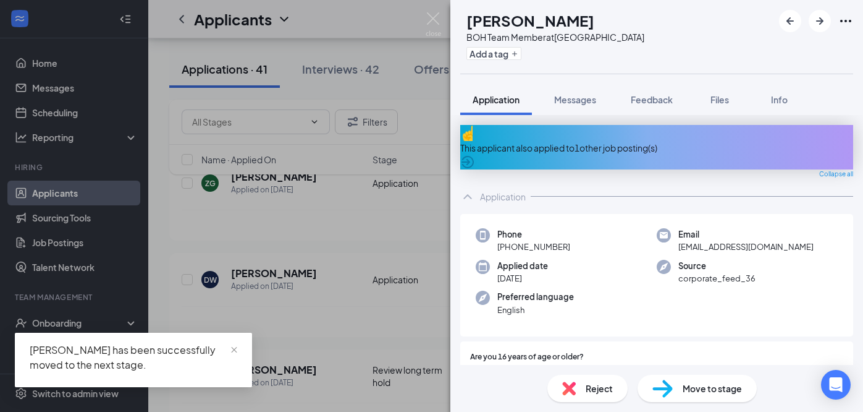
click at [338, 305] on div "KH [PERSON_NAME] BOH Team Member at [GEOGRAPHIC_DATA] & English Road Add a tag …" at bounding box center [431, 206] width 863 height 412
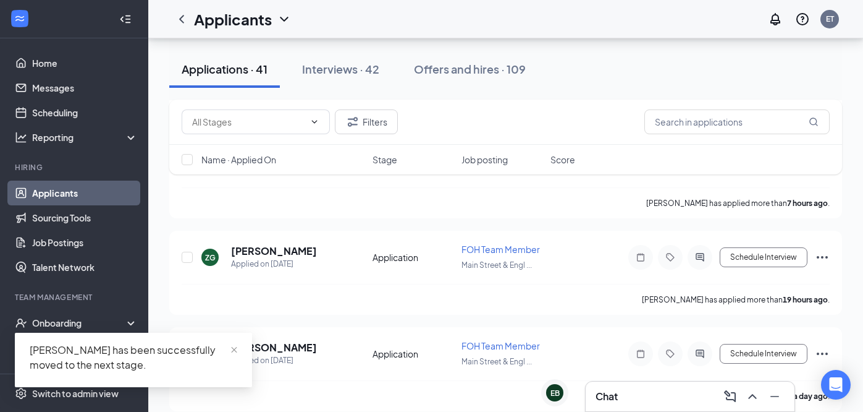
scroll to position [392, 0]
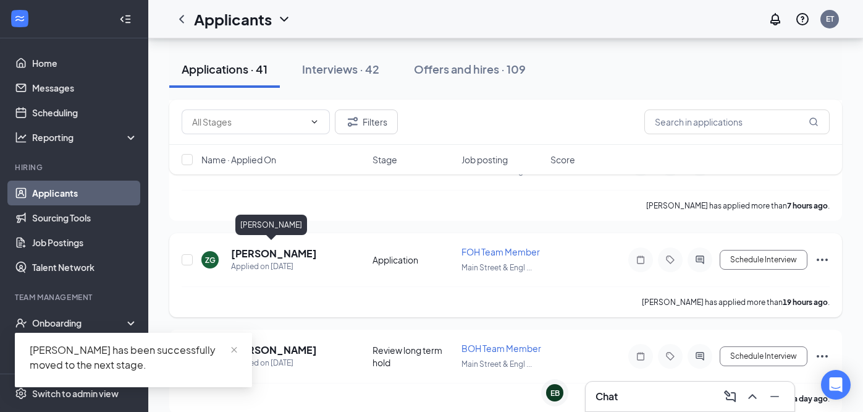
click at [277, 248] on h5 "[PERSON_NAME]" at bounding box center [274, 254] width 86 height 14
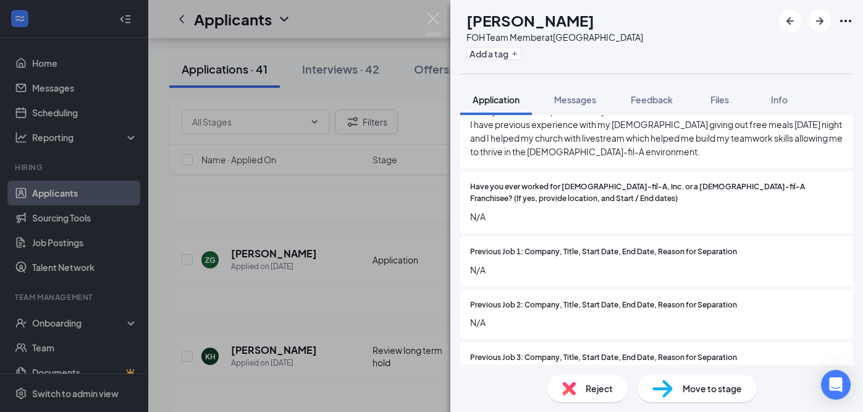
scroll to position [876, 0]
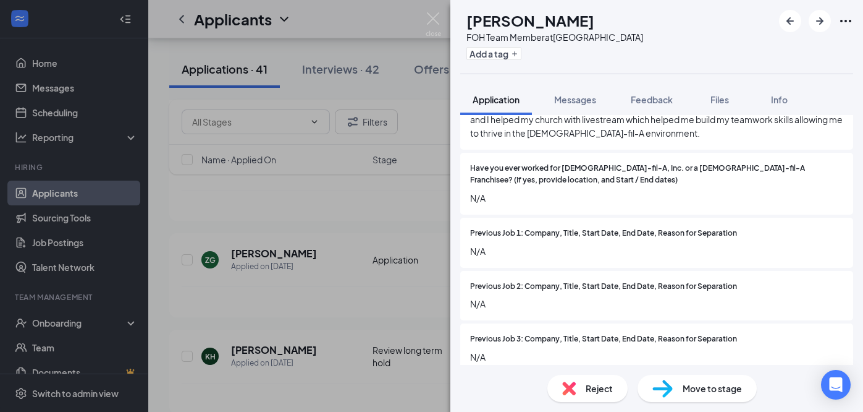
click at [693, 387] on span "Move to stage" at bounding box center [712, 388] width 59 height 14
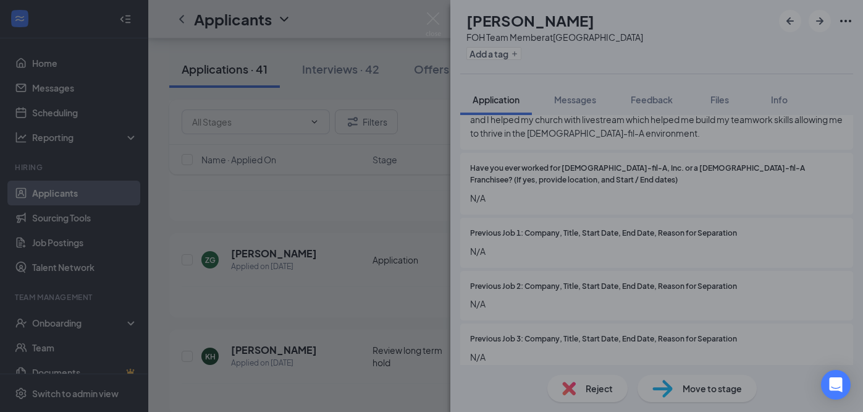
scroll to position [871, 0]
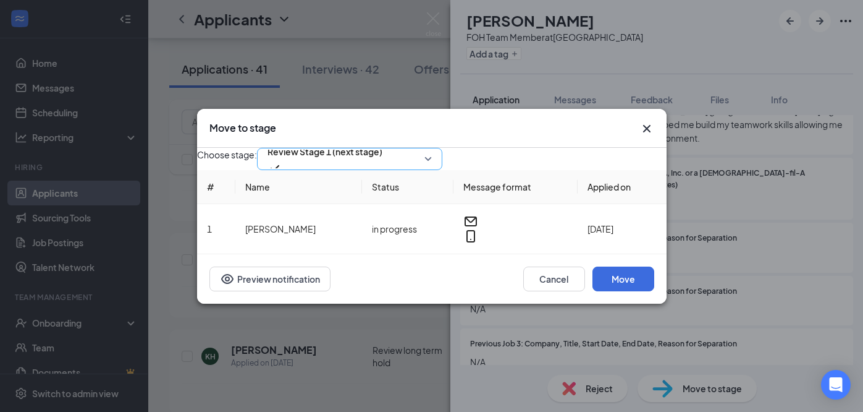
click at [383, 153] on span "Review Stage 1 (next stage)" at bounding box center [325, 151] width 115 height 19
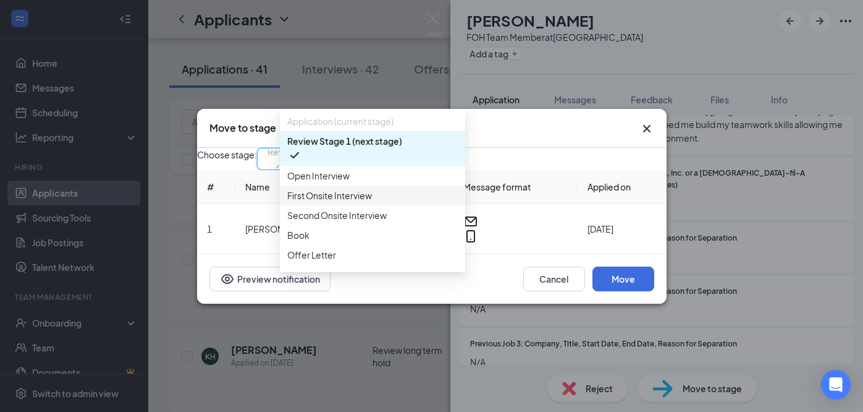
click at [361, 199] on span "First Onsite Interview" at bounding box center [329, 195] width 85 height 14
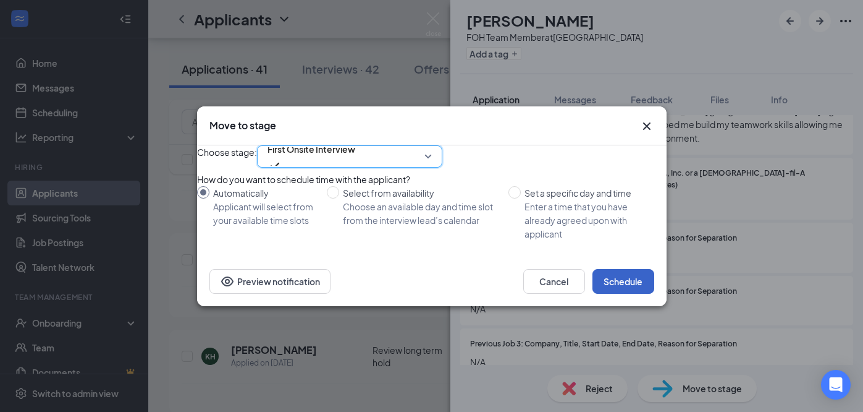
click at [621, 294] on button "Schedule" at bounding box center [624, 281] width 62 height 25
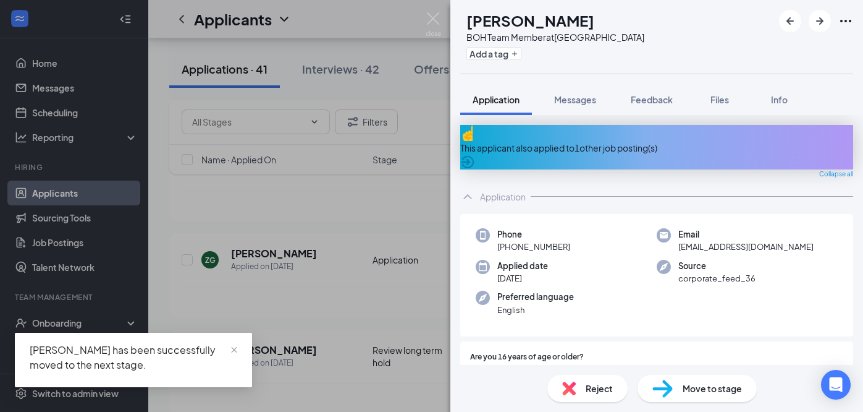
click at [373, 304] on div "KH [PERSON_NAME] BOH Team Member at [GEOGRAPHIC_DATA] & English Road Add a tag …" at bounding box center [431, 206] width 863 height 412
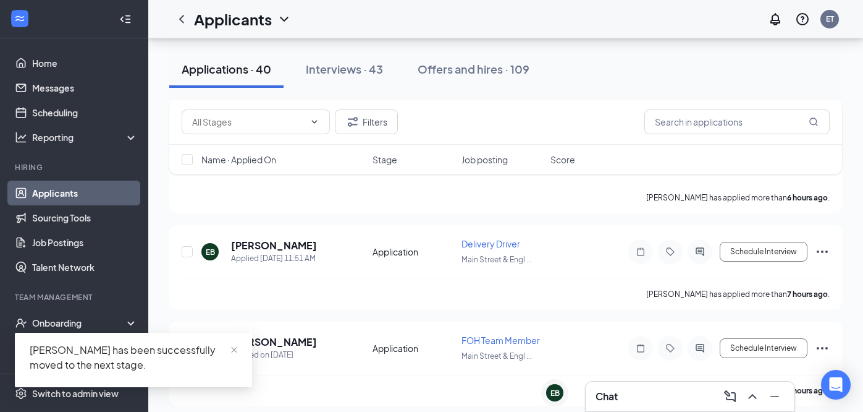
scroll to position [301, 0]
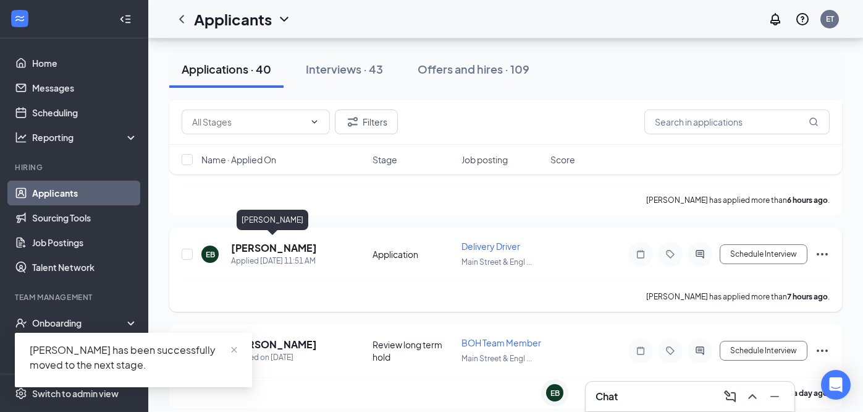
click at [286, 243] on h5 "[PERSON_NAME]" at bounding box center [274, 248] width 86 height 14
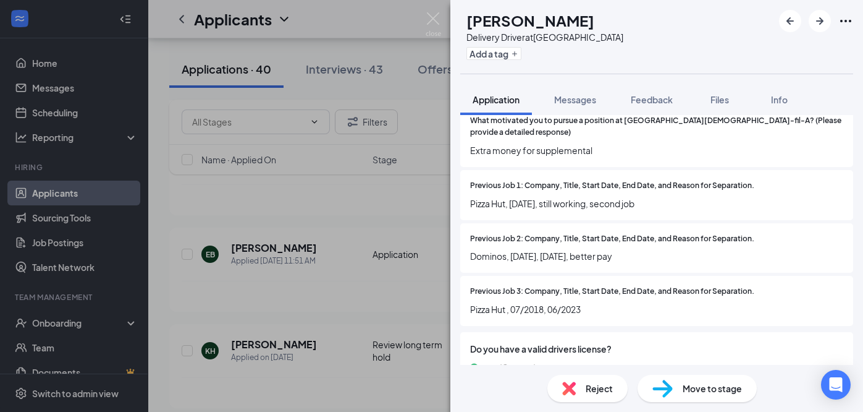
scroll to position [875, 0]
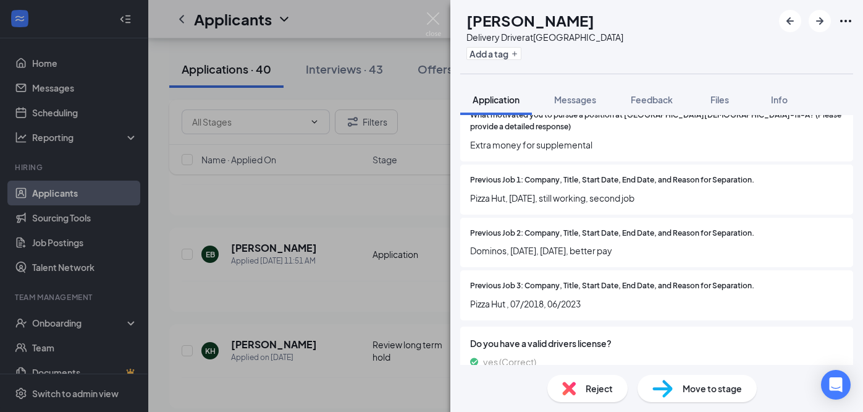
click at [345, 297] on div "EB [PERSON_NAME] Delivery Driver at [GEOGRAPHIC_DATA] Add a tag Application Mes…" at bounding box center [431, 206] width 863 height 412
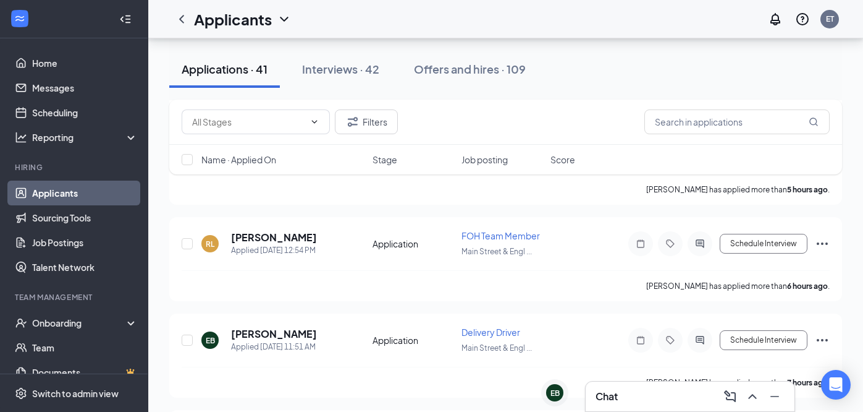
scroll to position [206, 0]
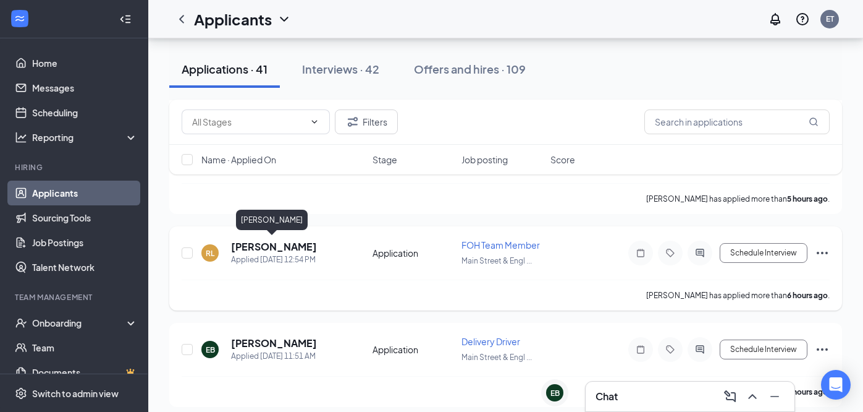
click at [281, 247] on h5 "[PERSON_NAME]" at bounding box center [274, 247] width 86 height 14
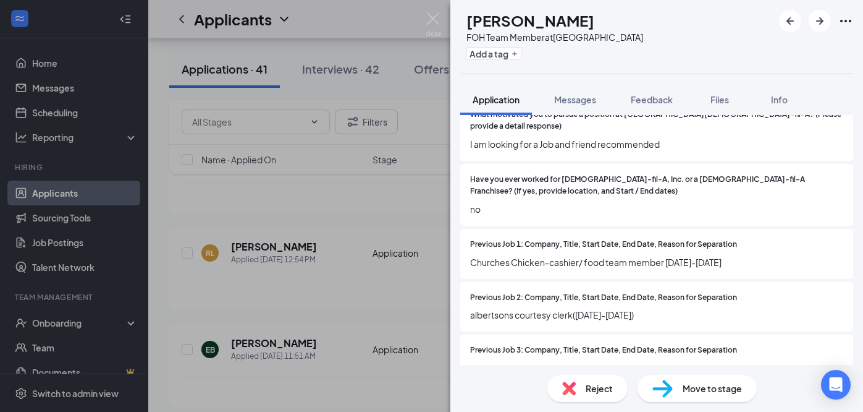
scroll to position [822, 0]
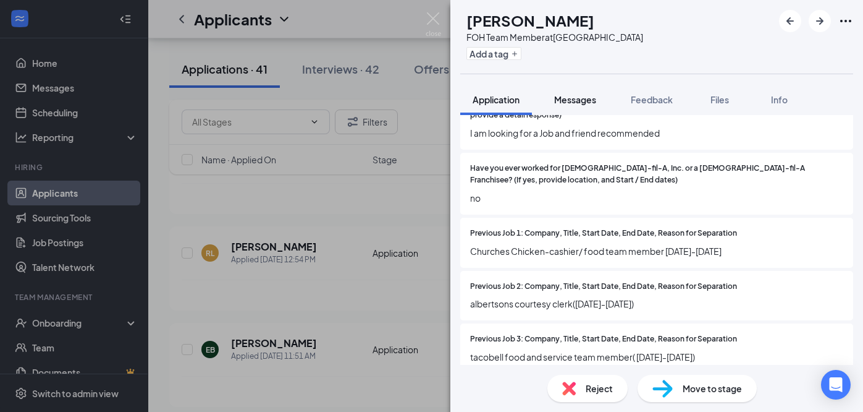
click at [586, 96] on span "Messages" at bounding box center [575, 99] width 42 height 11
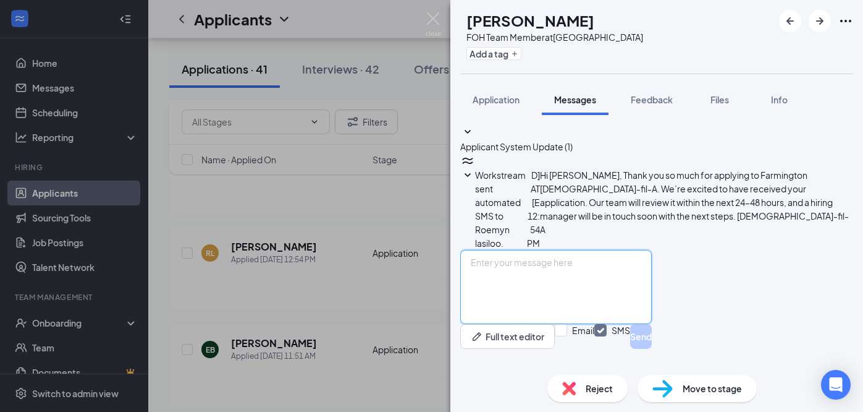
click at [575, 299] on textarea at bounding box center [556, 287] width 192 height 74
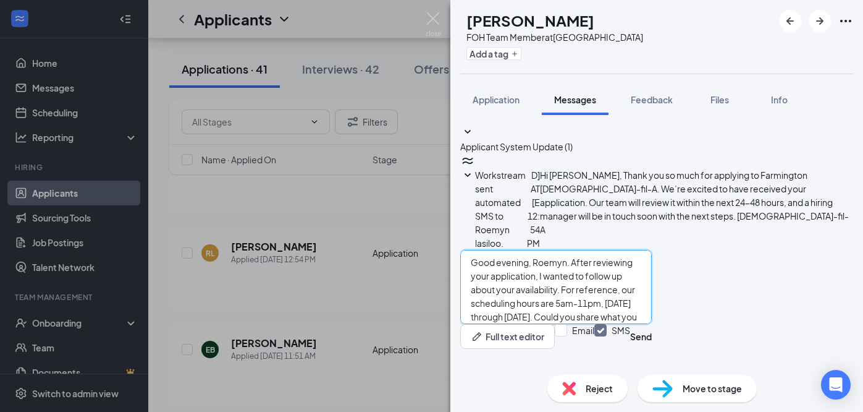
drag, startPoint x: 585, startPoint y: 311, endPoint x: 592, endPoint y: 263, distance: 48.8
click at [592, 263] on textarea "Good evening, Roemyn. After reviewing your application, I wanted to follow up a…" at bounding box center [556, 287] width 192 height 74
click at [598, 305] on textarea "Good evening, Roemyn. After reviewing your application, I wanted to follow up a…" at bounding box center [556, 287] width 192 height 74
type textarea "Good evening, Roemyn. After reviewing your application, I wanted to follow up a…"
click at [652, 341] on button "Send" at bounding box center [641, 336] width 22 height 25
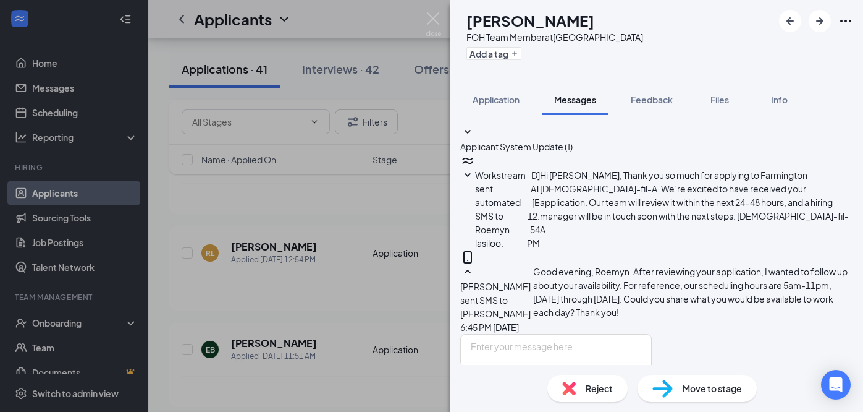
scroll to position [113, 0]
click at [360, 299] on div "RL Roemyn lasiloo FOH Team Member at [GEOGRAPHIC_DATA] Add a tag Application Me…" at bounding box center [431, 206] width 863 height 412
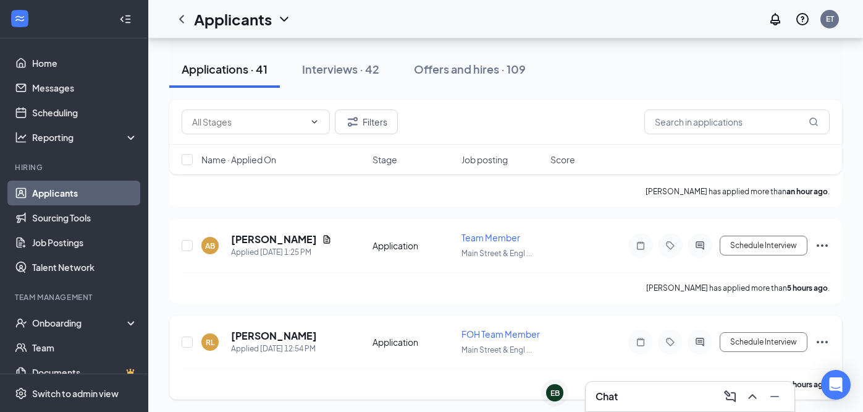
scroll to position [100, 0]
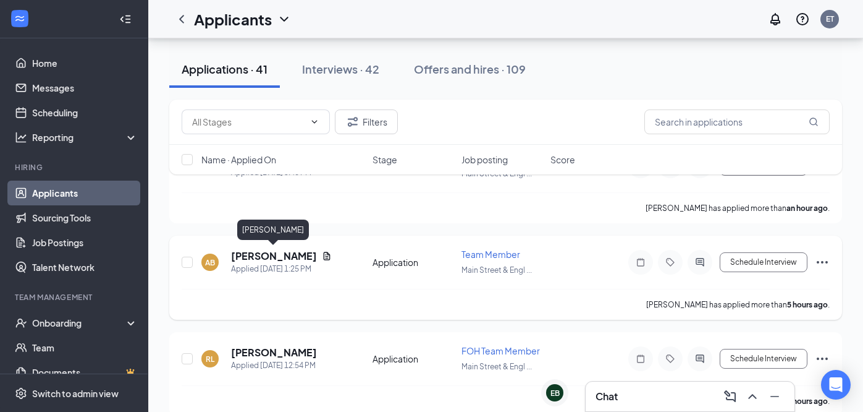
click at [284, 257] on h5 "[PERSON_NAME]" at bounding box center [274, 256] width 86 height 14
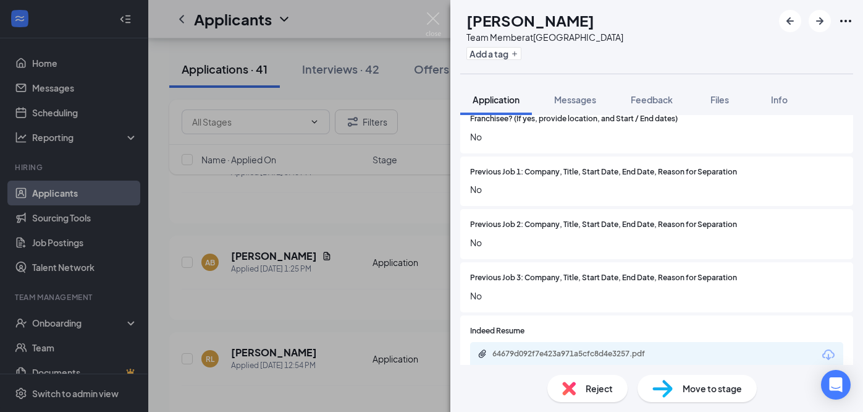
scroll to position [1012, 0]
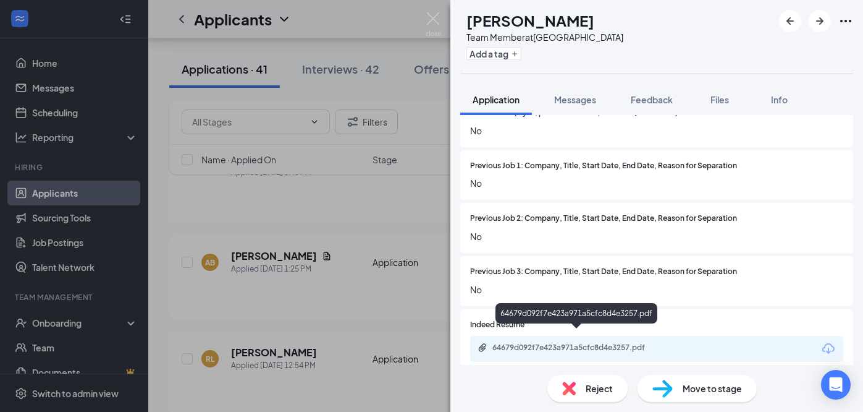
click at [545, 342] on div "64679d092f7e423a971a5cfc8d4e3257.pdf" at bounding box center [579, 347] width 173 height 10
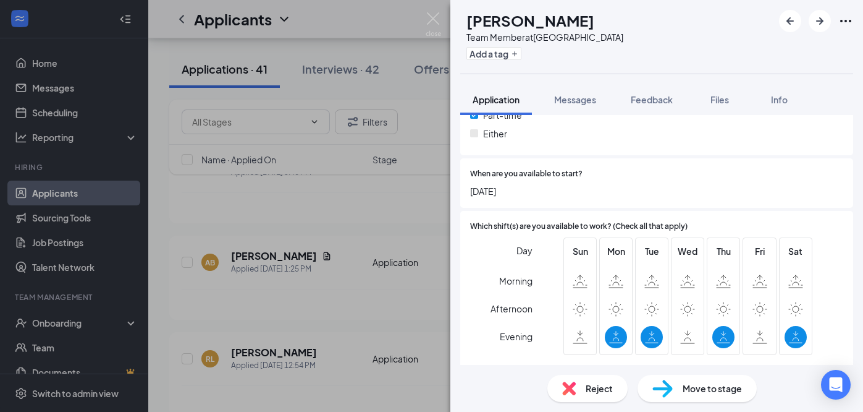
scroll to position [554, 0]
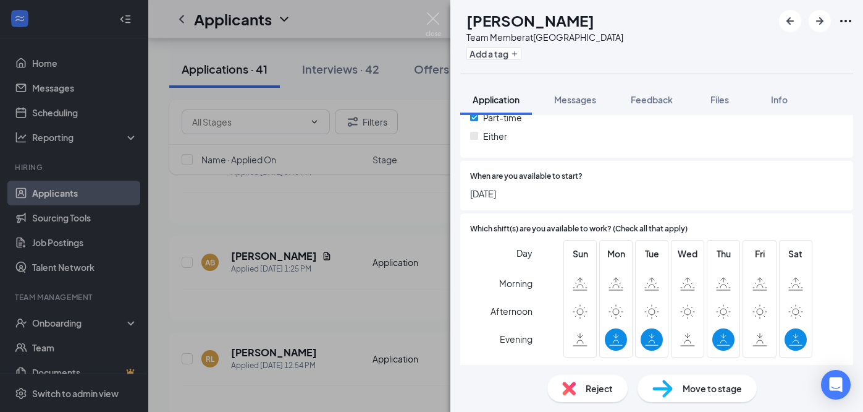
click at [411, 294] on div "AB [PERSON_NAME] Team Member at [GEOGRAPHIC_DATA] Add a tag Application Message…" at bounding box center [431, 206] width 863 height 412
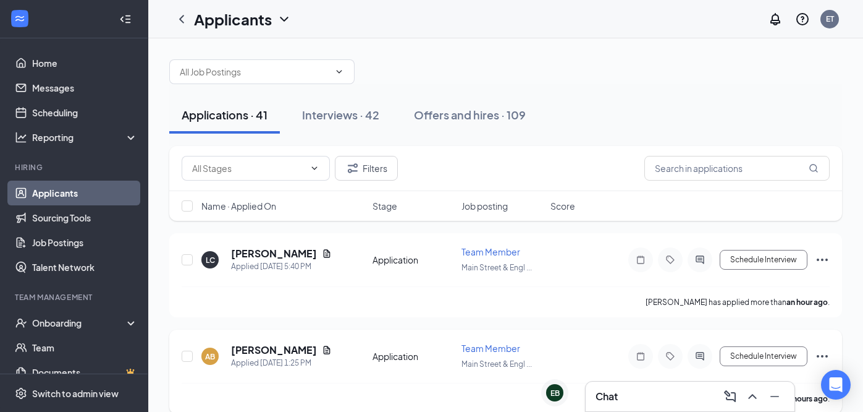
scroll to position [8, 0]
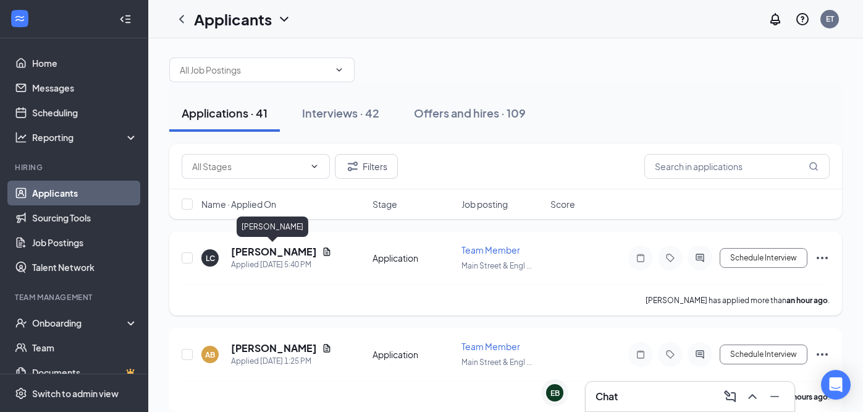
click at [278, 252] on h5 "[PERSON_NAME]" at bounding box center [274, 252] width 86 height 14
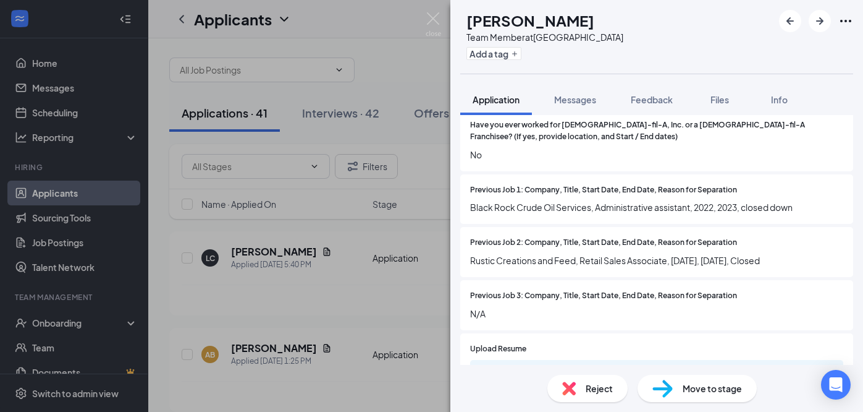
scroll to position [998, 0]
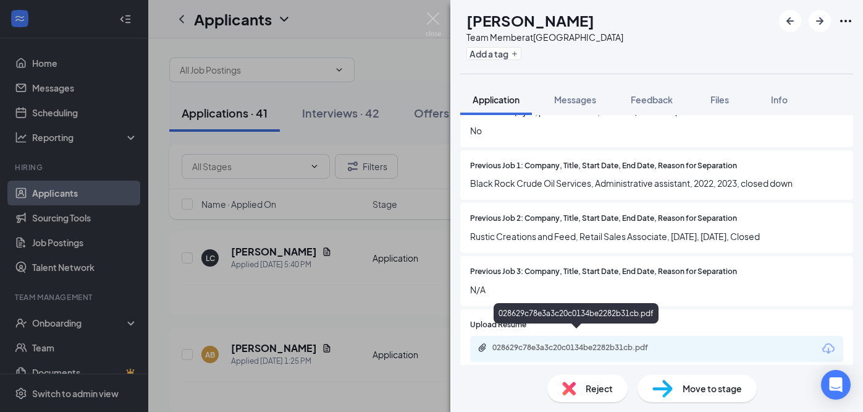
click at [602, 342] on div "028629c78e3a3c20c0134be2282b31cb.pdf" at bounding box center [578, 348] width 200 height 12
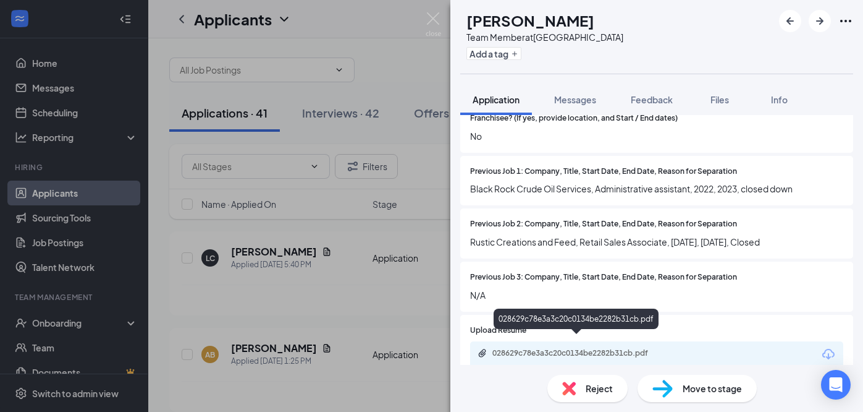
click at [615, 348] on div "028629c78e3a3c20c0134be2282b31cb.pdf" at bounding box center [579, 353] width 173 height 10
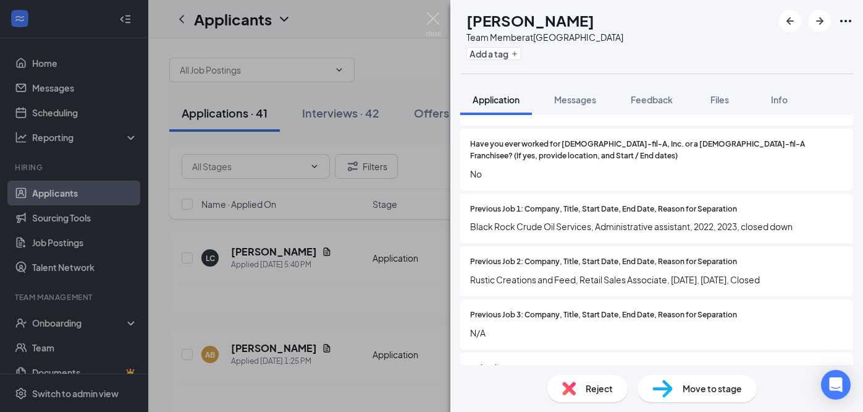
scroll to position [998, 0]
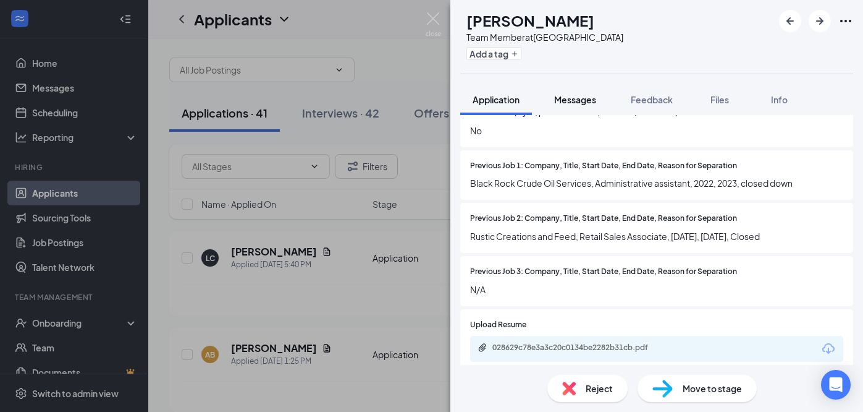
click at [580, 103] on span "Messages" at bounding box center [575, 99] width 42 height 11
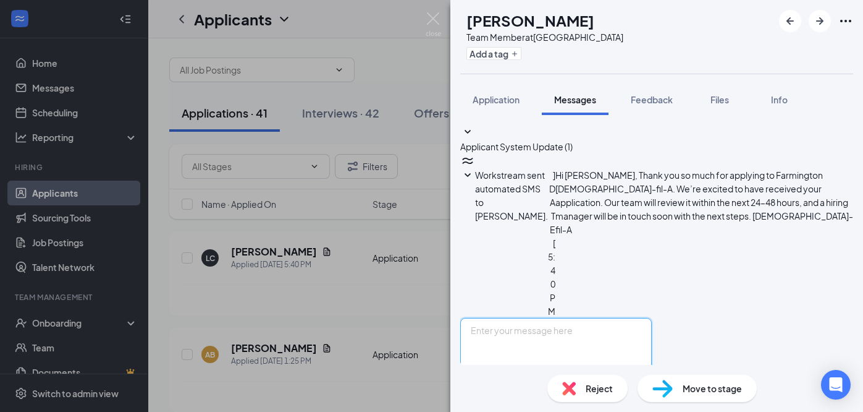
click at [559, 318] on textarea at bounding box center [556, 355] width 192 height 74
type textarea "F"
paste textarea "After reviewing your application, I wanted to follow up about your availability…"
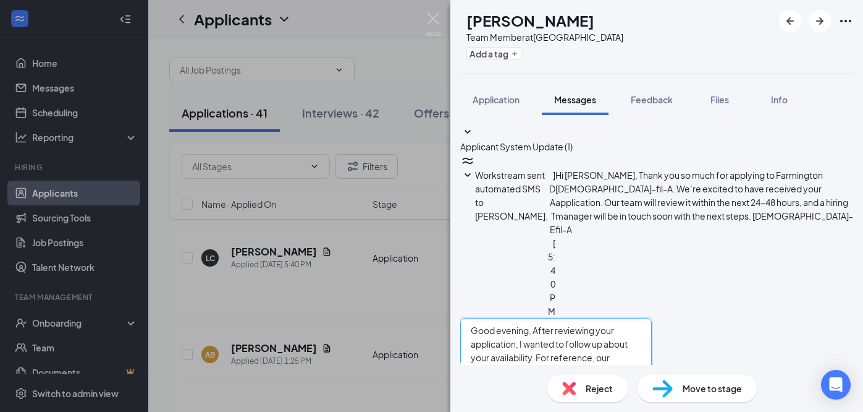
drag, startPoint x: 535, startPoint y: 308, endPoint x: 487, endPoint y: 248, distance: 76.5
click at [487, 318] on textarea "Good evening, After reviewing your application, I wanted to follow up about you…" at bounding box center [556, 355] width 192 height 74
click at [541, 318] on textarea "Good evening, After reviewing your application, I wanted to follow up about you…" at bounding box center [556, 355] width 192 height 74
type textarea "Good evening, After reviewing your application, I wanted to follow up about you…"
click at [652, 392] on button "Send" at bounding box center [641, 404] width 22 height 25
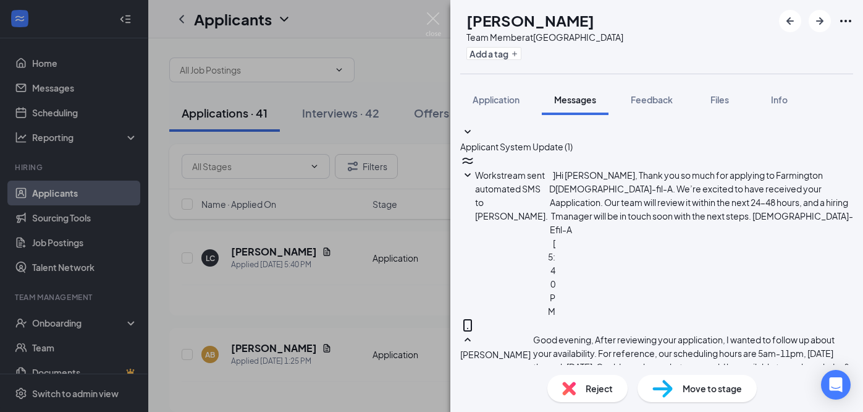
scroll to position [114, 0]
click at [658, 334] on span "Good evening, After reviewing your application, I wanted to follow up about you…" at bounding box center [691, 360] width 316 height 52
click at [664, 332] on div "Good evening, After reviewing your application, I wanted to follow up about you…" at bounding box center [693, 366] width 320 height 69
drag, startPoint x: 660, startPoint y: 213, endPoint x: 544, endPoint y: 156, distance: 128.8
click at [544, 332] on div "[PERSON_NAME] sent SMS to [PERSON_NAME]. [DATE] 6:47 PM Good evening, After rev…" at bounding box center [656, 366] width 393 height 69
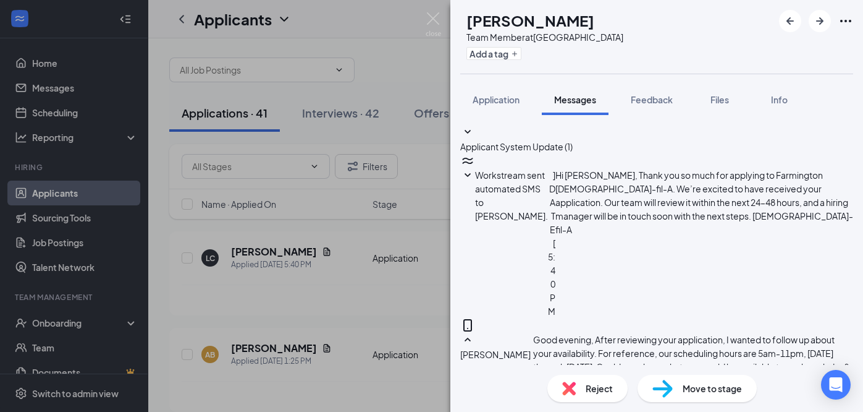
copy span "Good evening, After reviewing your application, I wanted to follow up about you…"
click at [366, 319] on div "LC [PERSON_NAME] Team Member at [GEOGRAPHIC_DATA] Add a tag Application Message…" at bounding box center [431, 206] width 863 height 412
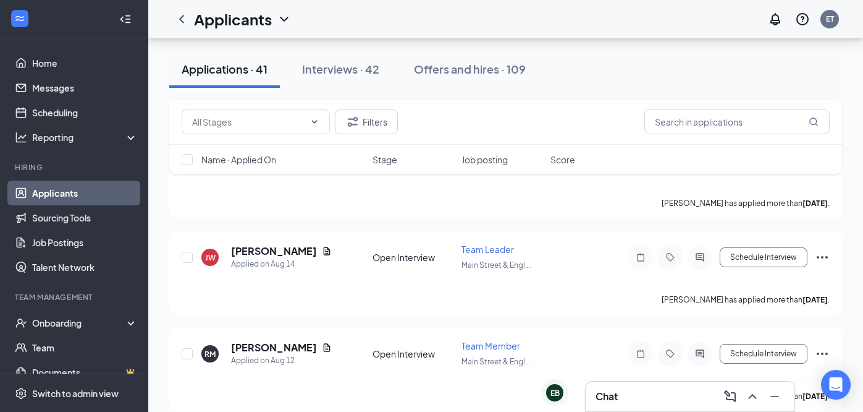
scroll to position [3689, 0]
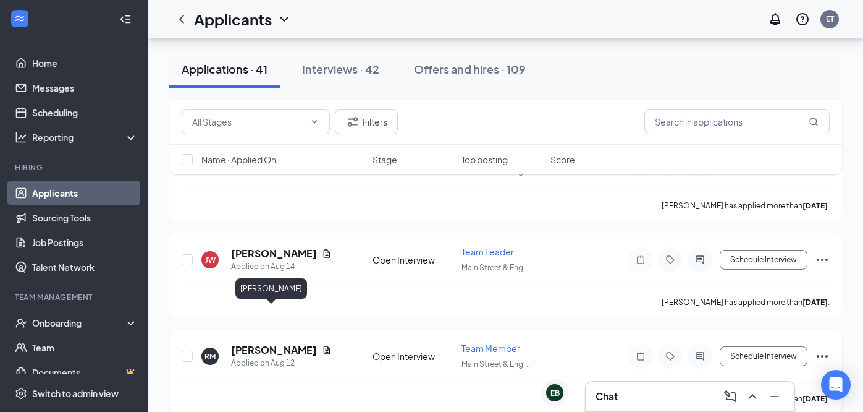
click at [286, 343] on h5 "[PERSON_NAME]" at bounding box center [274, 350] width 86 height 14
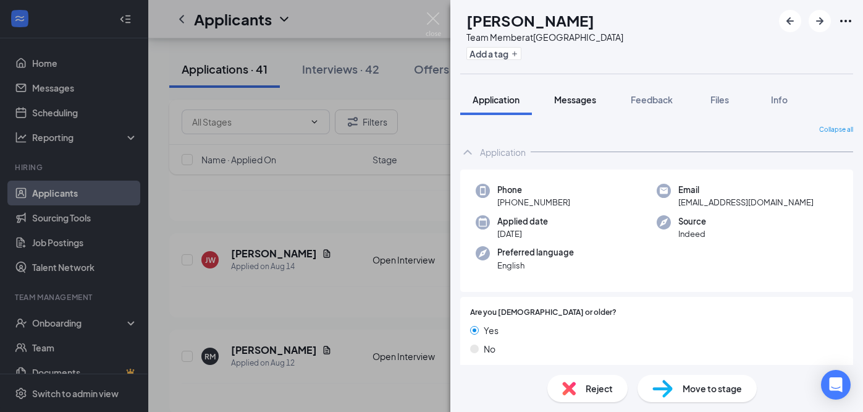
click at [594, 98] on span "Messages" at bounding box center [575, 99] width 42 height 11
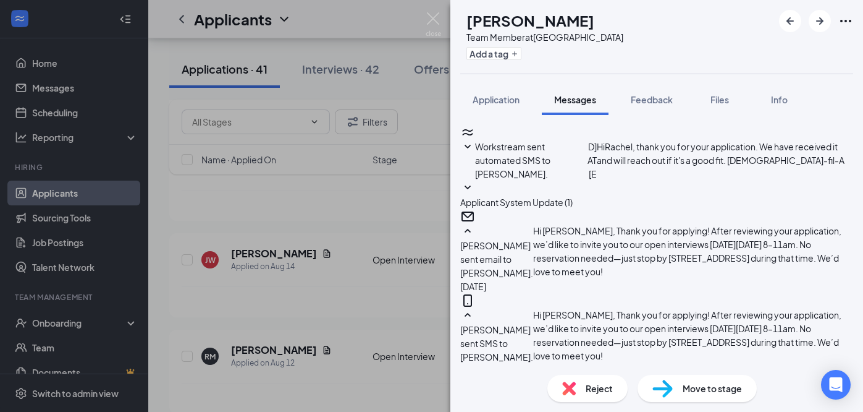
scroll to position [594, 0]
click at [425, 277] on div "RM [PERSON_NAME] Team Member at [GEOGRAPHIC_DATA] Add a tag Application Message…" at bounding box center [431, 206] width 863 height 412
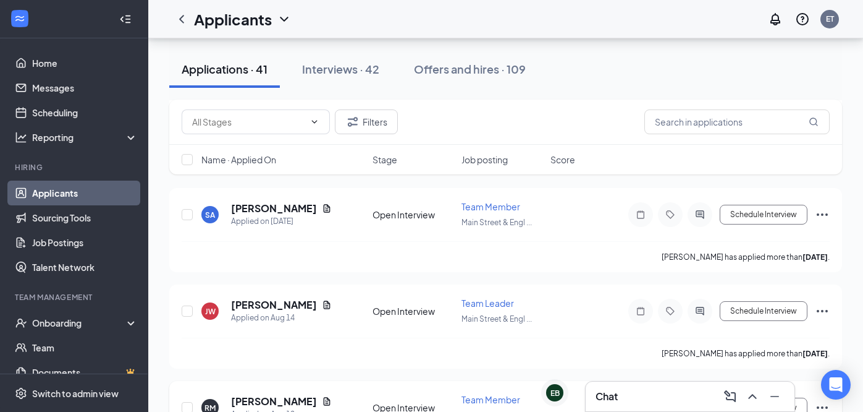
scroll to position [3637, 0]
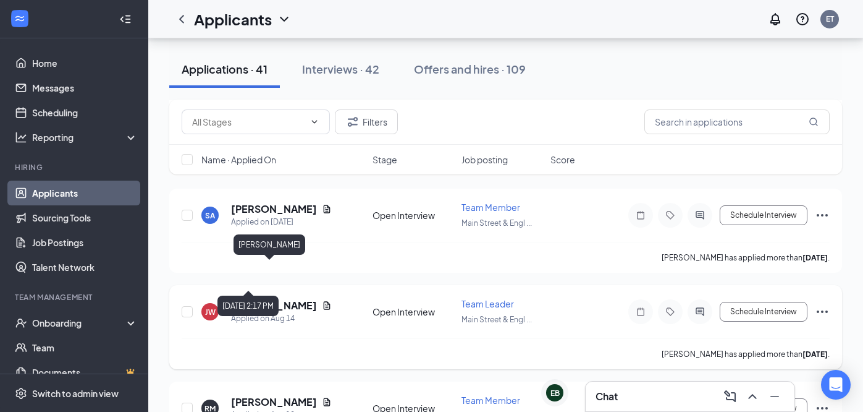
click at [264, 298] on h5 "[PERSON_NAME]" at bounding box center [274, 305] width 86 height 14
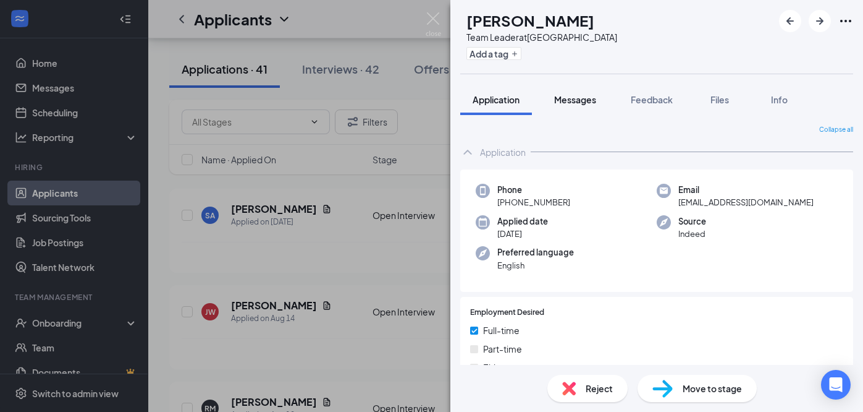
click at [585, 99] on span "Messages" at bounding box center [575, 99] width 42 height 11
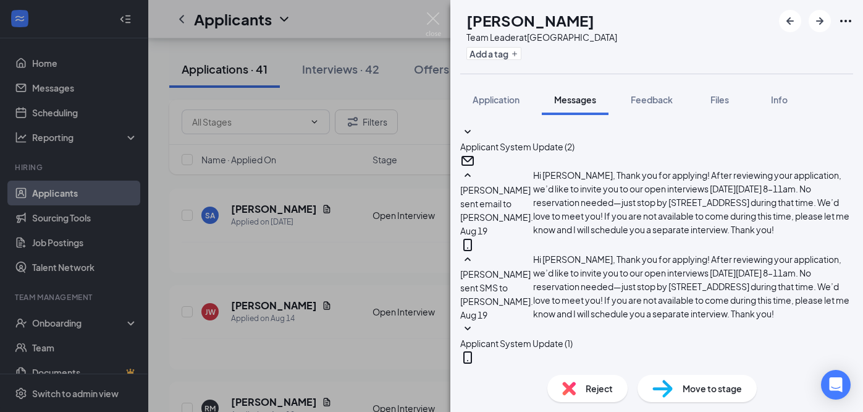
scroll to position [332, 0]
click at [387, 245] on div "[PERSON_NAME] [PERSON_NAME] Team Leader at [GEOGRAPHIC_DATA] Add a tag Applicat…" at bounding box center [431, 206] width 863 height 412
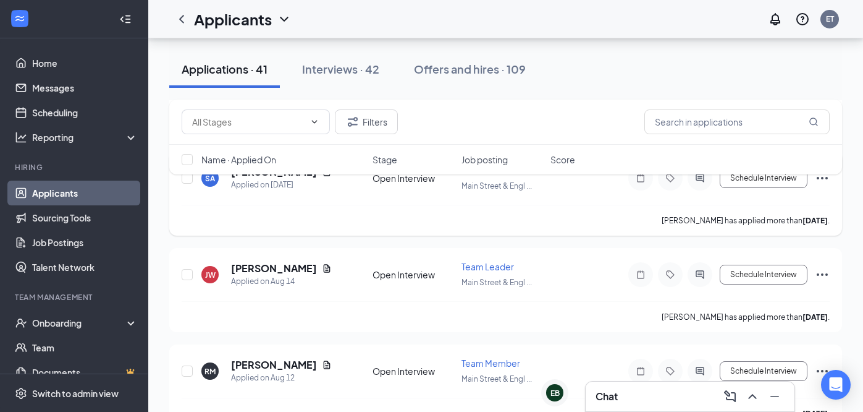
scroll to position [3667, 0]
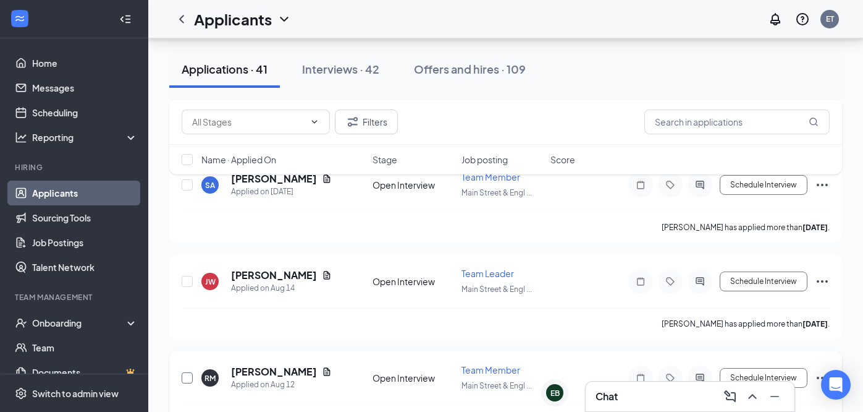
click at [186, 372] on input "checkbox" at bounding box center [187, 377] width 11 height 11
checkbox input "true"
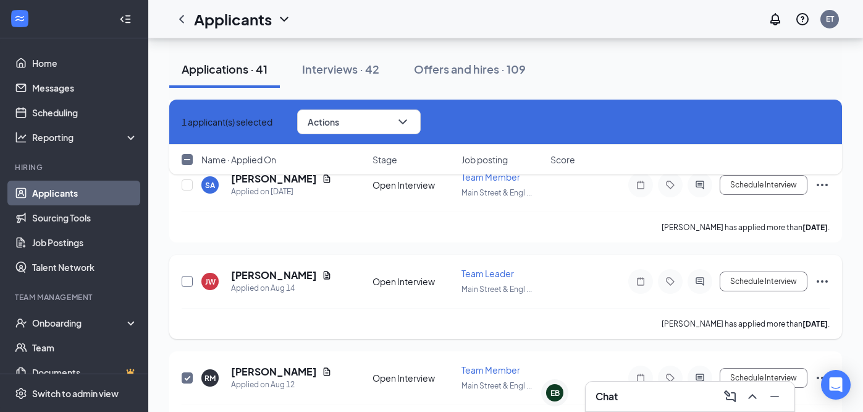
click at [185, 276] on input "checkbox" at bounding box center [187, 281] width 11 height 11
click at [373, 127] on button "Actions" at bounding box center [359, 121] width 124 height 25
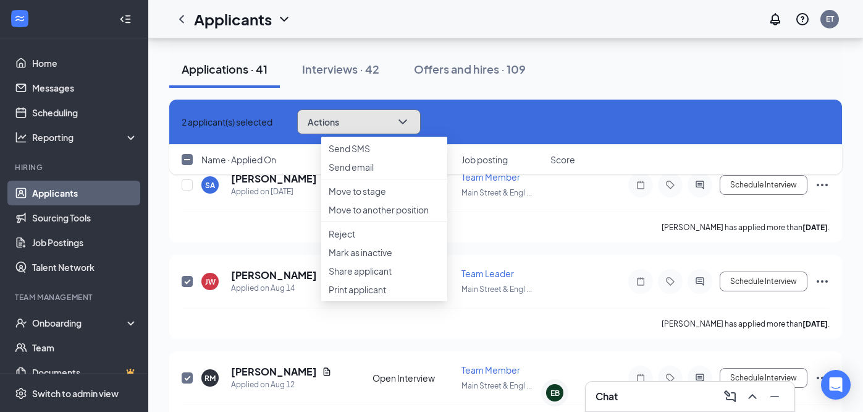
click at [373, 127] on button "Actions" at bounding box center [359, 121] width 124 height 25
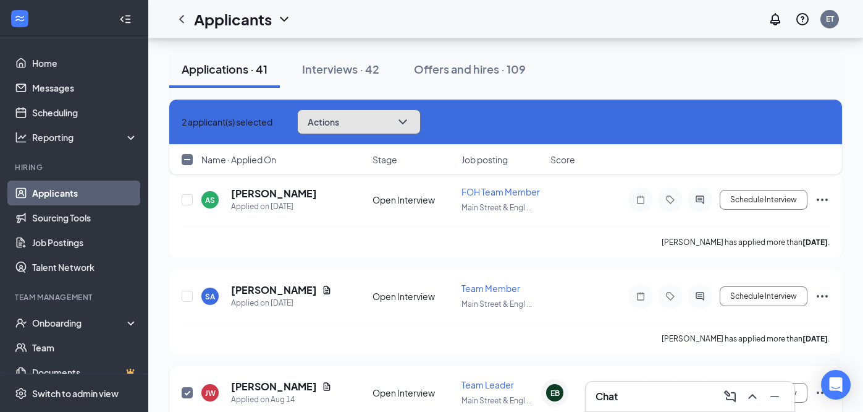
scroll to position [3553, 0]
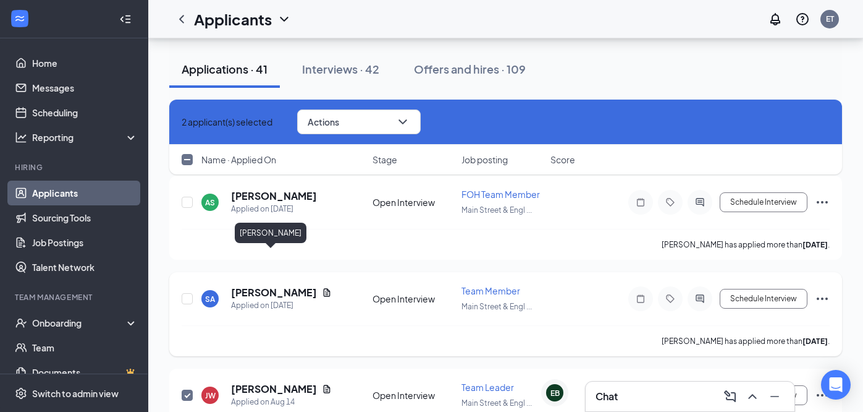
click at [274, 285] on h5 "[PERSON_NAME]" at bounding box center [274, 292] width 86 height 14
checkbox input "false"
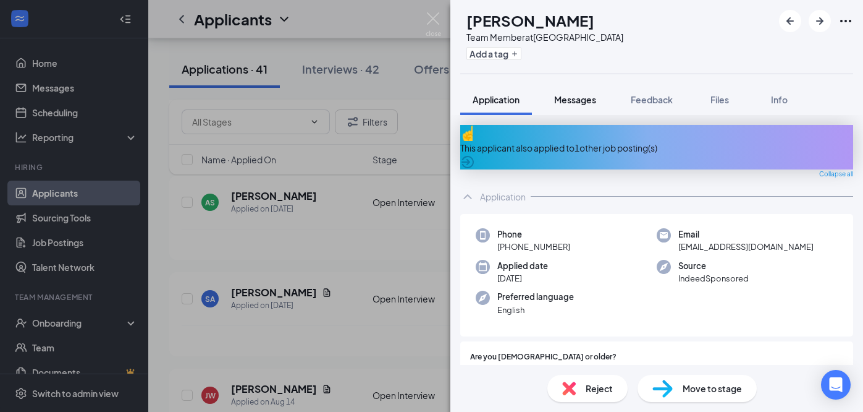
click at [580, 103] on span "Messages" at bounding box center [575, 99] width 42 height 11
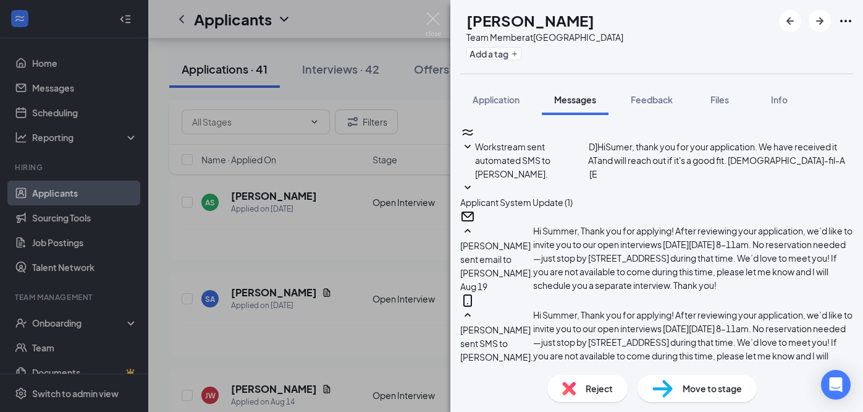
scroll to position [780, 0]
click at [431, 20] on img at bounding box center [433, 24] width 15 height 24
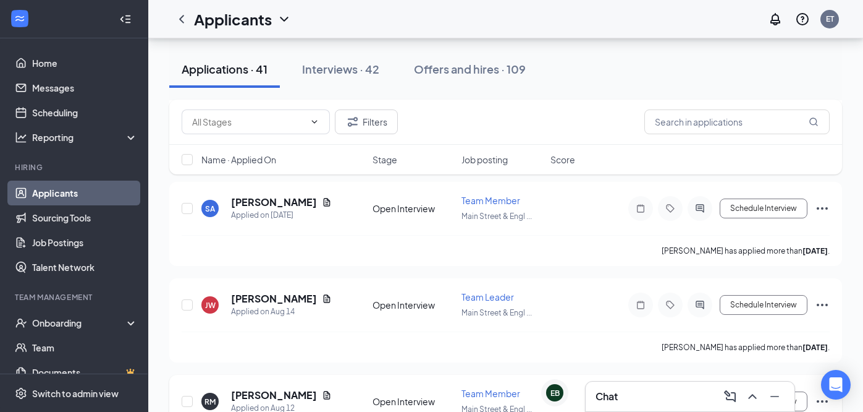
scroll to position [3642, 0]
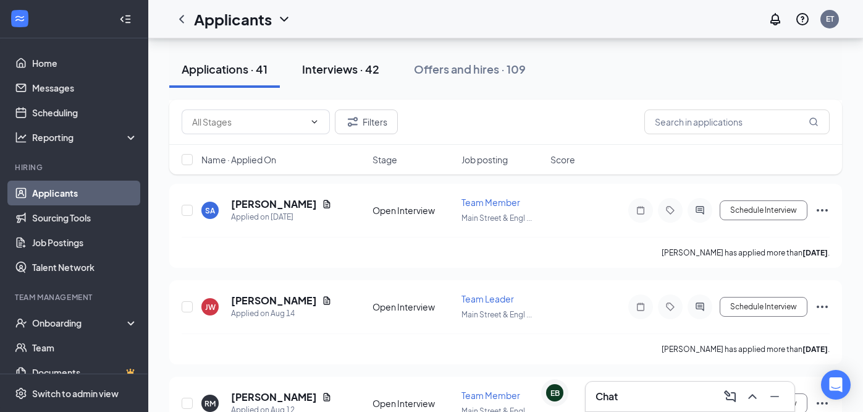
click at [353, 66] on div "Interviews · 42" at bounding box center [340, 68] width 77 height 15
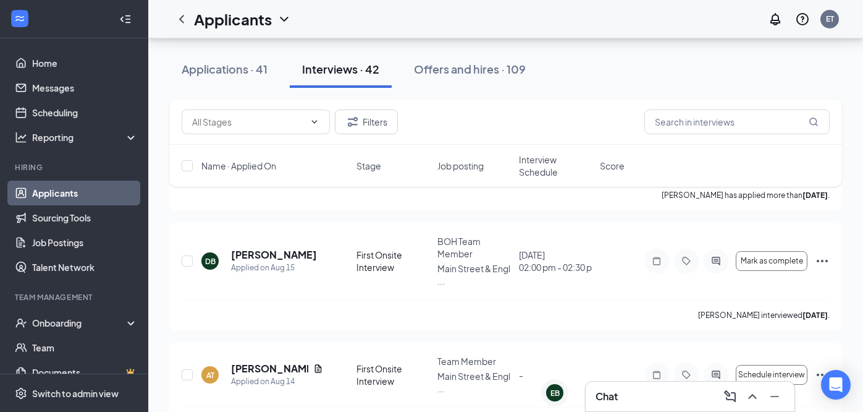
scroll to position [686, 0]
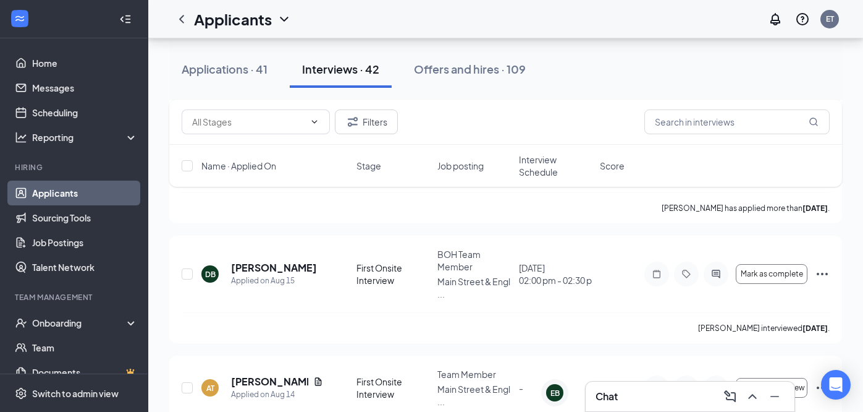
click at [363, 166] on span "Stage" at bounding box center [369, 165] width 25 height 12
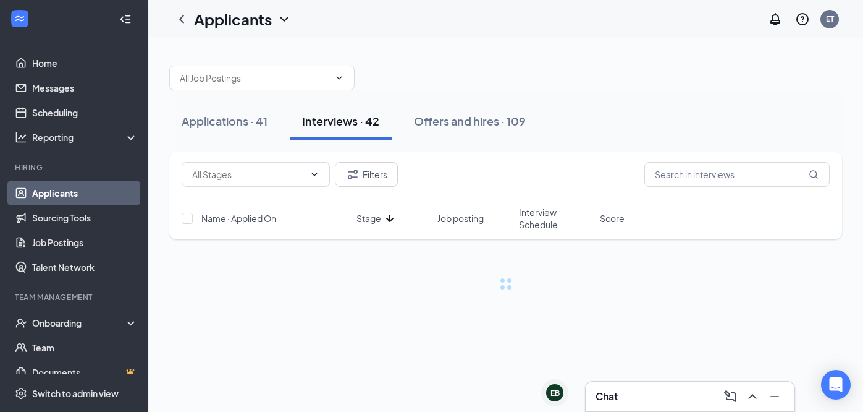
scroll to position [0, 0]
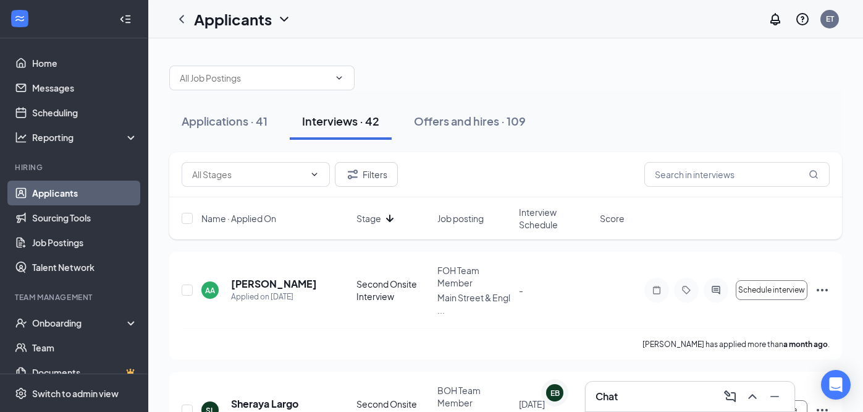
click at [369, 222] on span "Stage" at bounding box center [369, 218] width 25 height 12
click at [536, 218] on span "Interview Schedule" at bounding box center [556, 218] width 74 height 25
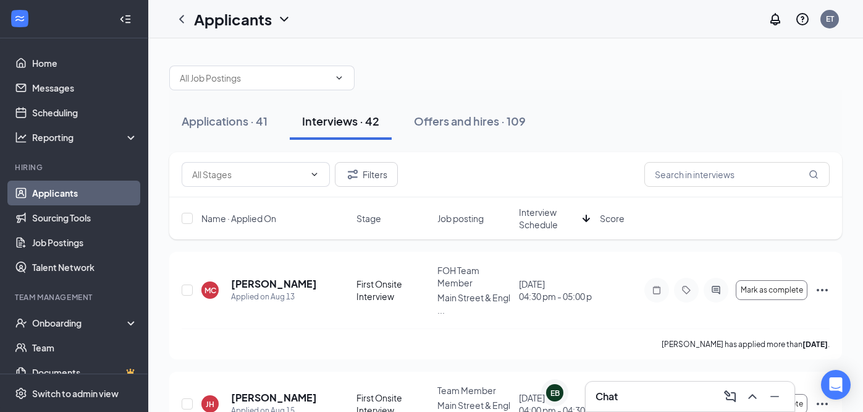
click at [535, 218] on span "Interview Schedule" at bounding box center [548, 218] width 59 height 25
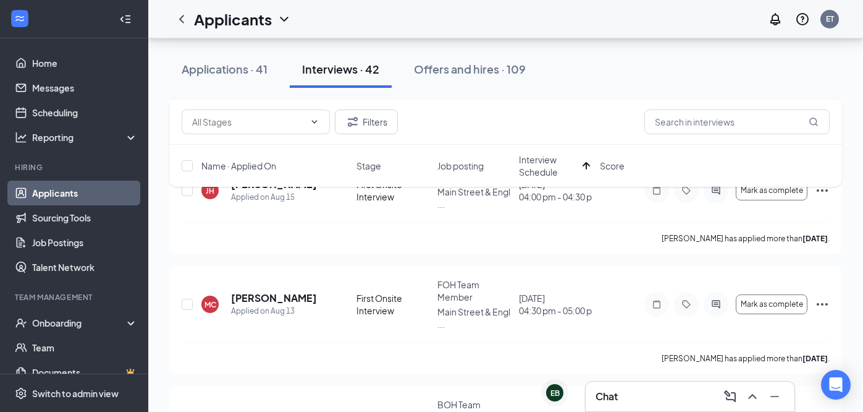
scroll to position [1481, 0]
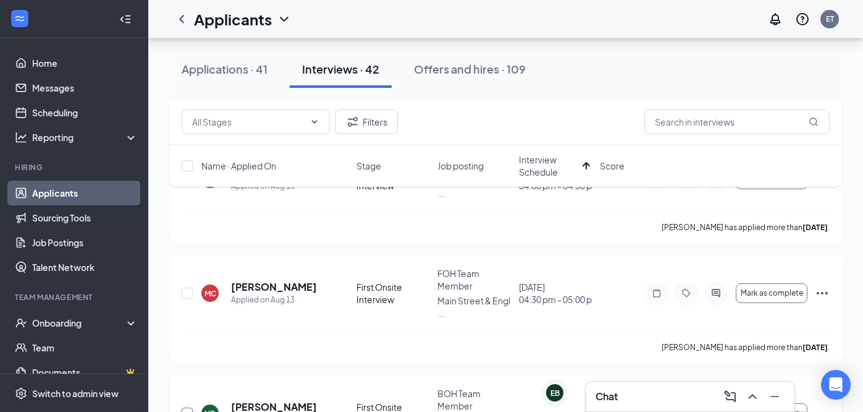
click at [188, 407] on input "checkbox" at bounding box center [187, 412] width 11 height 11
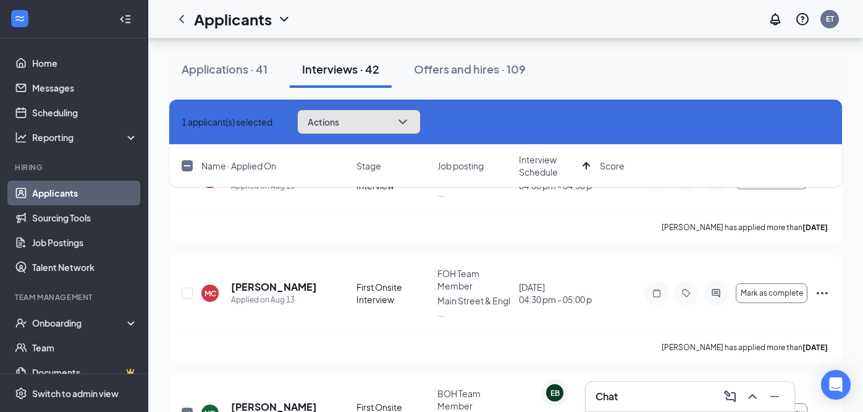
click at [395, 121] on button "Actions" at bounding box center [359, 121] width 124 height 25
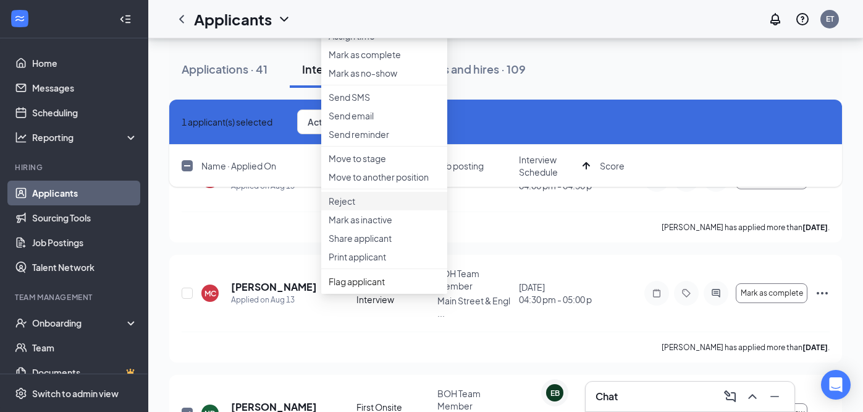
click at [364, 207] on p "Reject" at bounding box center [384, 201] width 111 height 12
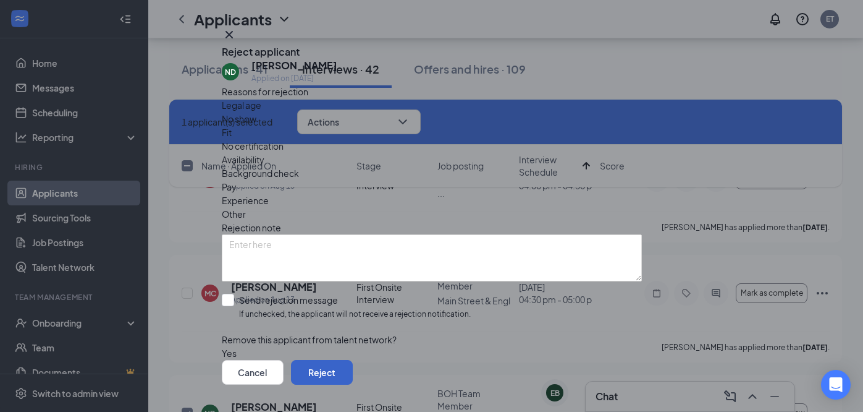
click at [353, 360] on button "Reject" at bounding box center [322, 372] width 62 height 25
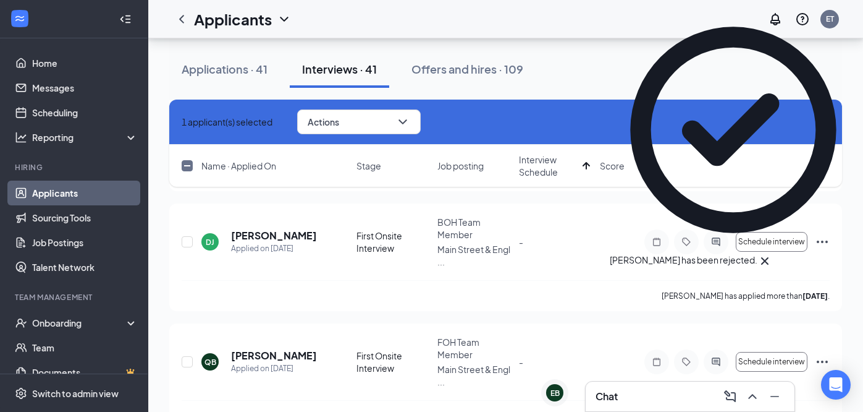
checkbox input "false"
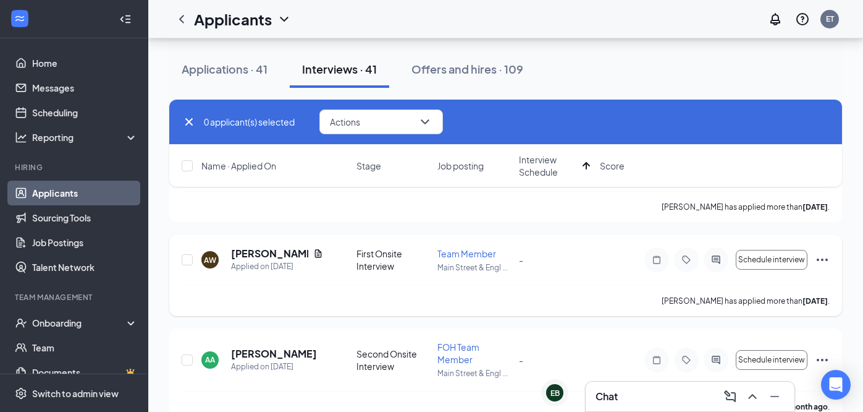
scroll to position [3375, 0]
click at [188, 360] on input "checkbox" at bounding box center [187, 361] width 11 height 11
checkbox input "true"
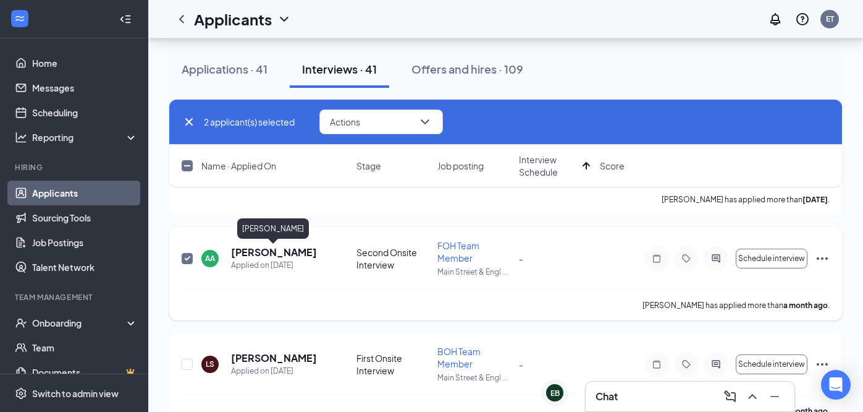
scroll to position [3493, 0]
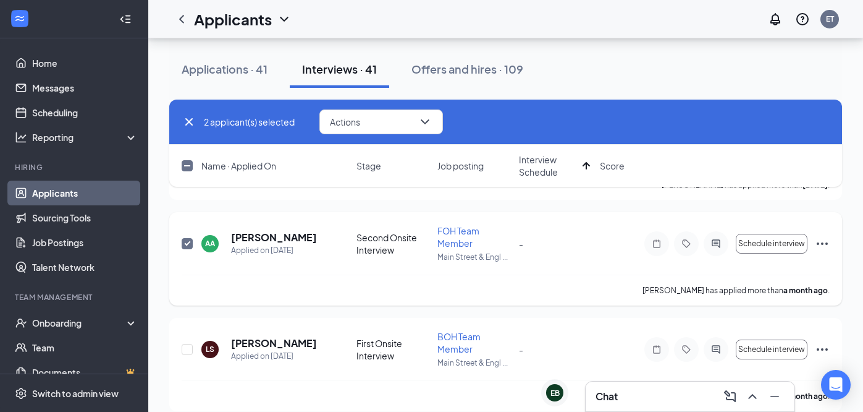
click at [185, 245] on input "checkbox" at bounding box center [187, 243] width 11 height 11
checkbox input "false"
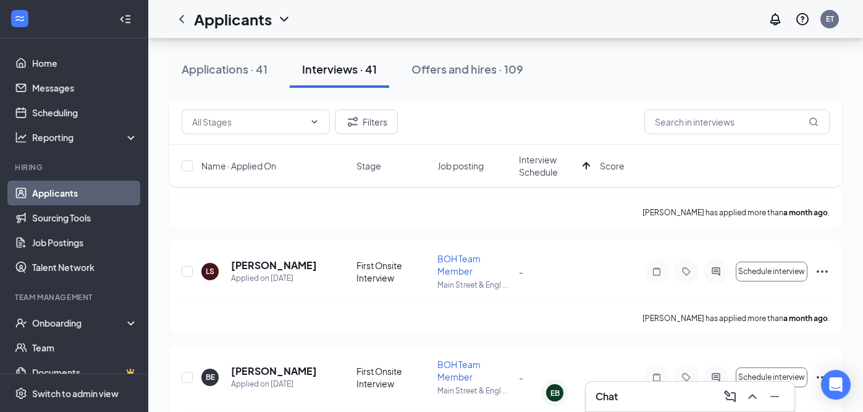
scroll to position [3571, 0]
click at [187, 270] on input "checkbox" at bounding box center [187, 270] width 11 height 11
checkbox input "true"
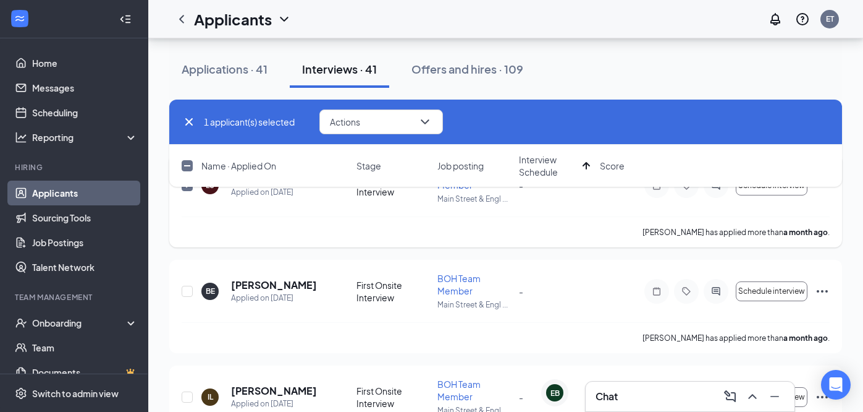
scroll to position [3658, 0]
click at [187, 289] on input "checkbox" at bounding box center [187, 289] width 11 height 11
checkbox input "true"
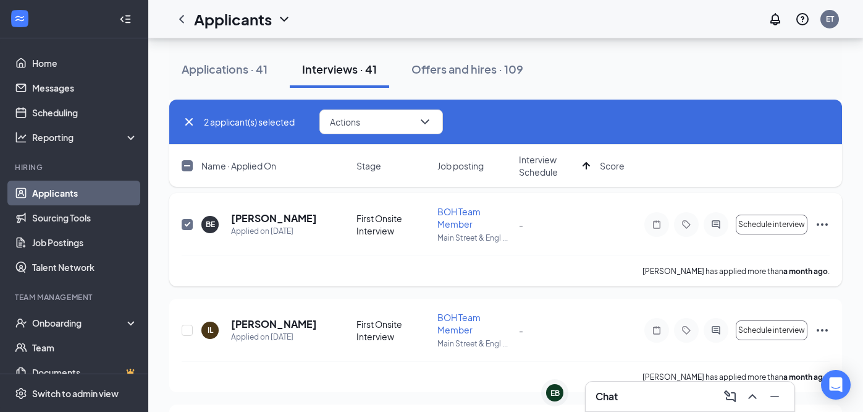
scroll to position [3723, 0]
click at [190, 331] on input "checkbox" at bounding box center [187, 330] width 11 height 11
checkbox input "true"
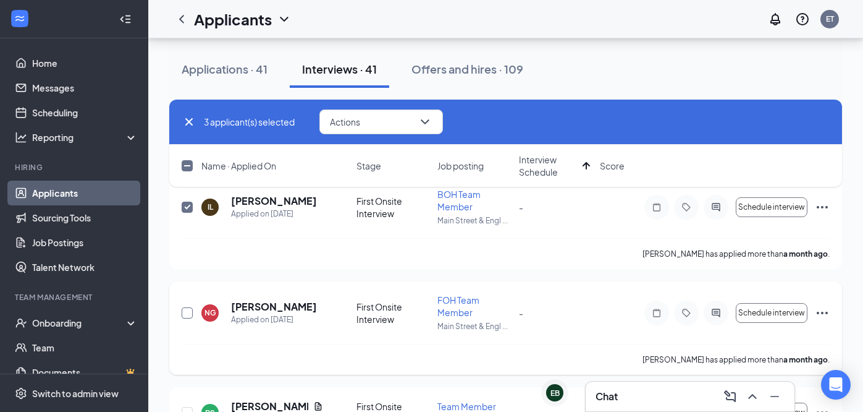
click at [188, 310] on input "checkbox" at bounding box center [187, 312] width 11 height 11
checkbox input "true"
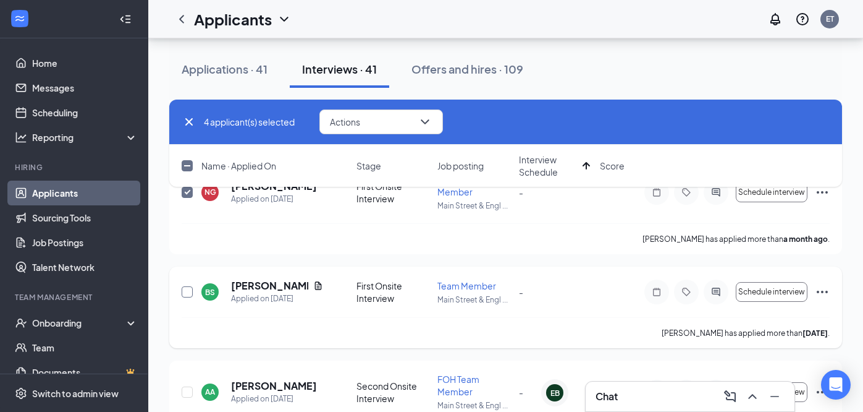
click at [188, 287] on input "checkbox" at bounding box center [187, 291] width 11 height 11
checkbox input "true"
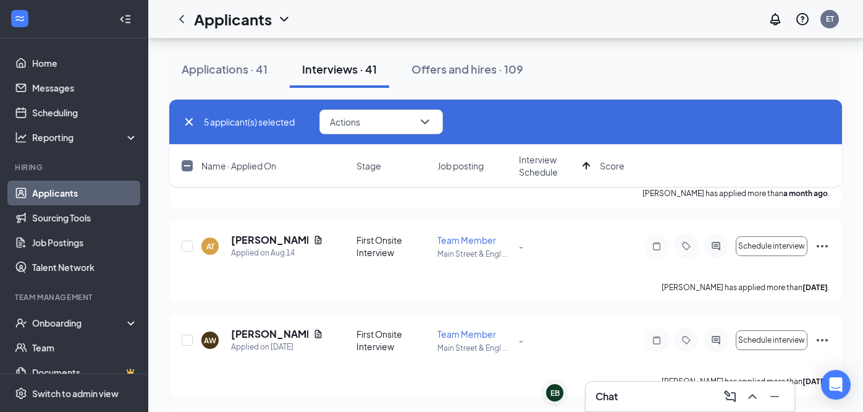
scroll to position [3292, 0]
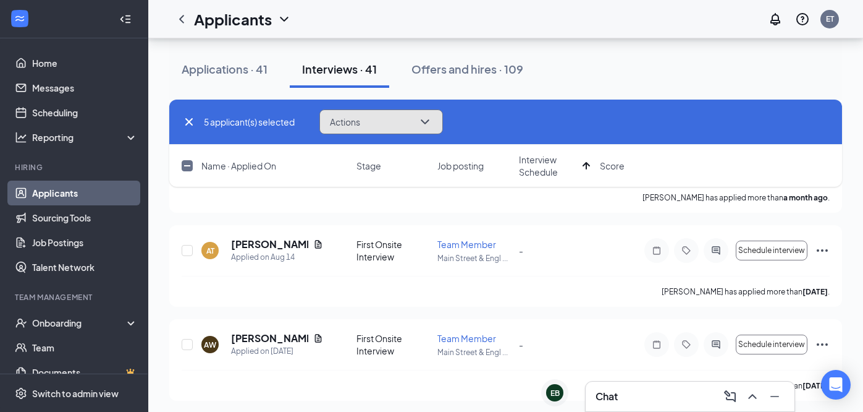
click at [407, 125] on button "Actions" at bounding box center [381, 121] width 124 height 25
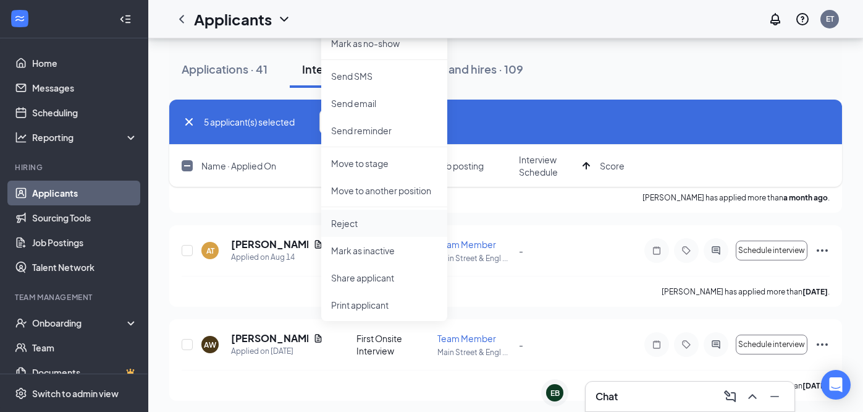
click at [370, 224] on p "Reject" at bounding box center [384, 223] width 106 height 12
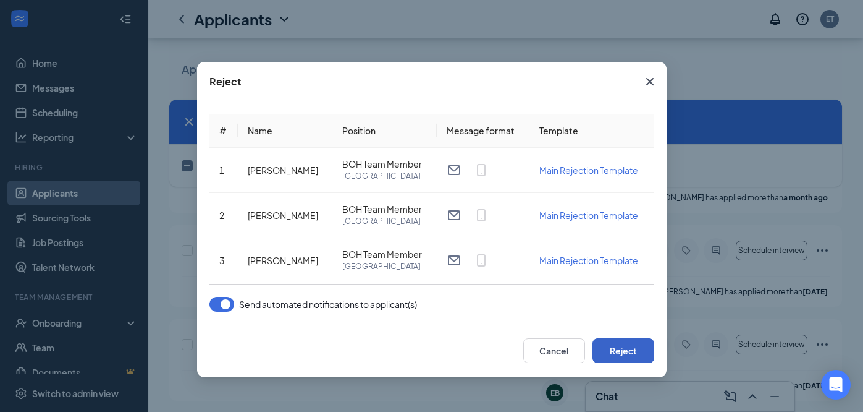
click at [631, 355] on button "Reject" at bounding box center [624, 350] width 62 height 25
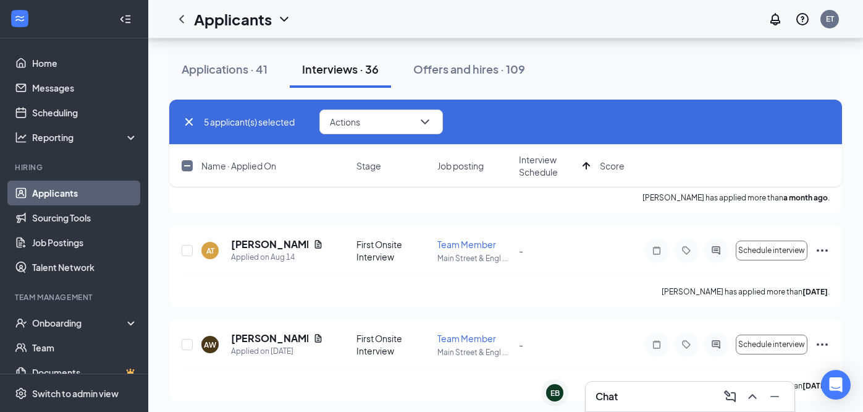
click at [187, 124] on icon "Cross" at bounding box center [188, 121] width 7 height 7
checkbox input "false"
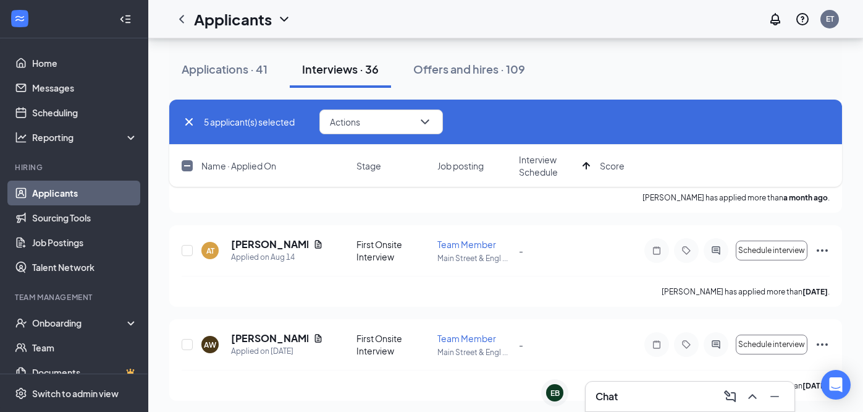
checkbox input "false"
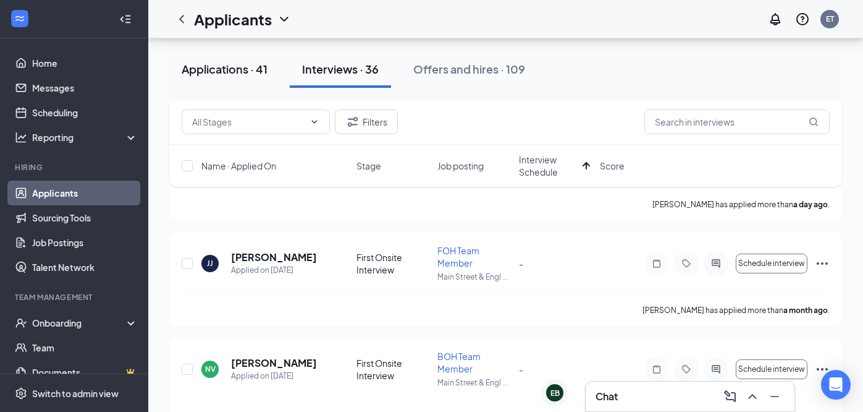
click at [235, 64] on div "Applications · 41" at bounding box center [225, 68] width 86 height 15
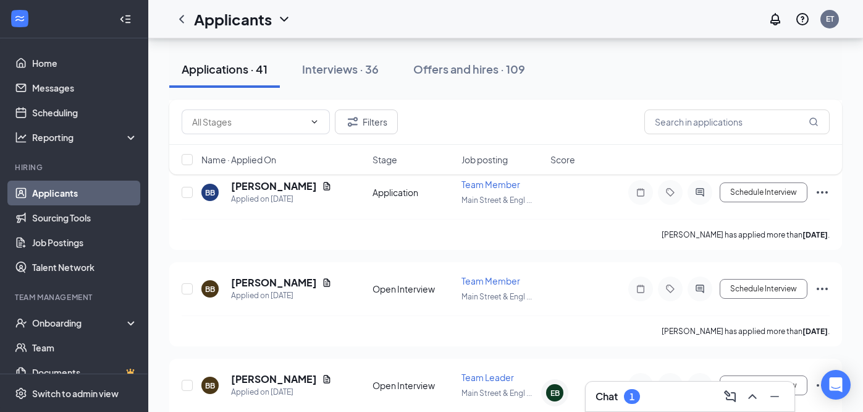
scroll to position [2211, 0]
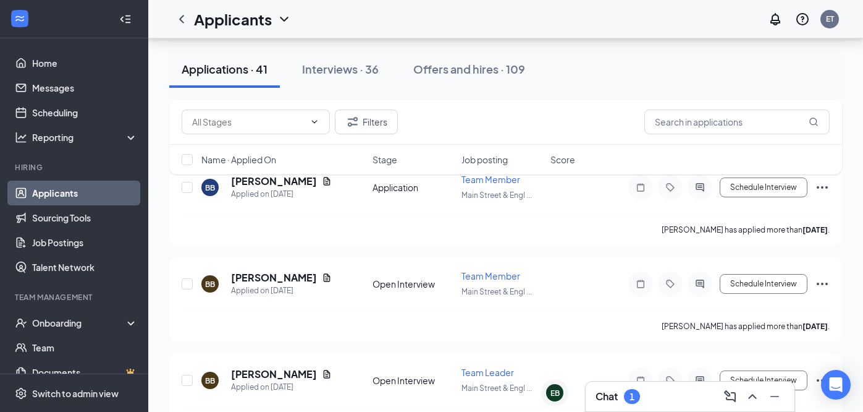
click at [606, 397] on h3 "Chat" at bounding box center [607, 396] width 22 height 14
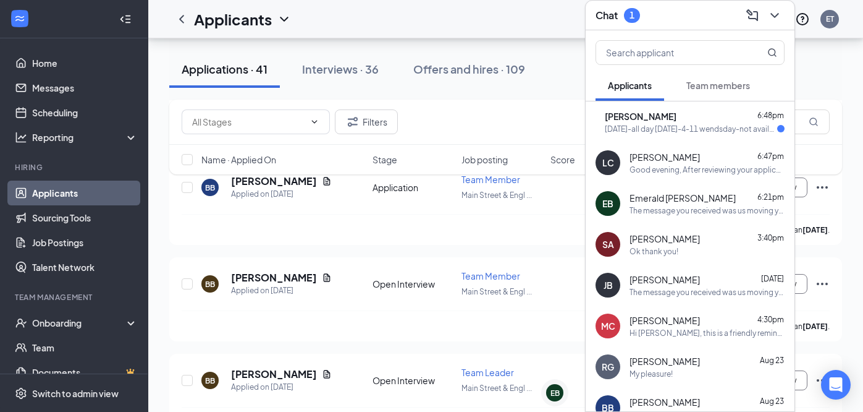
click at [679, 135] on div "RL Roemyn lasiloo 6:48pm monday-all day tuesday-4-11 wendsday-not available thu…" at bounding box center [690, 121] width 209 height 41
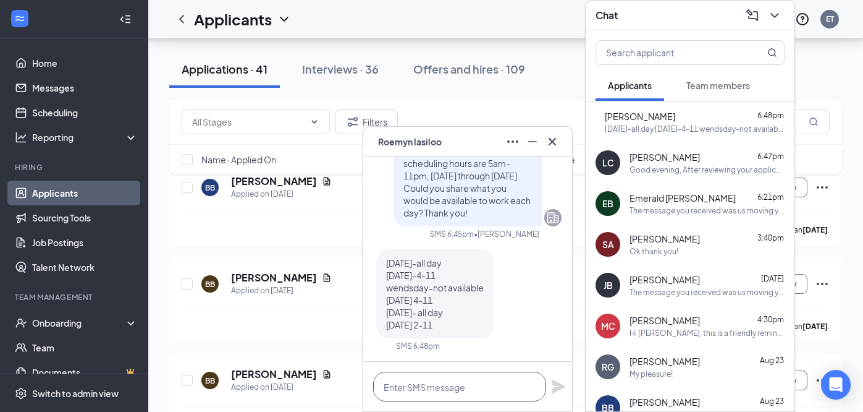
click at [459, 383] on textarea at bounding box center [459, 386] width 173 height 30
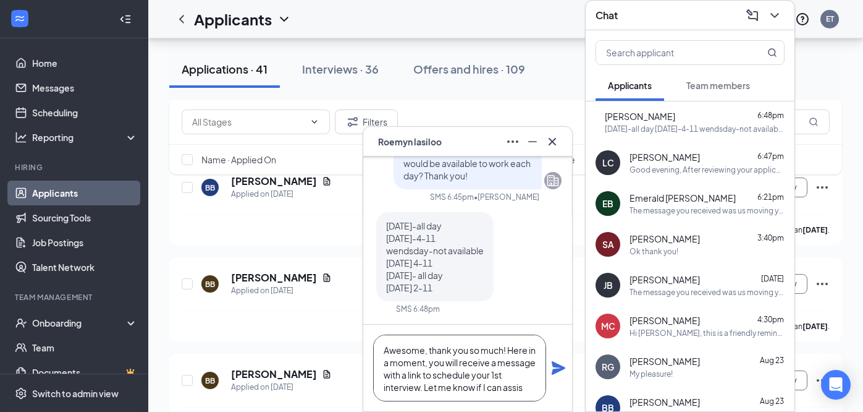
scroll to position [12, 0]
type textarea "Awesome, thank you so much! Here in a moment, you will receive a message with a…"
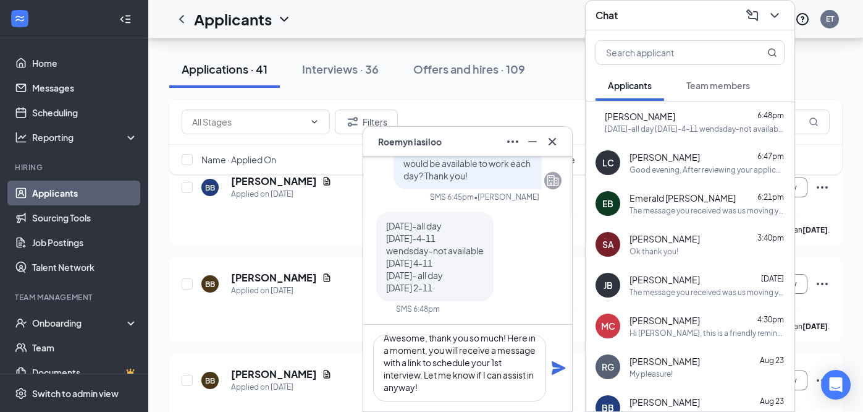
click at [655, 24] on div "Chat" at bounding box center [690, 15] width 189 height 19
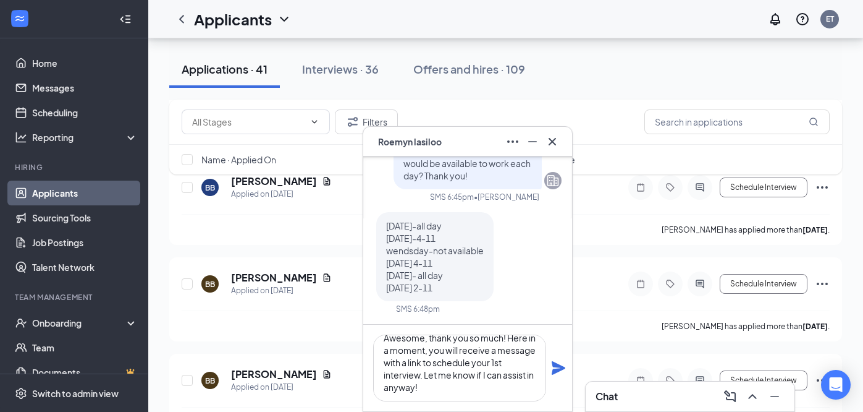
click at [561, 369] on icon "Plane" at bounding box center [559, 368] width 14 height 14
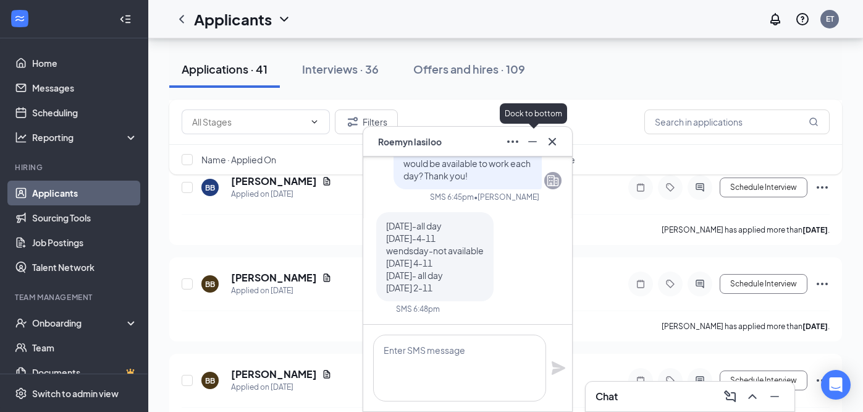
scroll to position [0, 0]
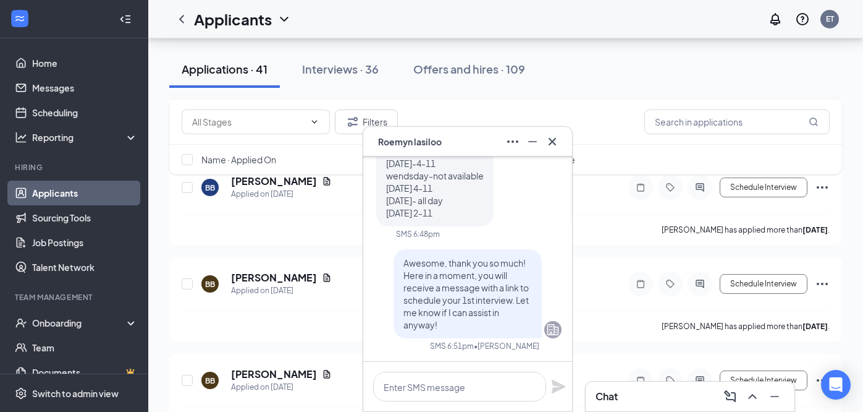
click at [497, 144] on div "RL Roemyn lasiloo" at bounding box center [467, 142] width 189 height 20
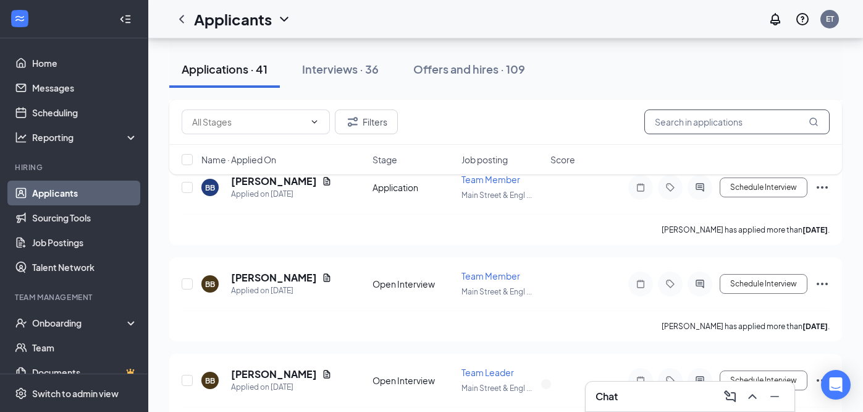
click at [732, 120] on input "text" at bounding box center [737, 121] width 185 height 25
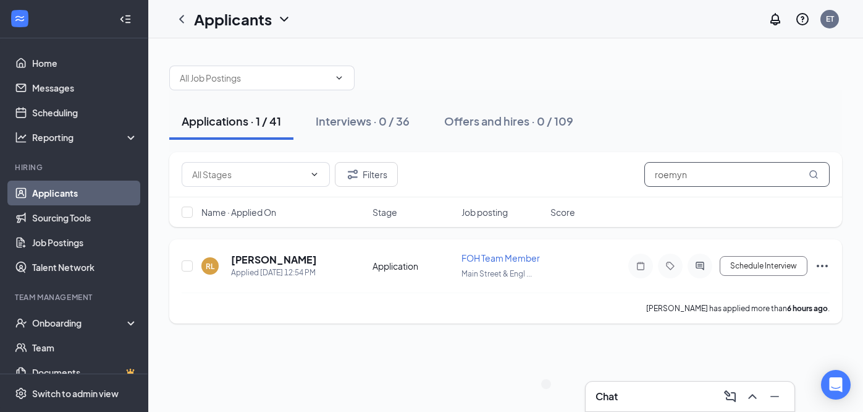
type input "roemyn"
click at [825, 266] on icon "Ellipses" at bounding box center [822, 265] width 15 height 15
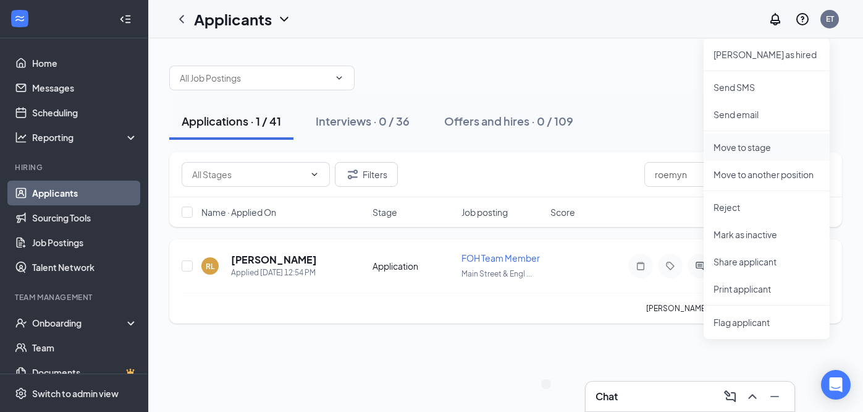
click at [760, 150] on p "Move to stage" at bounding box center [767, 147] width 106 height 12
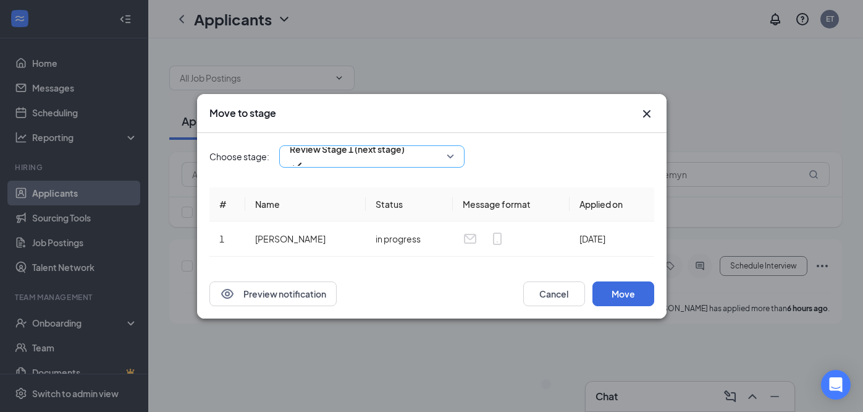
click at [367, 158] on span "Review Stage 1 (next stage)" at bounding box center [347, 149] width 115 height 19
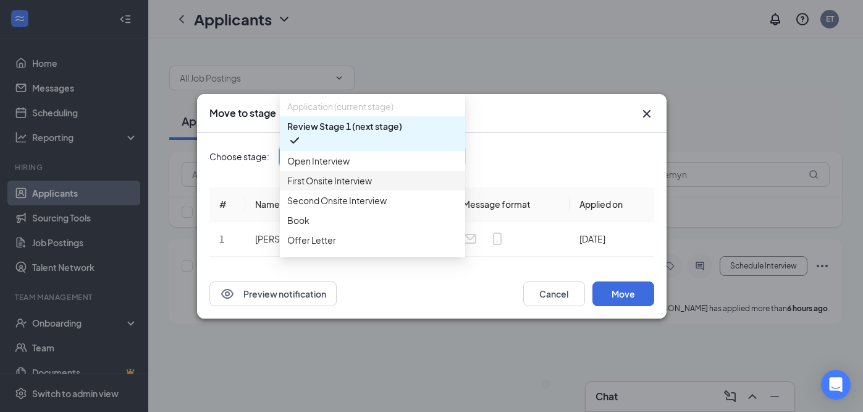
click at [357, 187] on span "First Onsite Interview" at bounding box center [329, 181] width 85 height 14
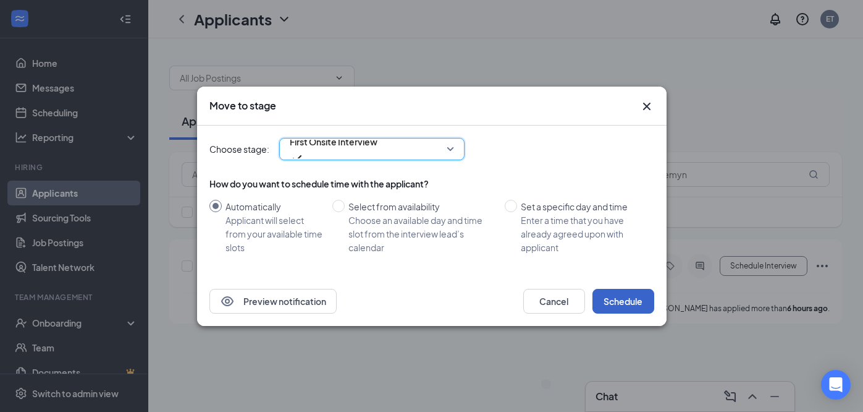
click at [606, 300] on button "Schedule" at bounding box center [624, 301] width 62 height 25
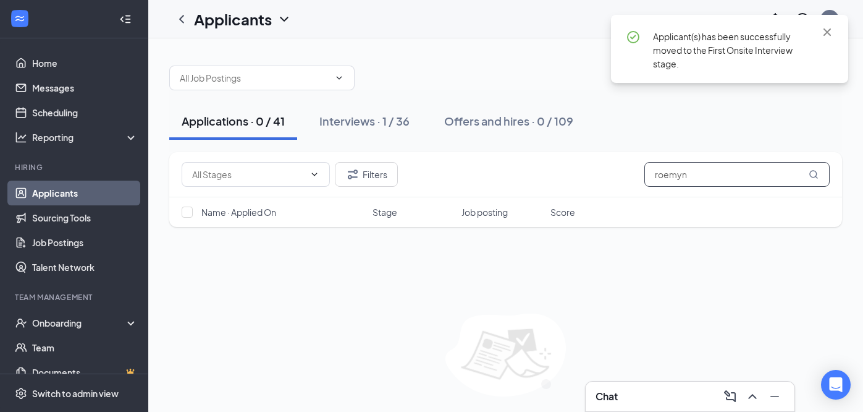
click at [704, 171] on input "roemyn" at bounding box center [737, 174] width 185 height 25
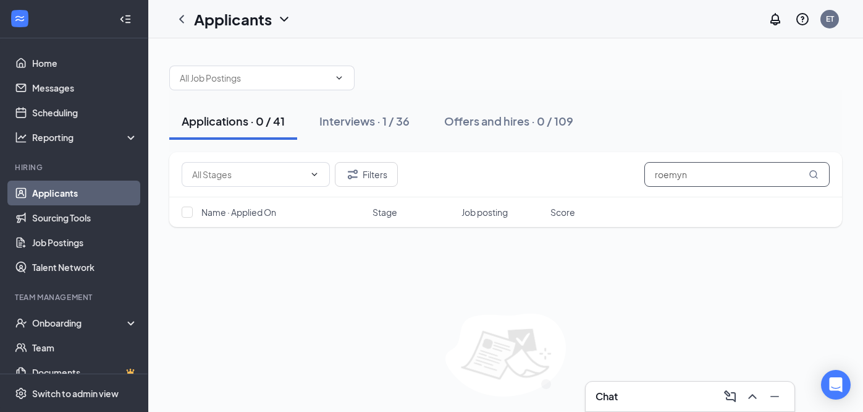
click at [704, 171] on input "roemyn" at bounding box center [737, 174] width 185 height 25
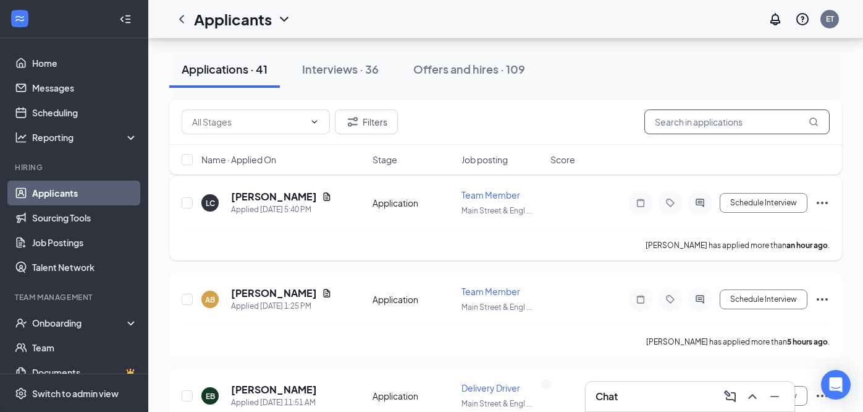
scroll to position [66, 0]
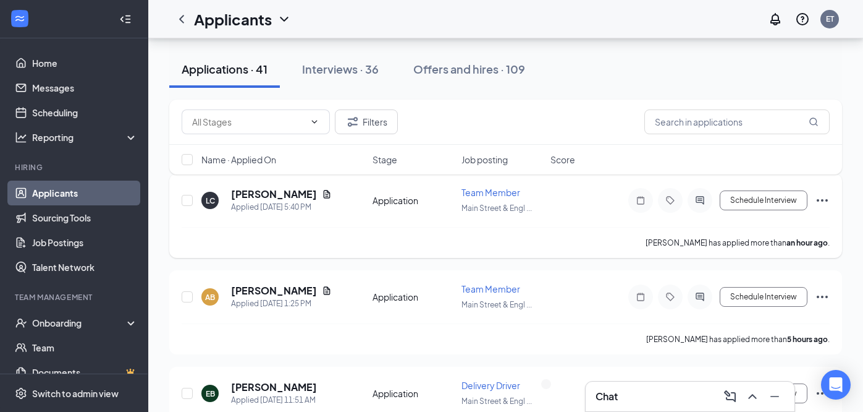
click at [357, 316] on div "AB Alexander Bueno Applied Today 1:25 PM Application Team Member Main Street & …" at bounding box center [506, 302] width 648 height 41
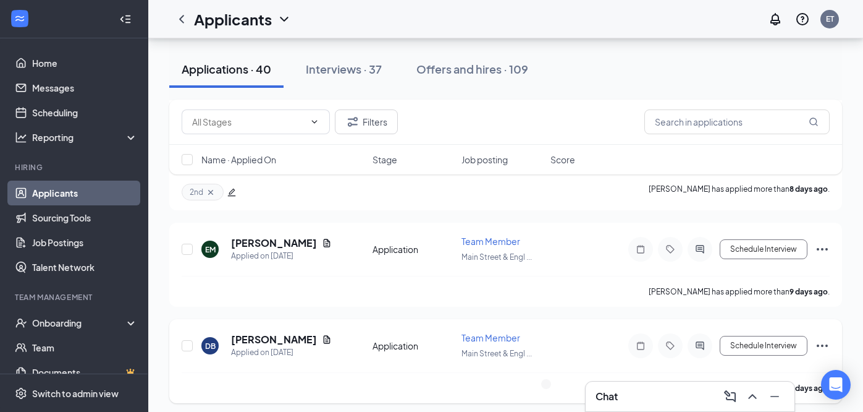
scroll to position [6906, 0]
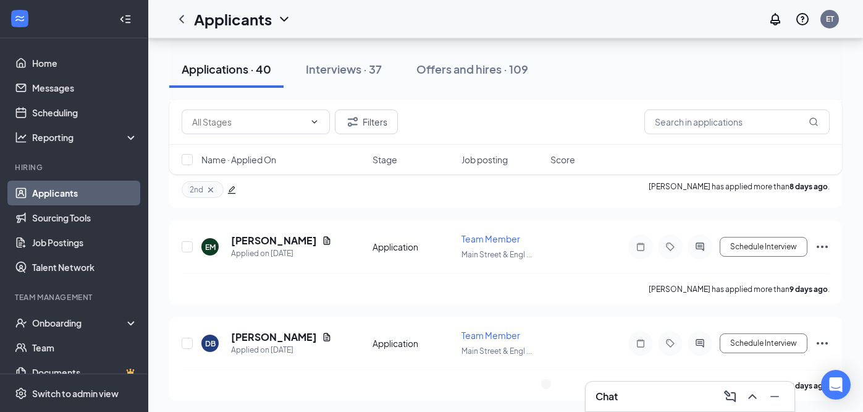
click at [258, 161] on span "Name · Applied On" at bounding box center [238, 159] width 75 height 12
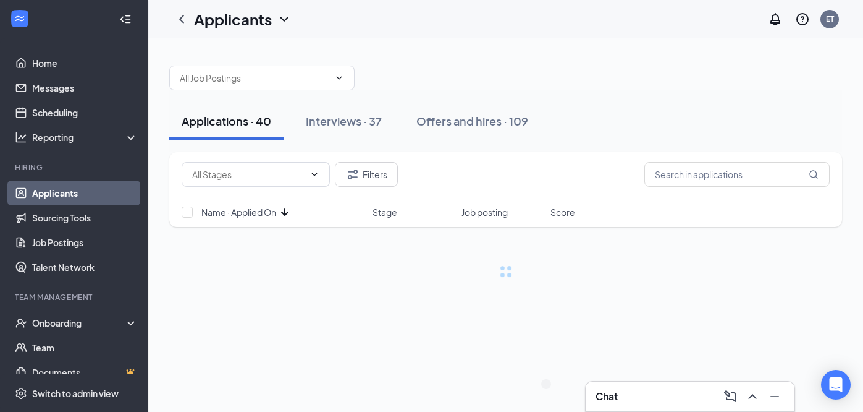
scroll to position [0, 0]
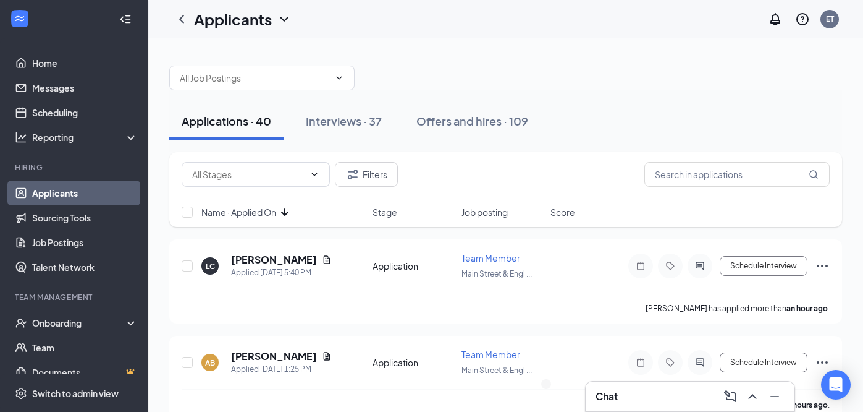
click at [276, 214] on span "Name · Applied On" at bounding box center [238, 212] width 75 height 12
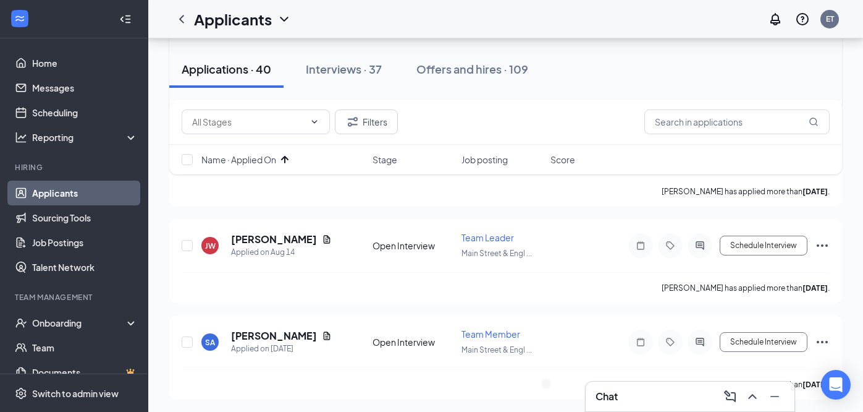
scroll to position [219, 0]
